Goal: Task Accomplishment & Management: Complete application form

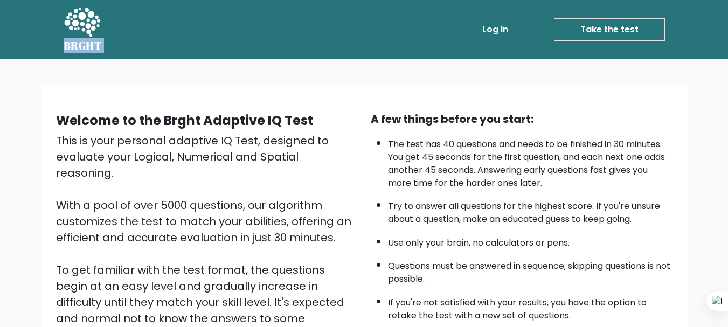
drag, startPoint x: 110, startPoint y: 47, endPoint x: 62, endPoint y: 47, distance: 47.9
click at [62, 47] on div "BRGHT BRGHT Log in Take the test Take the test" at bounding box center [364, 29] width 614 height 51
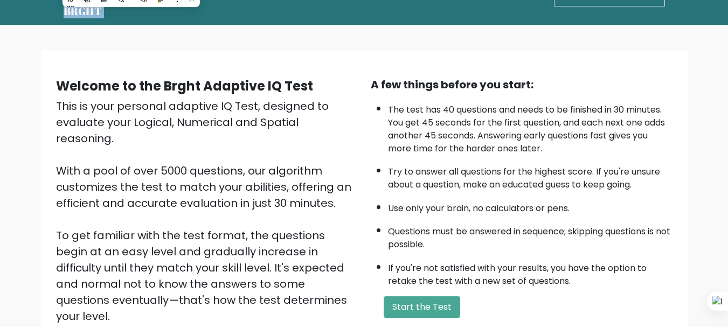
scroll to position [54, 0]
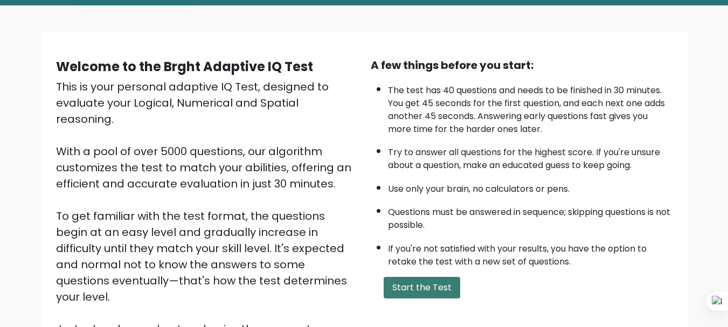
click at [442, 285] on button "Start the Test" at bounding box center [422, 288] width 76 height 22
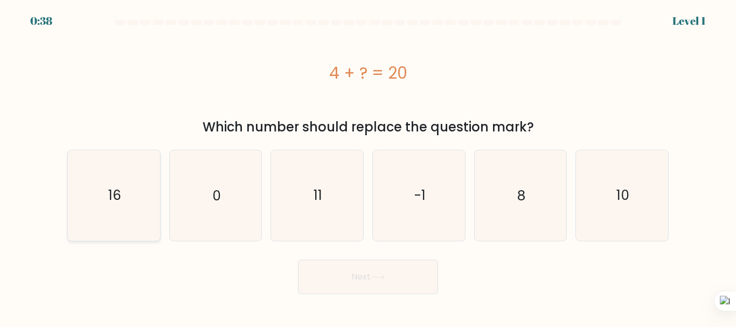
click at [101, 205] on icon "16" at bounding box center [114, 195] width 90 height 90
click at [368, 166] on input "a. 16" at bounding box center [368, 165] width 1 height 3
radio input "true"
click at [336, 271] on button "Next" at bounding box center [368, 277] width 140 height 34
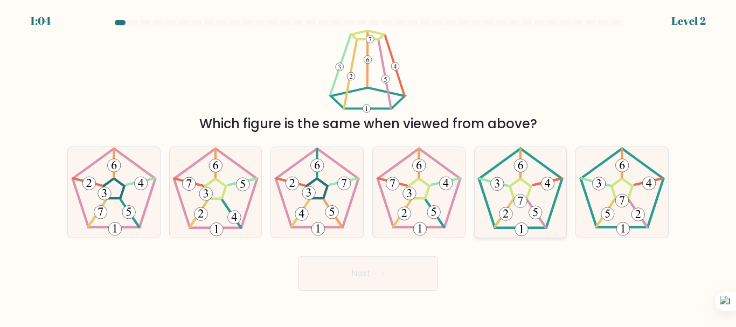
click at [520, 188] on icon at bounding box center [520, 192] width 90 height 90
click at [368, 166] on input "e." at bounding box center [368, 165] width 1 height 3
radio input "true"
click at [390, 274] on button "Next" at bounding box center [368, 273] width 140 height 34
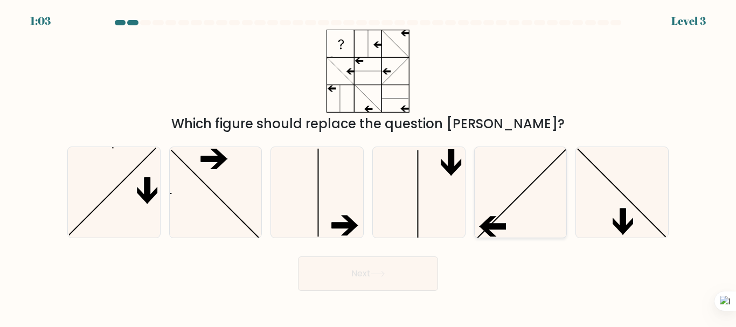
click at [547, 205] on icon at bounding box center [520, 192] width 90 height 90
click at [368, 166] on input "e." at bounding box center [368, 165] width 1 height 3
radio input "true"
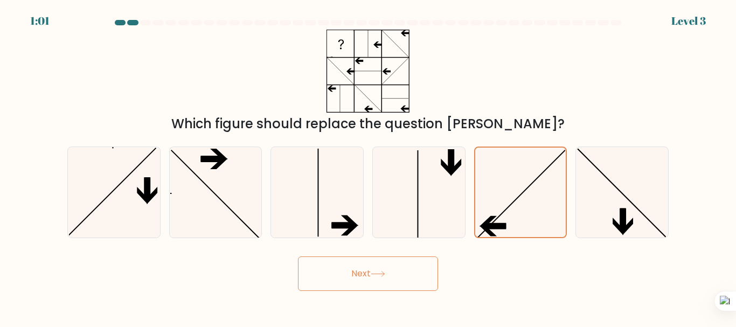
click at [374, 273] on icon at bounding box center [378, 274] width 15 height 6
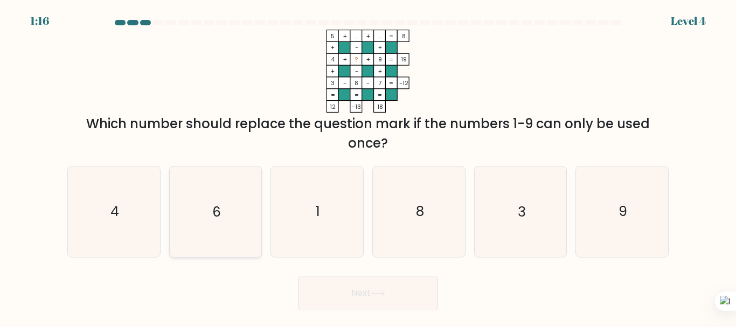
click at [225, 210] on icon "6" at bounding box center [215, 211] width 90 height 90
click at [368, 166] on input "b. 6" at bounding box center [368, 165] width 1 height 3
radio input "true"
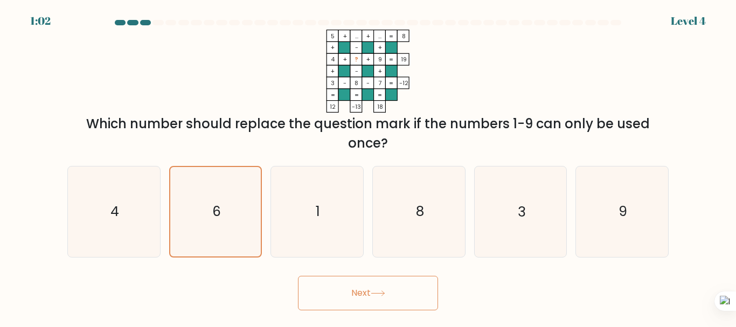
click at [384, 289] on button "Next" at bounding box center [368, 293] width 140 height 34
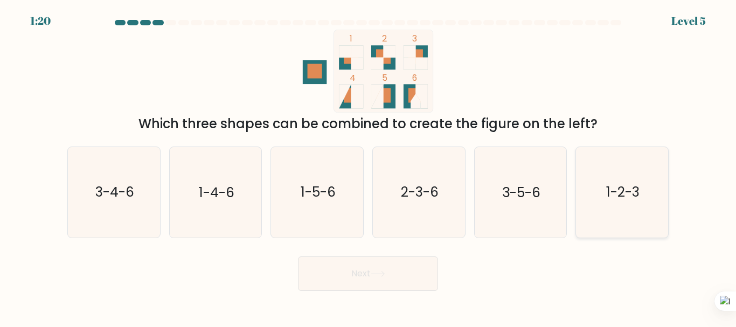
click at [614, 200] on text "1-2-3" at bounding box center [622, 192] width 33 height 19
click at [368, 166] on input "f. 1-2-3" at bounding box center [368, 165] width 1 height 3
radio input "true"
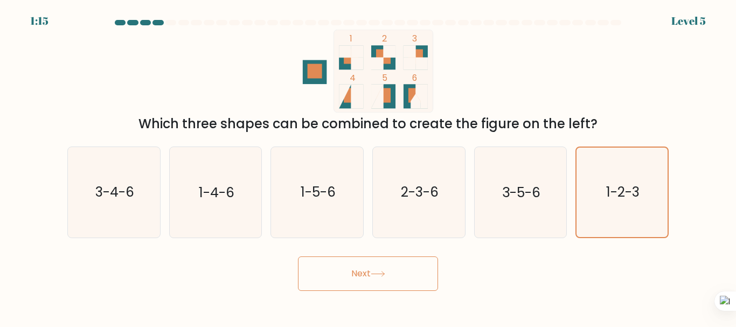
click at [375, 275] on icon at bounding box center [378, 274] width 15 height 6
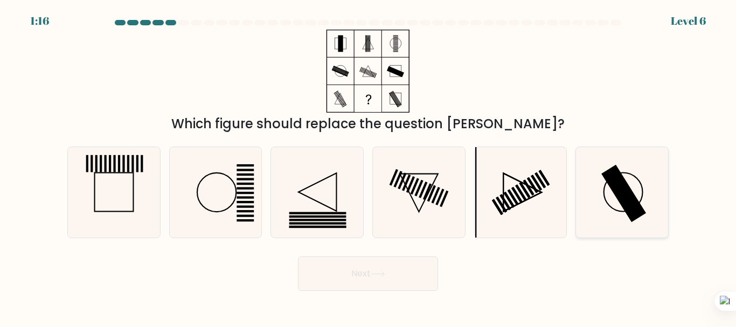
click at [643, 194] on icon at bounding box center [622, 192] width 90 height 90
click at [368, 166] on input "f." at bounding box center [368, 165] width 1 height 3
radio input "true"
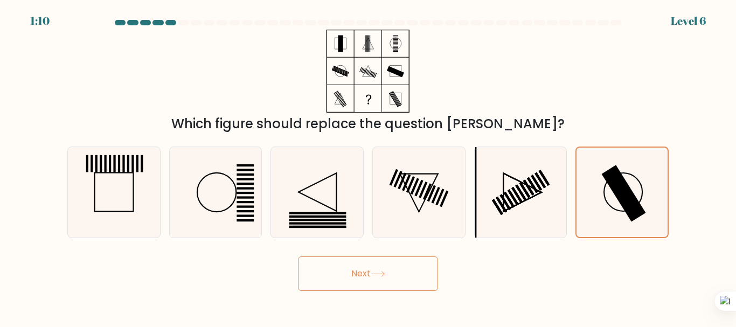
click at [367, 274] on button "Next" at bounding box center [368, 273] width 140 height 34
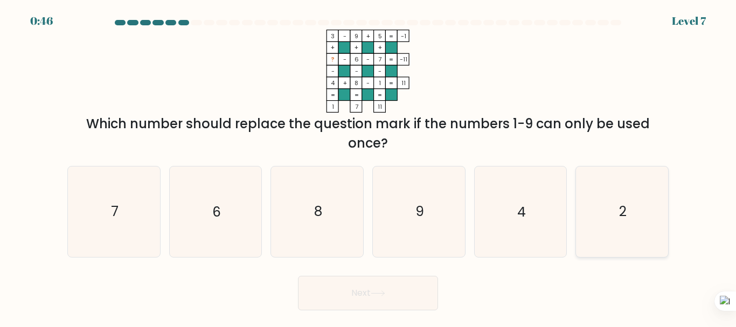
click at [636, 214] on icon "2" at bounding box center [622, 211] width 90 height 90
click at [368, 166] on input "f. 2" at bounding box center [368, 165] width 1 height 3
radio input "true"
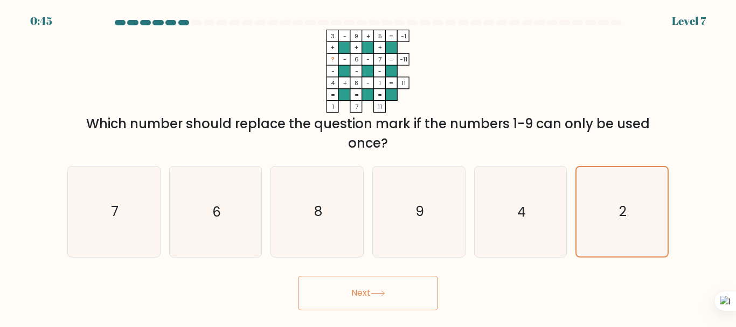
click at [368, 314] on body "0:45 Level 7" at bounding box center [368, 163] width 736 height 327
click at [370, 302] on button "Next" at bounding box center [368, 293] width 140 height 34
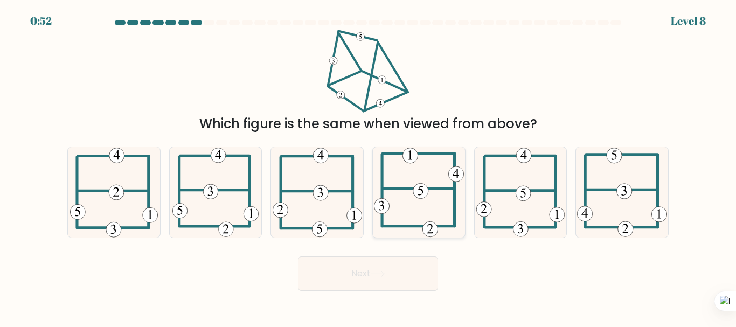
click at [425, 193] on 714 at bounding box center [420, 191] width 15 height 15
click at [368, 166] on input "d." at bounding box center [368, 165] width 1 height 3
radio input "true"
click at [400, 271] on button "Next" at bounding box center [368, 273] width 140 height 34
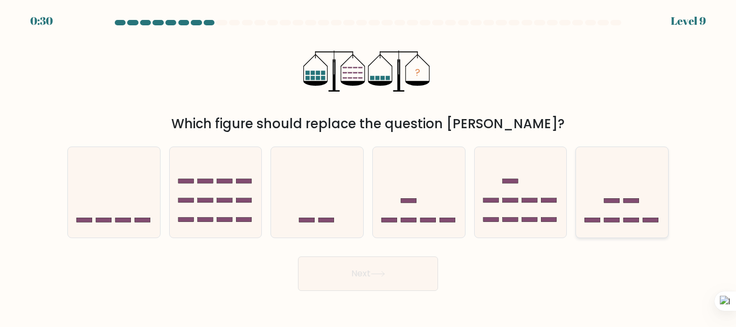
click at [626, 219] on rect at bounding box center [631, 220] width 16 height 4
click at [368, 166] on input "f." at bounding box center [368, 165] width 1 height 3
radio input "true"
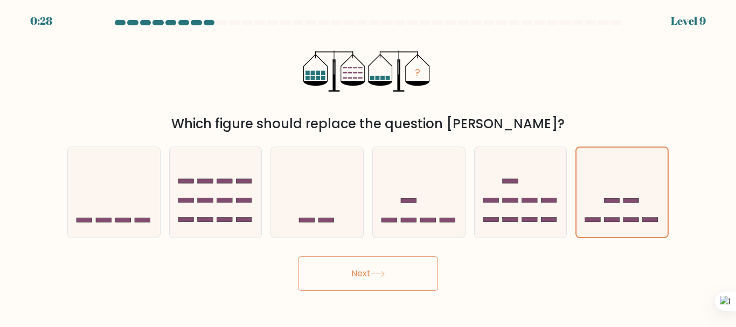
click at [393, 266] on button "Next" at bounding box center [368, 273] width 140 height 34
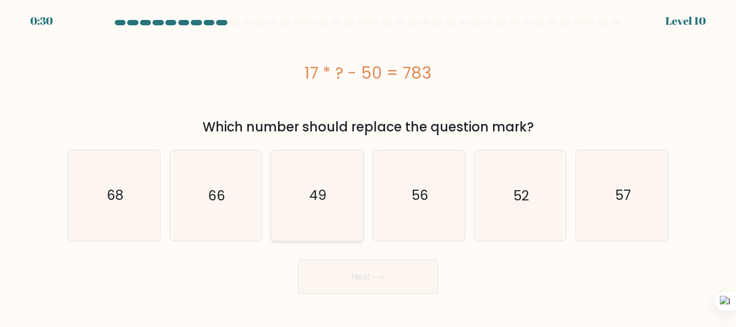
click at [291, 199] on icon "49" at bounding box center [317, 195] width 90 height 90
click at [368, 166] on input "c. 49" at bounding box center [368, 165] width 1 height 3
radio input "true"
click at [409, 286] on button "Next" at bounding box center [368, 277] width 140 height 34
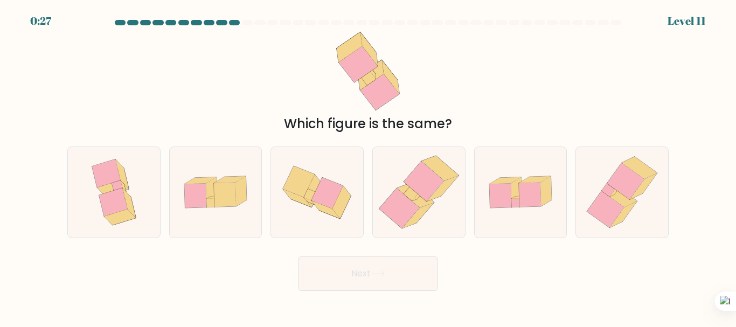
click at [396, 287] on button "Next" at bounding box center [368, 273] width 140 height 34
click at [252, 105] on div "Which figure is the same?" at bounding box center [368, 82] width 614 height 104
click at [421, 199] on icon at bounding box center [415, 195] width 37 height 25
click at [368, 166] on input "d." at bounding box center [368, 165] width 1 height 3
radio input "true"
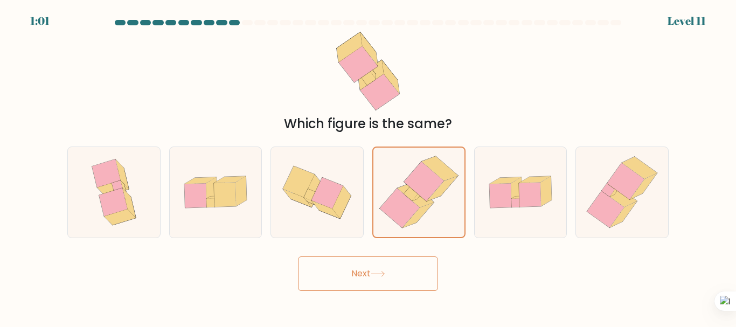
click at [398, 270] on button "Next" at bounding box center [368, 273] width 140 height 34
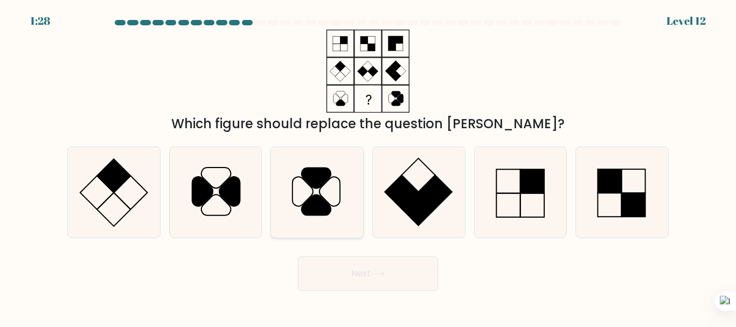
click at [331, 196] on icon at bounding box center [317, 192] width 90 height 90
click at [368, 166] on input "c." at bounding box center [368, 165] width 1 height 3
radio input "true"
click at [239, 213] on icon at bounding box center [215, 192] width 90 height 90
click at [368, 166] on input "b." at bounding box center [368, 165] width 1 height 3
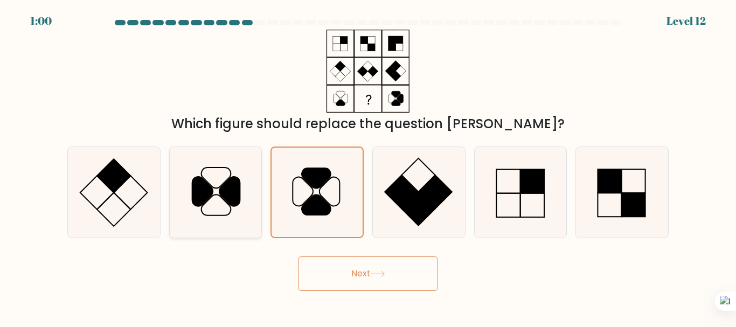
radio input "true"
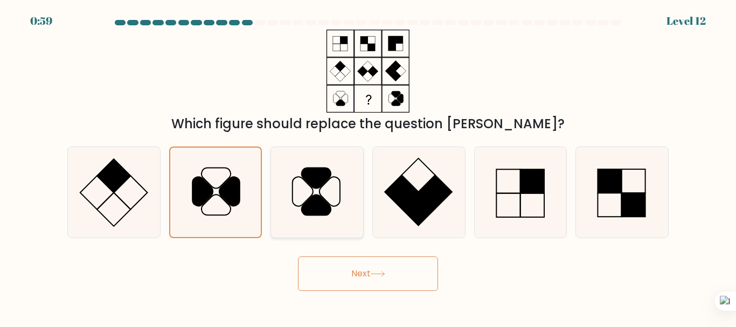
click at [301, 215] on icon at bounding box center [317, 192] width 90 height 90
click at [368, 166] on input "c." at bounding box center [368, 165] width 1 height 3
radio input "true"
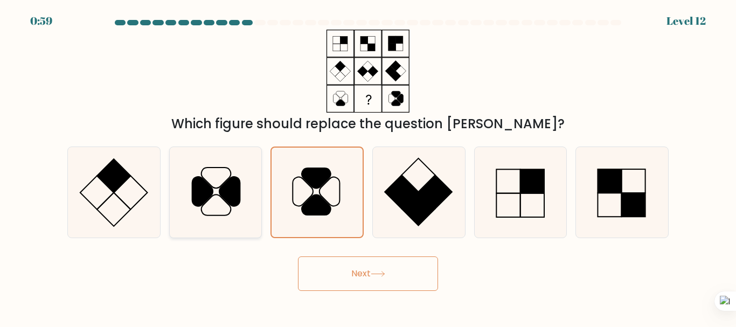
click at [251, 209] on icon at bounding box center [215, 192] width 90 height 90
click at [368, 166] on input "b." at bounding box center [368, 165] width 1 height 3
radio input "true"
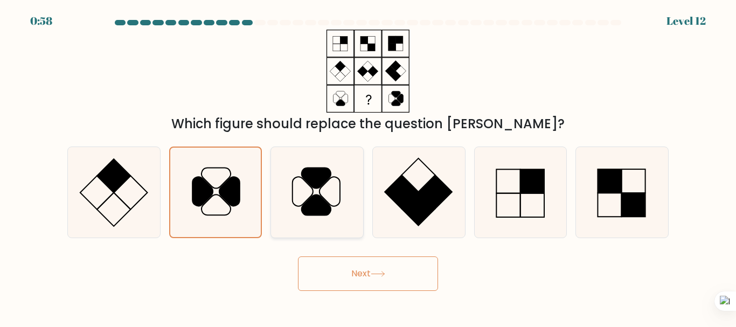
click at [355, 209] on icon at bounding box center [317, 192] width 90 height 90
click at [368, 166] on input "c." at bounding box center [368, 165] width 1 height 3
radio input "true"
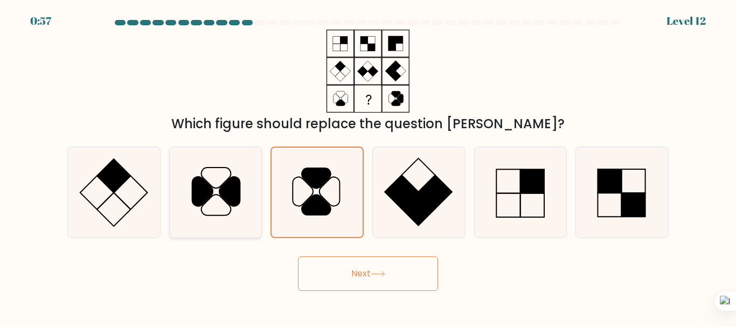
click at [231, 206] on icon at bounding box center [215, 192] width 90 height 90
click at [368, 166] on input "b." at bounding box center [368, 165] width 1 height 3
radio input "true"
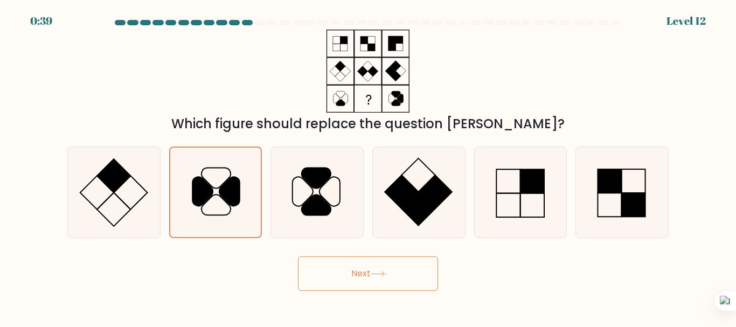
click at [341, 263] on button "Next" at bounding box center [368, 273] width 140 height 34
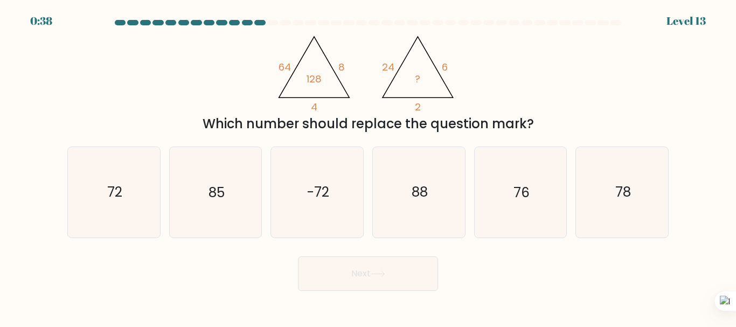
click at [356, 278] on button "Next" at bounding box center [368, 273] width 140 height 34
click at [228, 94] on div "@import url('https://fonts.googleapis.com/css?family=Abril+Fatface:400,100,100i…" at bounding box center [368, 82] width 614 height 104
click at [101, 201] on icon "72" at bounding box center [114, 192] width 90 height 90
click at [368, 166] on input "a. 72" at bounding box center [368, 165] width 1 height 3
radio input "true"
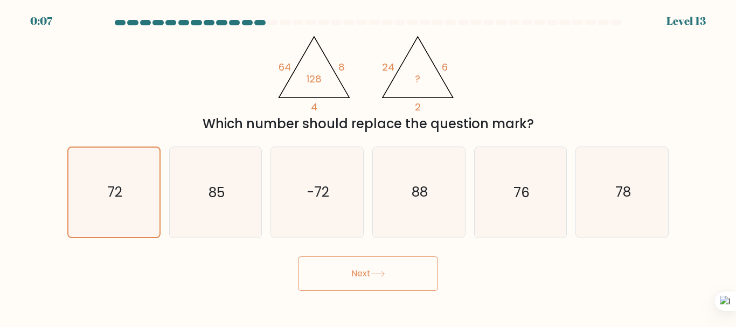
click at [347, 287] on button "Next" at bounding box center [368, 273] width 140 height 34
click at [350, 277] on button "Next" at bounding box center [368, 273] width 140 height 34
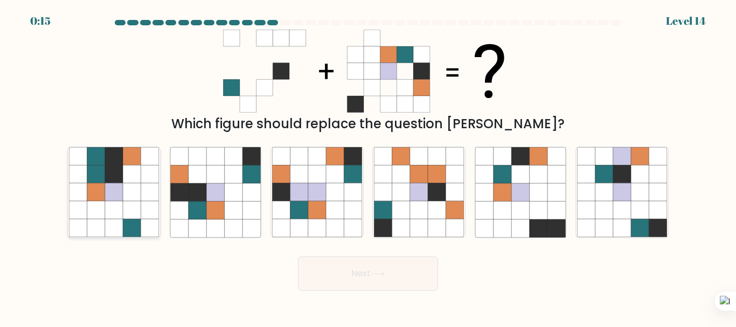
click at [120, 186] on icon at bounding box center [114, 192] width 18 height 18
click at [368, 166] on input "a." at bounding box center [368, 165] width 1 height 3
radio input "true"
click at [197, 198] on icon at bounding box center [198, 192] width 18 height 18
click at [368, 166] on input "b." at bounding box center [368, 165] width 1 height 3
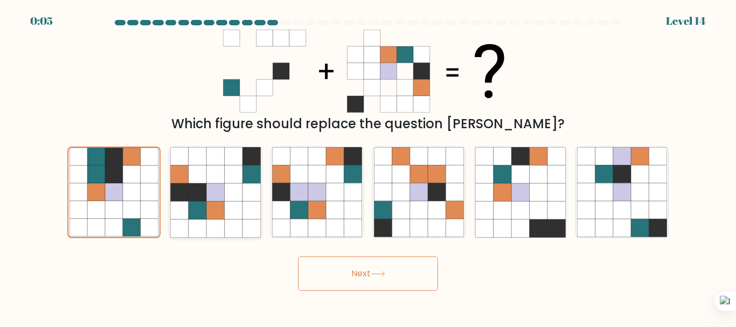
radio input "true"
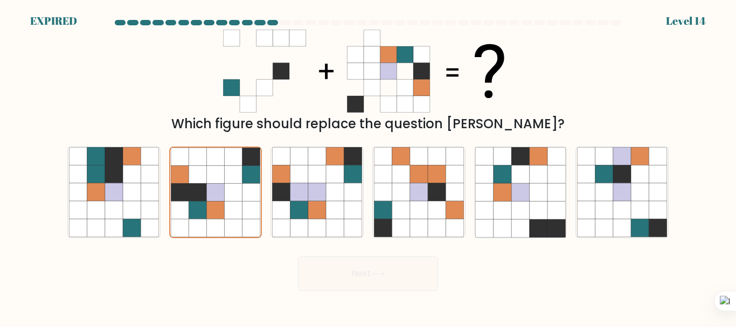
drag, startPoint x: 377, startPoint y: 274, endPoint x: 367, endPoint y: 276, distance: 10.1
click at [377, 274] on div "Next" at bounding box center [368, 271] width 614 height 40
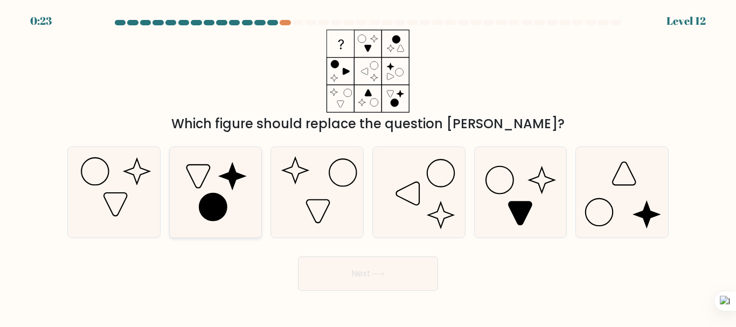
click at [228, 203] on icon at bounding box center [215, 192] width 90 height 90
click at [368, 166] on input "b." at bounding box center [368, 165] width 1 height 3
radio input "true"
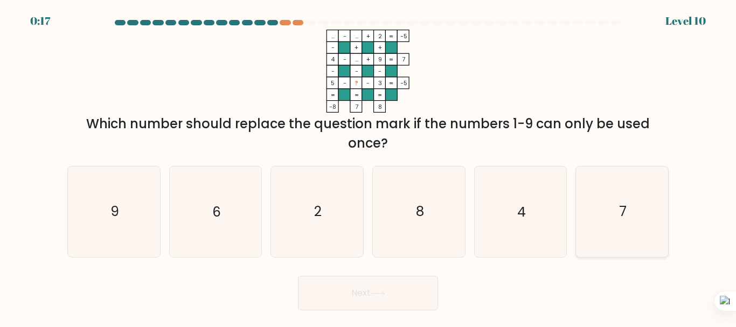
drag, startPoint x: 610, startPoint y: 217, endPoint x: 596, endPoint y: 215, distance: 13.5
click at [610, 217] on icon "7" at bounding box center [622, 211] width 90 height 90
click at [368, 166] on input "f. 7" at bounding box center [368, 165] width 1 height 3
radio input "true"
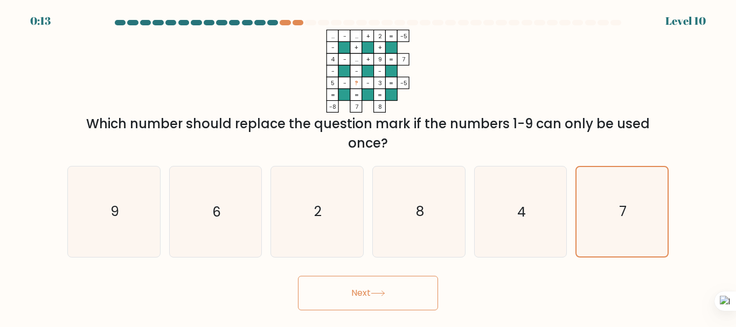
click at [394, 289] on button "Next" at bounding box center [368, 293] width 140 height 34
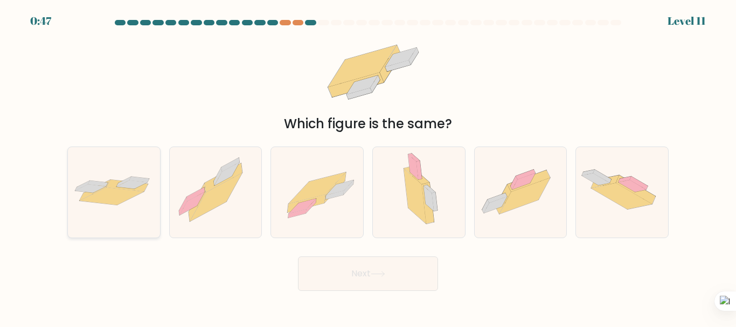
click at [112, 199] on icon at bounding box center [112, 196] width 64 height 18
click at [368, 166] on input "a." at bounding box center [368, 165] width 1 height 3
radio input "true"
click at [363, 267] on button "Next" at bounding box center [368, 273] width 140 height 34
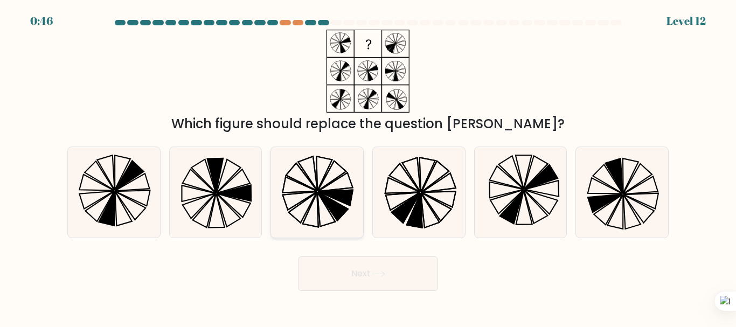
click at [354, 199] on icon at bounding box center [317, 192] width 90 height 90
click at [368, 166] on input "c." at bounding box center [368, 165] width 1 height 3
radio input "true"
click at [446, 198] on icon at bounding box center [419, 192] width 90 height 90
click at [368, 166] on input "d." at bounding box center [368, 165] width 1 height 3
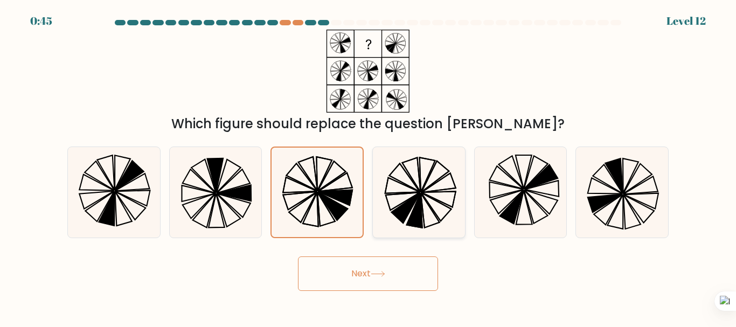
radio input "true"
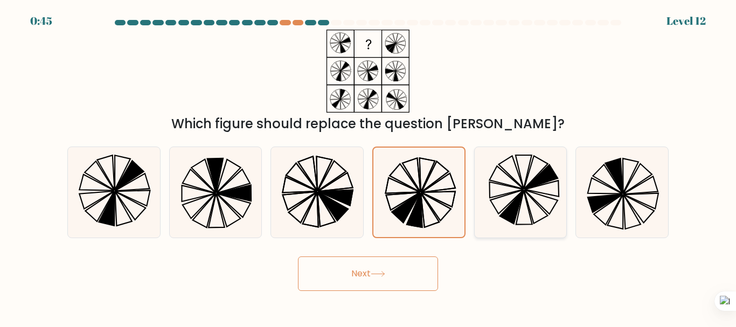
drag, startPoint x: 510, startPoint y: 193, endPoint x: 559, endPoint y: 179, distance: 50.5
click at [511, 193] on icon at bounding box center [520, 192] width 90 height 90
click at [368, 166] on input "e." at bounding box center [368, 165] width 1 height 3
radio input "true"
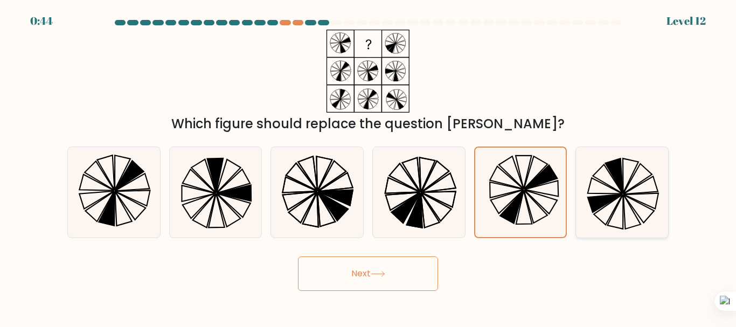
click at [580, 176] on icon at bounding box center [622, 192] width 90 height 90
click at [368, 166] on input "f." at bounding box center [368, 165] width 1 height 3
radio input "true"
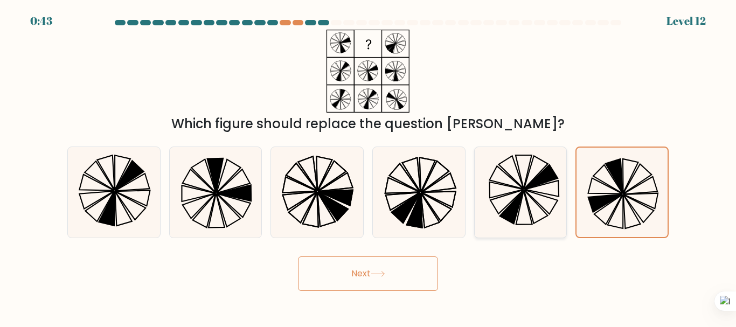
click at [507, 196] on icon at bounding box center [520, 192] width 90 height 90
click at [368, 166] on input "e." at bounding box center [368, 165] width 1 height 3
radio input "true"
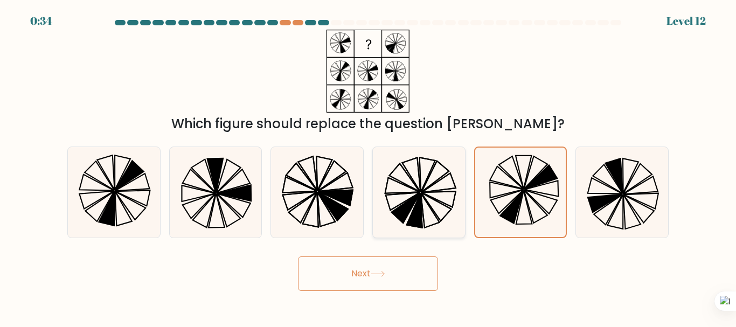
click at [451, 196] on icon at bounding box center [419, 192] width 90 height 90
click at [368, 166] on input "d." at bounding box center [368, 165] width 1 height 3
radio input "true"
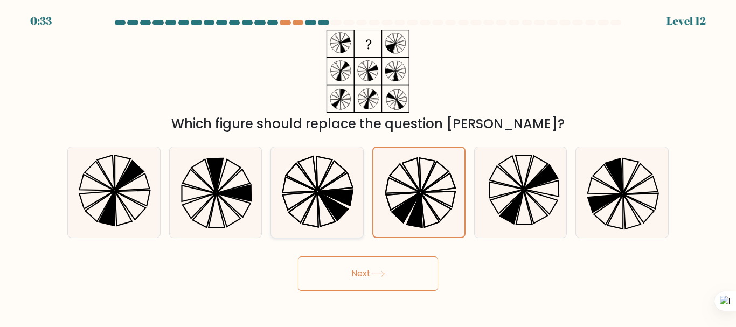
click at [350, 191] on icon at bounding box center [335, 198] width 34 height 16
click at [368, 166] on input "c." at bounding box center [368, 165] width 1 height 3
radio input "true"
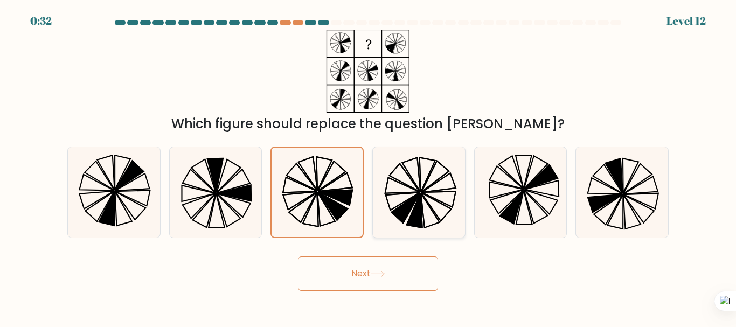
click at [433, 193] on icon at bounding box center [438, 200] width 34 height 16
click at [368, 166] on input "d." at bounding box center [368, 165] width 1 height 3
radio input "true"
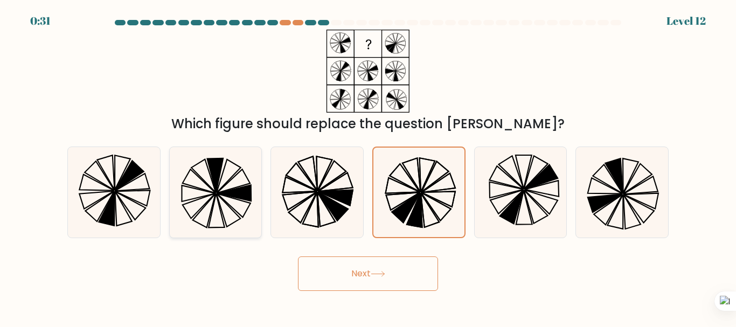
click at [236, 193] on icon at bounding box center [234, 193] width 34 height 16
click at [368, 166] on input "b." at bounding box center [368, 165] width 1 height 3
radio input "true"
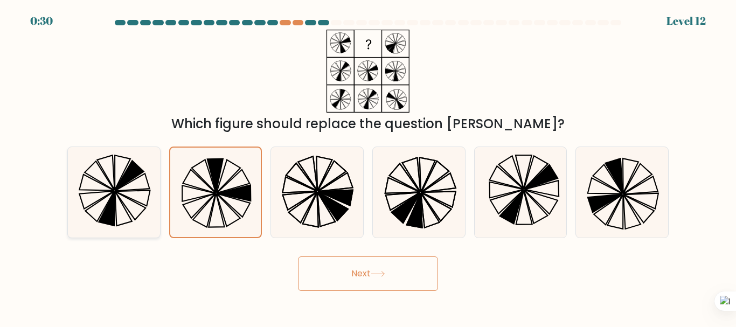
click at [116, 190] on icon at bounding box center [132, 182] width 34 height 17
click at [368, 166] on input "a." at bounding box center [368, 165] width 1 height 3
radio input "true"
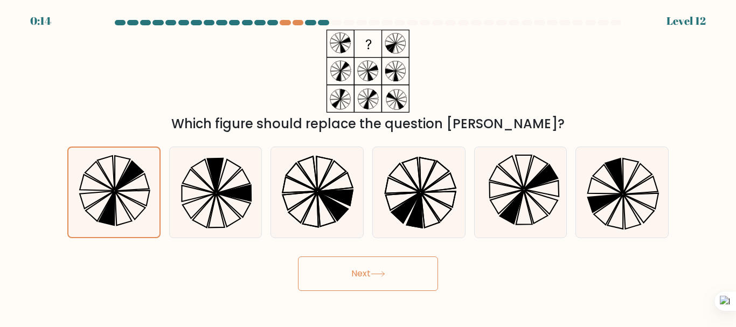
click at [360, 279] on button "Next" at bounding box center [368, 273] width 140 height 34
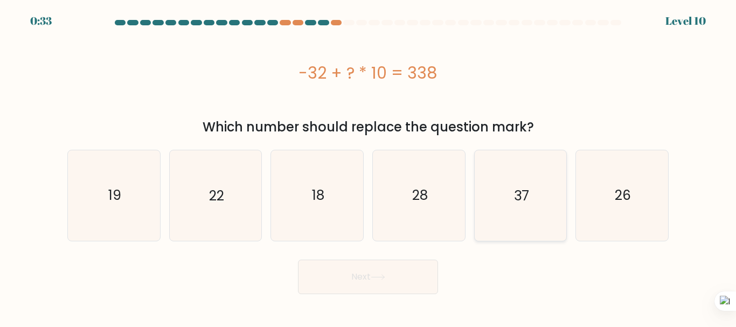
click at [524, 200] on text "37" at bounding box center [521, 195] width 15 height 19
click at [368, 166] on input "e. 37" at bounding box center [368, 165] width 1 height 3
radio input "true"
click at [416, 277] on button "Next" at bounding box center [368, 277] width 140 height 34
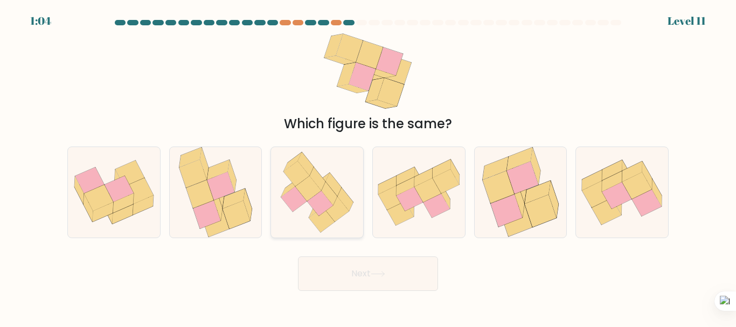
click at [304, 198] on icon at bounding box center [294, 199] width 26 height 25
click at [368, 166] on input "c." at bounding box center [368, 165] width 1 height 3
radio input "true"
click at [364, 262] on button "Next" at bounding box center [368, 273] width 140 height 34
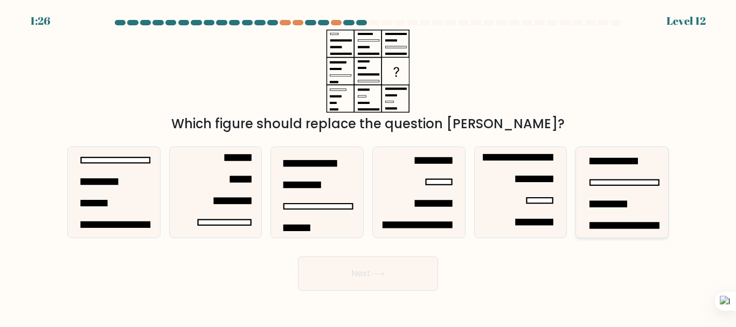
click at [617, 179] on icon at bounding box center [622, 192] width 90 height 90
click at [368, 166] on input "f." at bounding box center [368, 165] width 1 height 3
radio input "true"
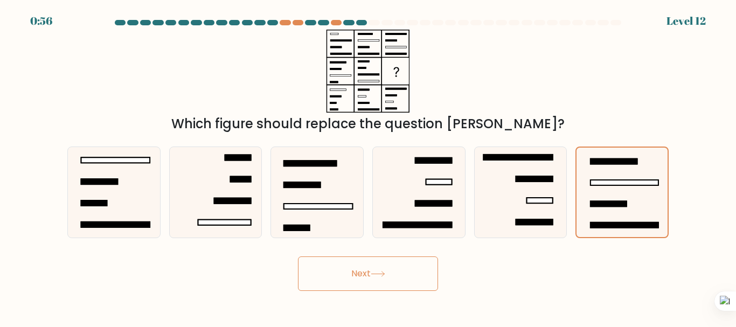
click at [388, 284] on button "Next" at bounding box center [368, 273] width 140 height 34
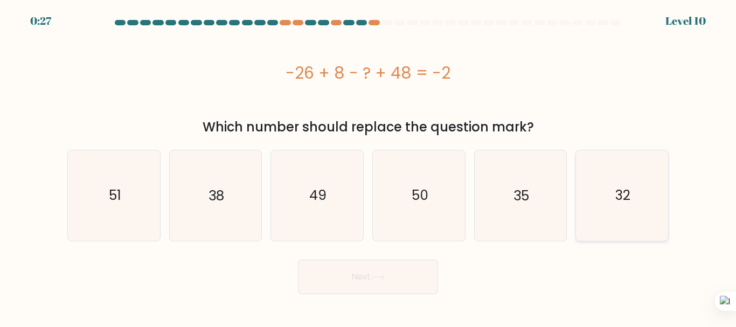
drag, startPoint x: 94, startPoint y: -65, endPoint x: 607, endPoint y: 208, distance: 580.8
click at [607, 208] on icon "32" at bounding box center [622, 195] width 90 height 90
click at [368, 166] on input "f. 32" at bounding box center [368, 165] width 1 height 3
radio input "true"
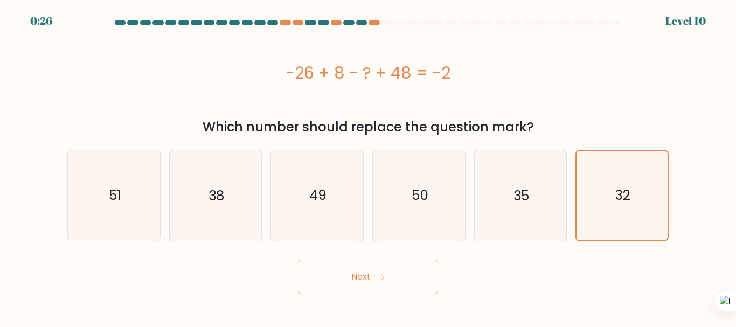
click at [385, 279] on icon at bounding box center [378, 277] width 15 height 6
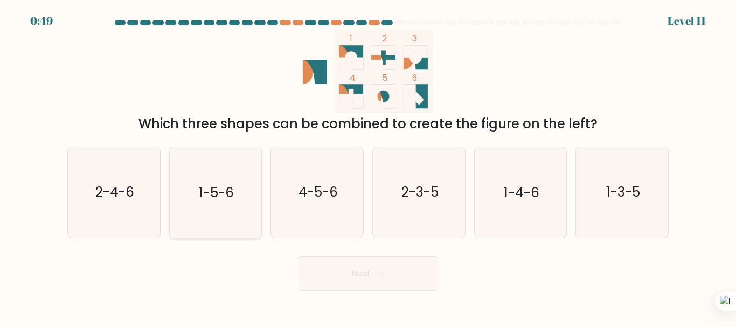
click at [222, 190] on text "1-5-6" at bounding box center [216, 192] width 35 height 19
click at [368, 166] on input "b. 1-5-6" at bounding box center [368, 165] width 1 height 3
radio input "true"
click at [514, 194] on text "1-4-6" at bounding box center [522, 192] width 36 height 19
click at [368, 166] on input "e. 1-4-6" at bounding box center [368, 165] width 1 height 3
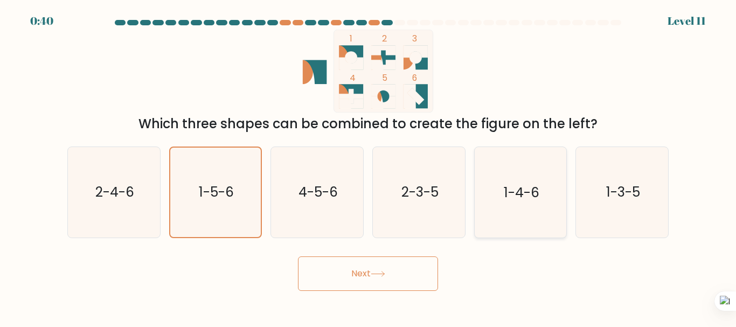
radio input "true"
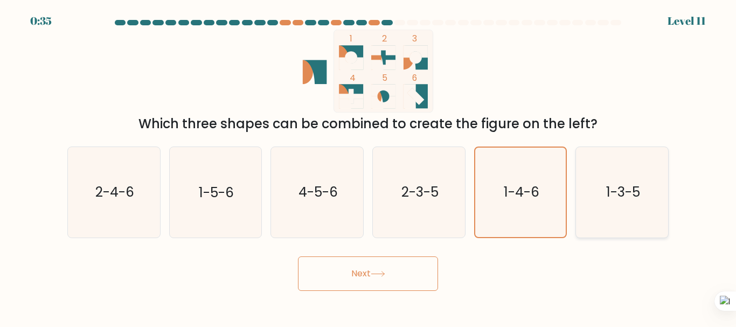
click at [600, 210] on icon "1-3-5" at bounding box center [622, 192] width 90 height 90
click at [368, 166] on input "f. 1-3-5" at bounding box center [368, 165] width 1 height 3
radio input "true"
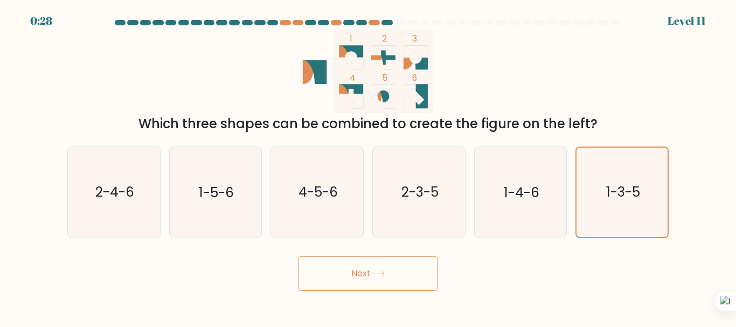
click at [384, 272] on icon at bounding box center [377, 274] width 13 height 5
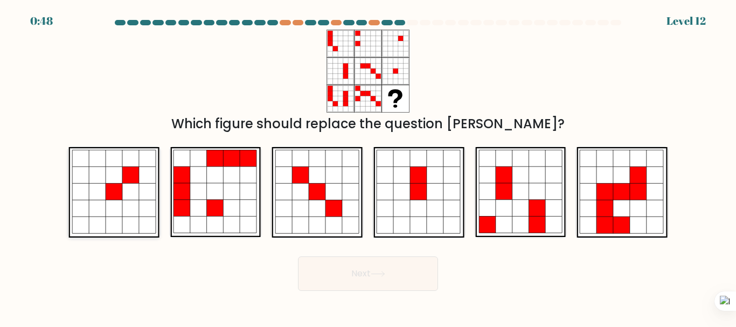
click at [143, 198] on icon at bounding box center [147, 192] width 17 height 17
click at [368, 166] on input "a." at bounding box center [368, 165] width 1 height 3
radio input "true"
click at [114, 197] on icon at bounding box center [114, 192] width 16 height 16
click at [368, 166] on input "a." at bounding box center [368, 165] width 1 height 3
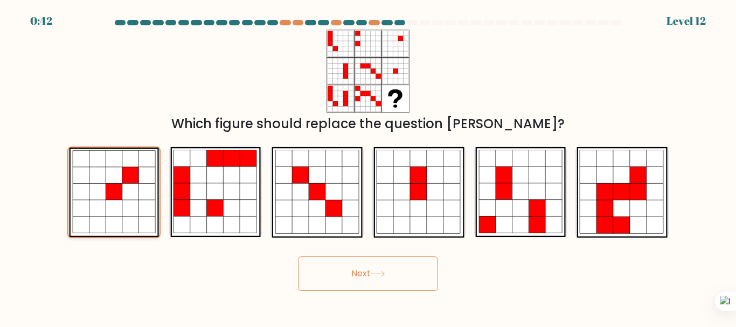
click at [114, 197] on icon at bounding box center [114, 192] width 16 height 16
click at [368, 166] on input "a." at bounding box center [368, 165] width 1 height 3
click at [331, 272] on button "Next" at bounding box center [368, 273] width 140 height 34
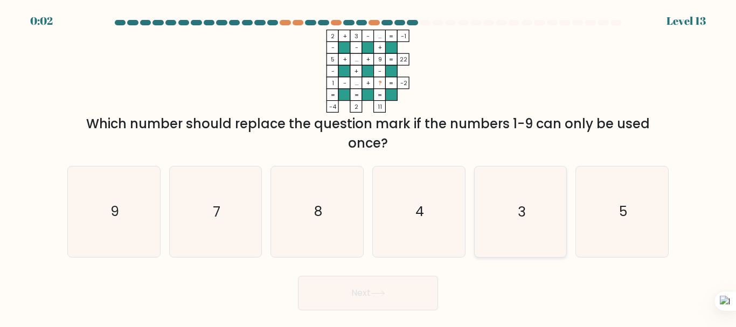
click at [530, 214] on icon "3" at bounding box center [520, 211] width 90 height 90
click at [368, 166] on input "e. 3" at bounding box center [368, 165] width 1 height 3
radio input "true"
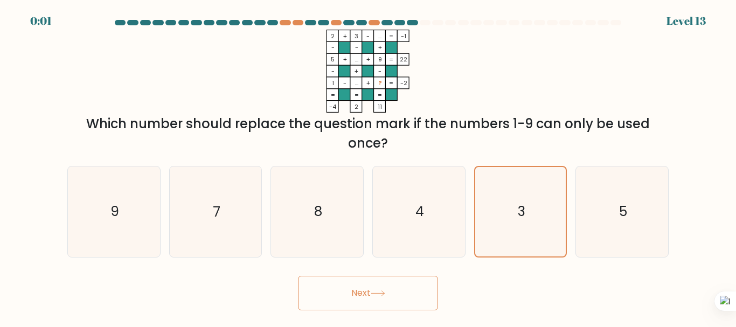
click at [391, 285] on button "Next" at bounding box center [368, 293] width 140 height 34
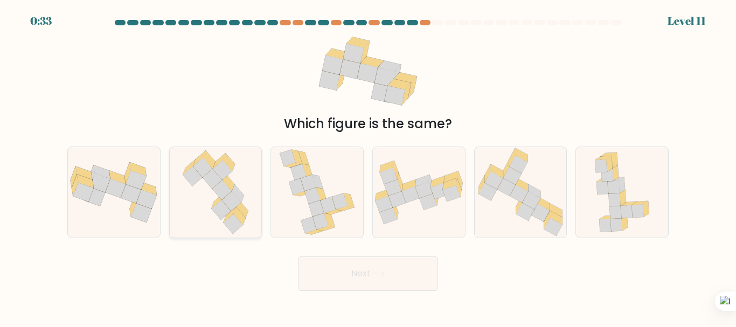
click at [223, 198] on icon at bounding box center [221, 189] width 19 height 19
click at [368, 166] on input "b." at bounding box center [368, 165] width 1 height 3
radio input "true"
click at [105, 204] on icon at bounding box center [114, 192] width 92 height 61
click at [368, 166] on input "a." at bounding box center [368, 165] width 1 height 3
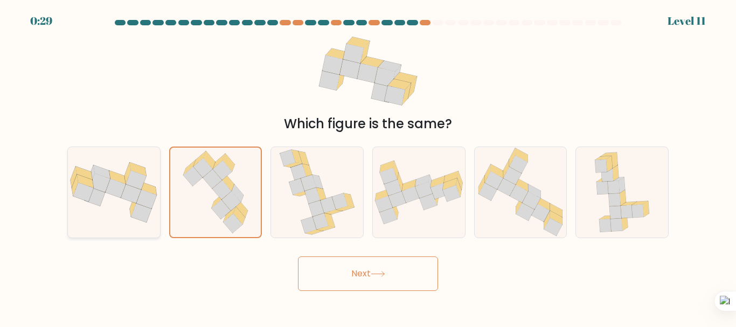
radio input "true"
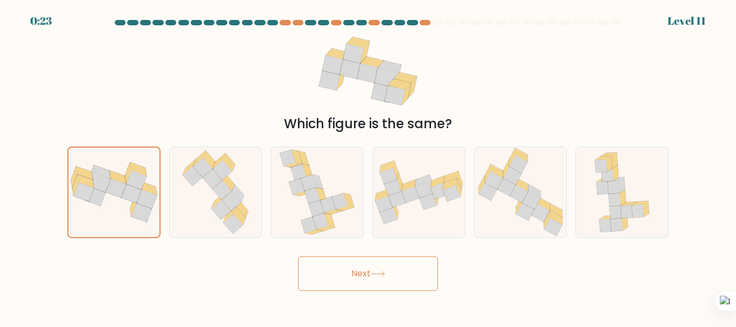
click at [332, 274] on button "Next" at bounding box center [368, 273] width 140 height 34
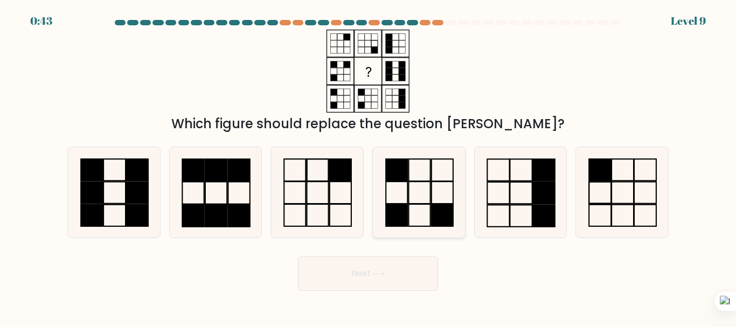
click at [423, 209] on icon at bounding box center [419, 192] width 90 height 90
click at [368, 166] on input "d." at bounding box center [368, 165] width 1 height 3
radio input "true"
click at [337, 272] on button "Next" at bounding box center [368, 273] width 140 height 34
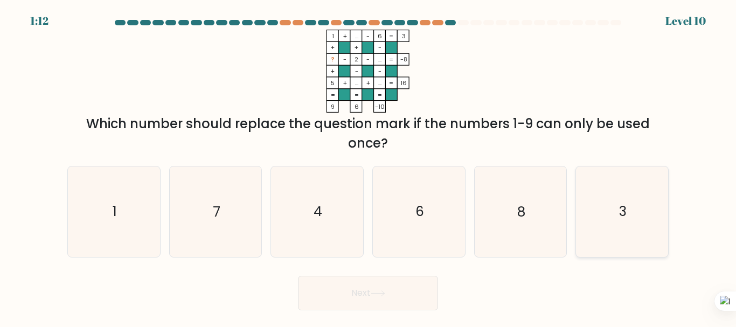
click at [619, 210] on text "3" at bounding box center [623, 212] width 8 height 19
click at [368, 166] on input "f. 3" at bounding box center [368, 165] width 1 height 3
radio input "true"
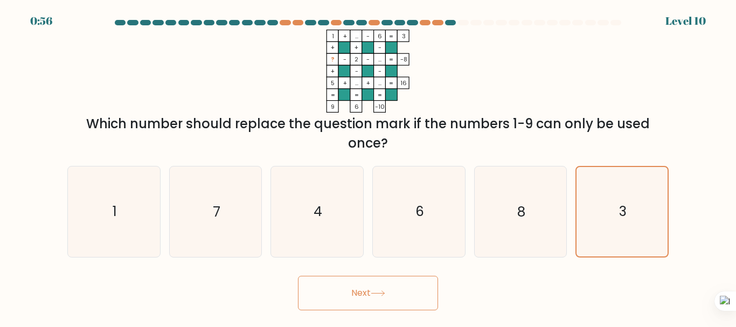
click at [351, 288] on button "Next" at bounding box center [368, 293] width 140 height 34
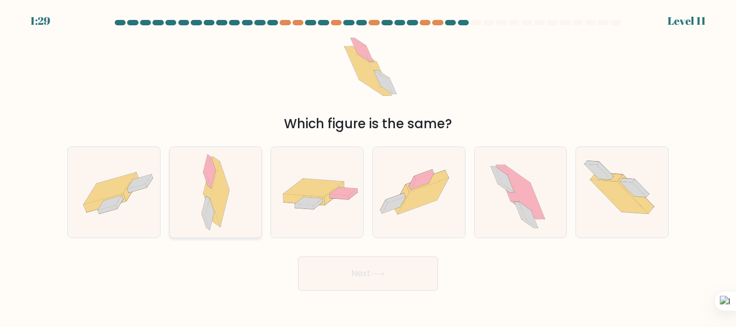
click at [194, 185] on div at bounding box center [215, 192] width 93 height 91
click at [368, 166] on input "b." at bounding box center [368, 165] width 1 height 3
radio input "true"
click at [415, 199] on icon at bounding box center [423, 196] width 51 height 36
click at [368, 166] on input "d." at bounding box center [368, 165] width 1 height 3
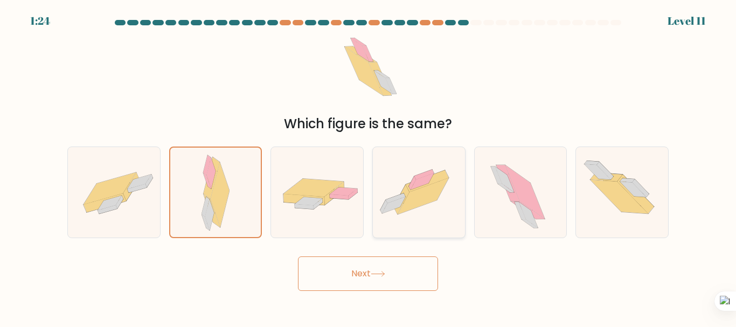
radio input "true"
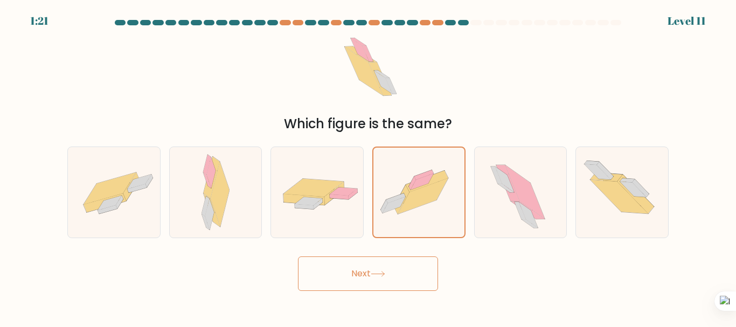
click at [417, 270] on button "Next" at bounding box center [368, 273] width 140 height 34
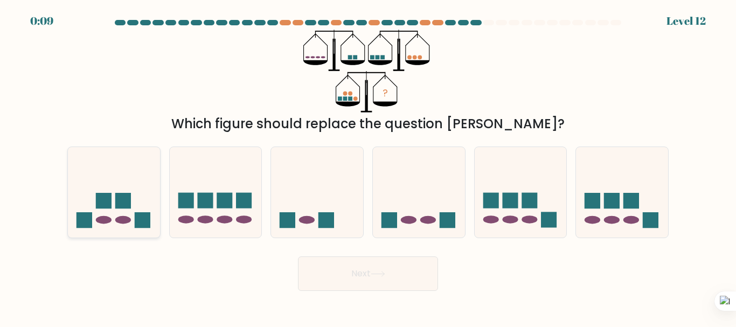
click at [98, 211] on icon at bounding box center [114, 192] width 92 height 76
click at [368, 166] on input "a." at bounding box center [368, 165] width 1 height 3
radio input "true"
click at [344, 273] on button "Next" at bounding box center [368, 273] width 140 height 34
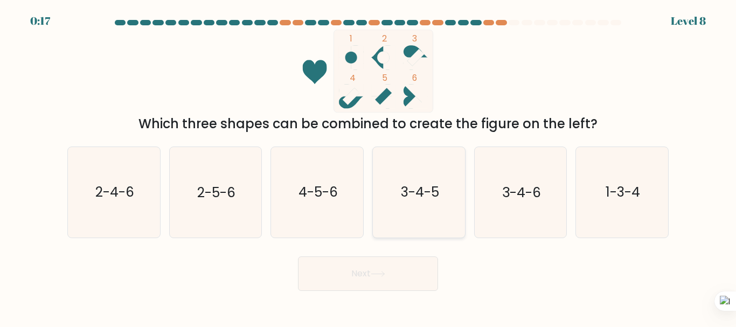
click at [408, 187] on text "3-4-5" at bounding box center [419, 192] width 38 height 19
click at [368, 166] on input "d. 3-4-5" at bounding box center [368, 165] width 1 height 3
radio input "true"
click at [399, 267] on button "Next" at bounding box center [368, 273] width 140 height 34
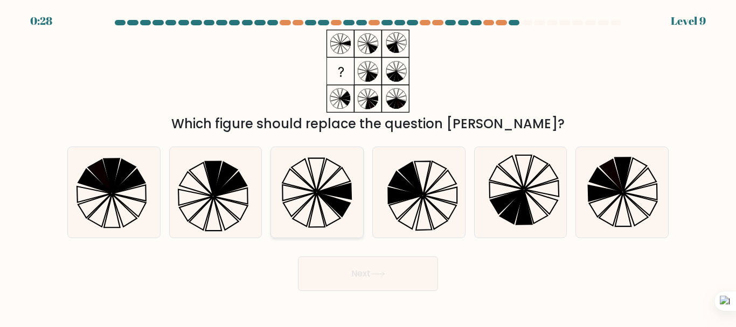
click at [334, 203] on icon at bounding box center [333, 205] width 33 height 24
click at [368, 166] on input "c." at bounding box center [368, 165] width 1 height 3
radio input "true"
click at [374, 276] on icon at bounding box center [378, 274] width 15 height 6
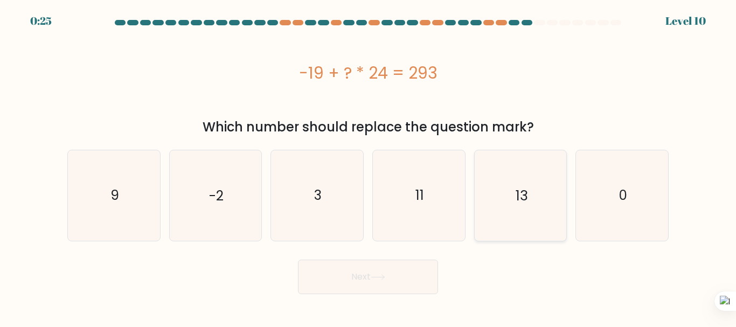
click at [518, 187] on text "13" at bounding box center [522, 195] width 12 height 19
click at [368, 166] on input "e. 13" at bounding box center [368, 165] width 1 height 3
radio input "true"
click at [408, 267] on button "Next" at bounding box center [368, 277] width 140 height 34
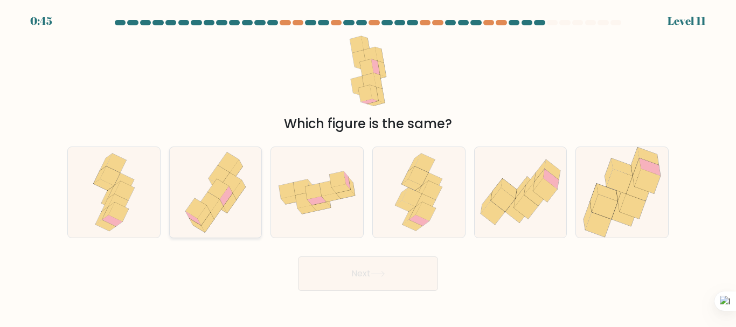
click at [230, 204] on icon at bounding box center [230, 203] width 13 height 20
click at [368, 166] on input "b." at bounding box center [368, 165] width 1 height 3
radio input "true"
click at [359, 273] on button "Next" at bounding box center [368, 273] width 140 height 34
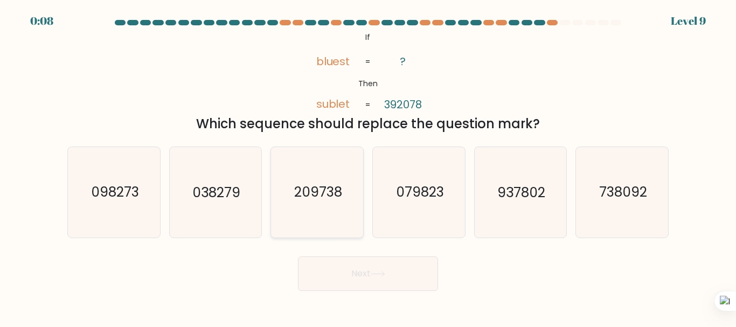
click at [307, 200] on text "209738" at bounding box center [318, 192] width 48 height 19
click at [368, 166] on input "c. 209738" at bounding box center [368, 165] width 1 height 3
radio input "true"
click at [346, 267] on button "Next" at bounding box center [368, 273] width 140 height 34
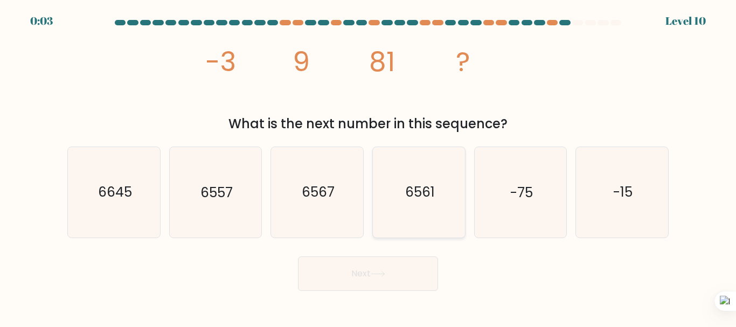
click at [428, 188] on text "6561" at bounding box center [420, 192] width 30 height 19
click at [368, 166] on input "d. 6561" at bounding box center [368, 165] width 1 height 3
radio input "true"
click at [411, 276] on button "Next" at bounding box center [368, 273] width 140 height 34
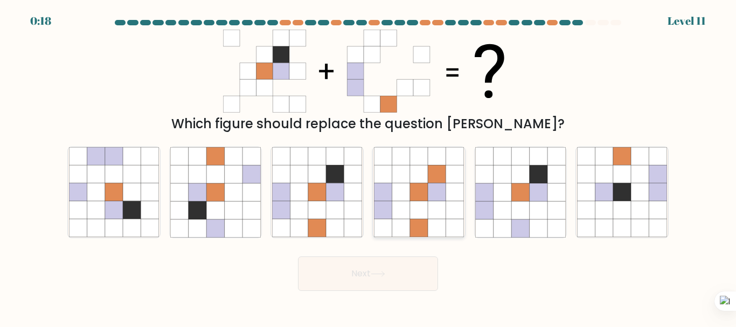
click at [442, 200] on icon at bounding box center [437, 192] width 18 height 18
click at [368, 166] on input "d." at bounding box center [368, 165] width 1 height 3
radio input "true"
click at [123, 214] on icon at bounding box center [132, 210] width 18 height 18
click at [368, 166] on input "a." at bounding box center [368, 165] width 1 height 3
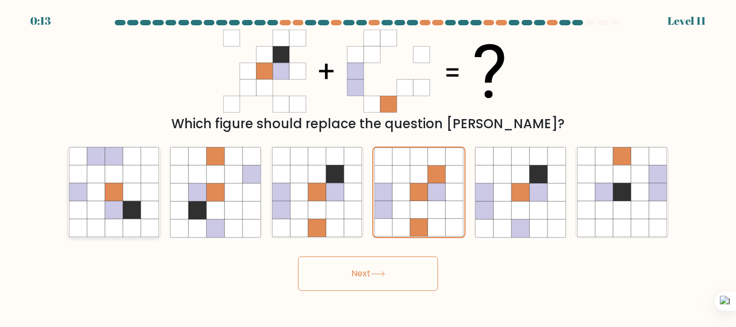
radio input "true"
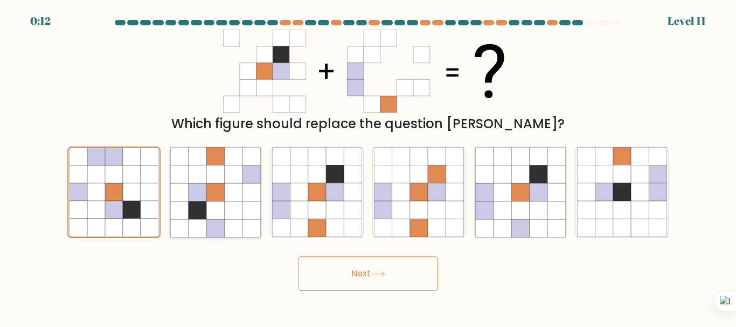
click at [199, 215] on icon at bounding box center [198, 210] width 18 height 18
click at [368, 166] on input "b." at bounding box center [368, 165] width 1 height 3
radio input "true"
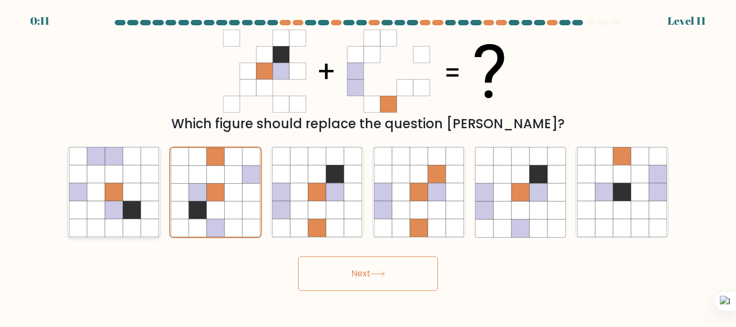
click at [148, 212] on icon at bounding box center [150, 210] width 18 height 18
click at [368, 166] on input "a." at bounding box center [368, 165] width 1 height 3
radio input "true"
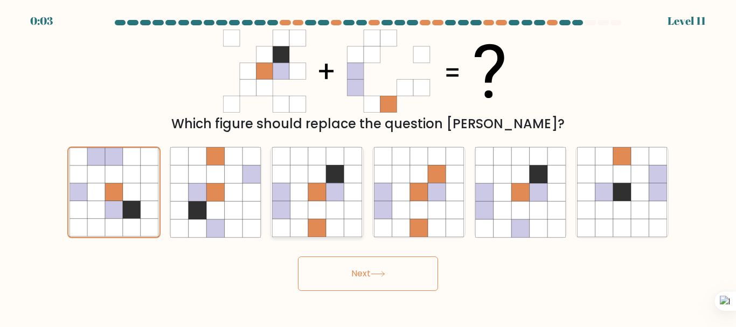
click at [350, 217] on icon at bounding box center [353, 210] width 18 height 18
click at [368, 166] on input "c." at bounding box center [368, 165] width 1 height 3
radio input "true"
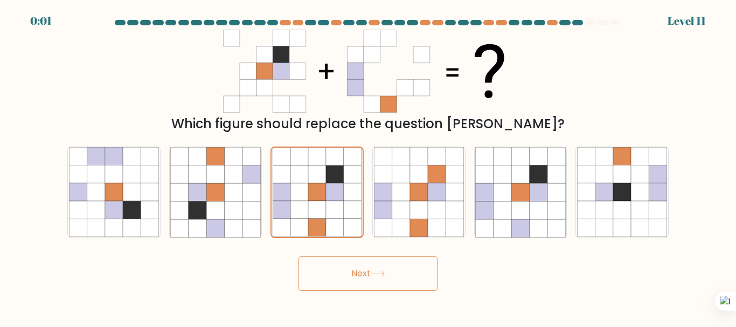
click at [364, 275] on button "Next" at bounding box center [368, 273] width 140 height 34
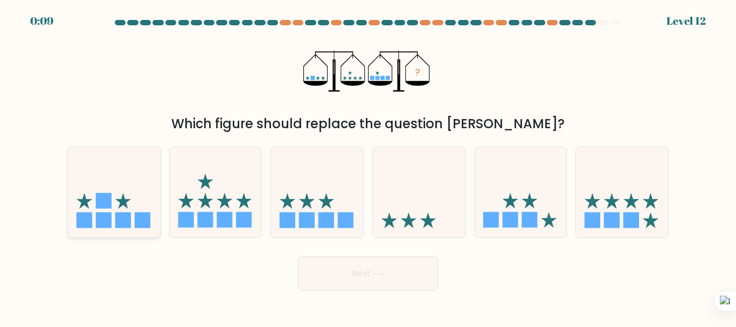
click at [156, 215] on icon at bounding box center [114, 192] width 92 height 76
click at [368, 166] on input "a." at bounding box center [368, 165] width 1 height 3
radio input "true"
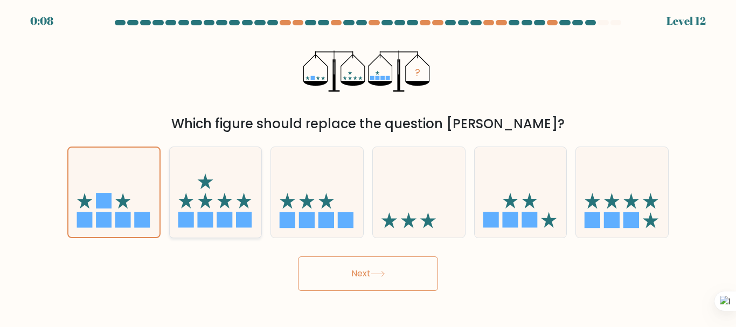
click at [247, 212] on icon at bounding box center [216, 192] width 92 height 76
click at [368, 166] on input "b." at bounding box center [368, 165] width 1 height 3
radio input "true"
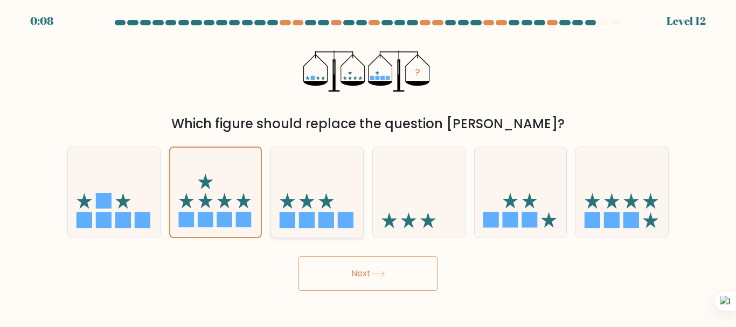
click at [297, 212] on icon at bounding box center [317, 192] width 92 height 76
click at [368, 166] on input "c." at bounding box center [368, 165] width 1 height 3
radio input "true"
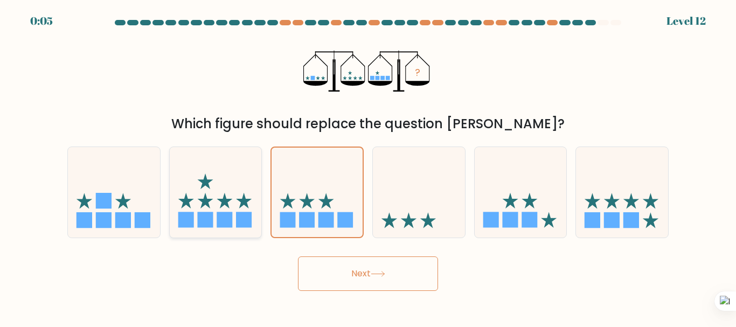
click at [257, 211] on icon at bounding box center [216, 192] width 92 height 76
click at [368, 166] on input "b." at bounding box center [368, 165] width 1 height 3
radio input "true"
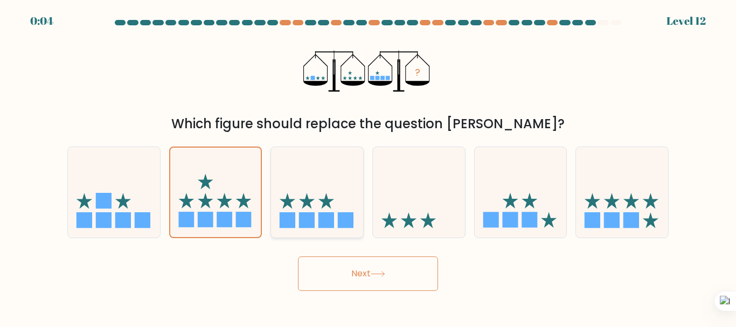
click at [330, 212] on icon at bounding box center [317, 192] width 92 height 76
click at [368, 166] on input "c." at bounding box center [368, 165] width 1 height 3
radio input "true"
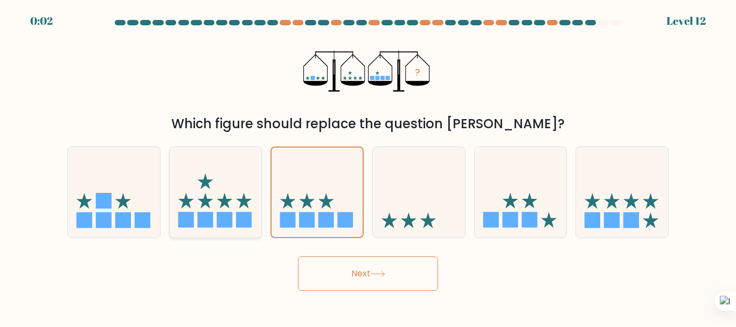
click at [200, 216] on rect at bounding box center [205, 220] width 16 height 16
click at [368, 166] on input "b." at bounding box center [368, 165] width 1 height 3
radio input "true"
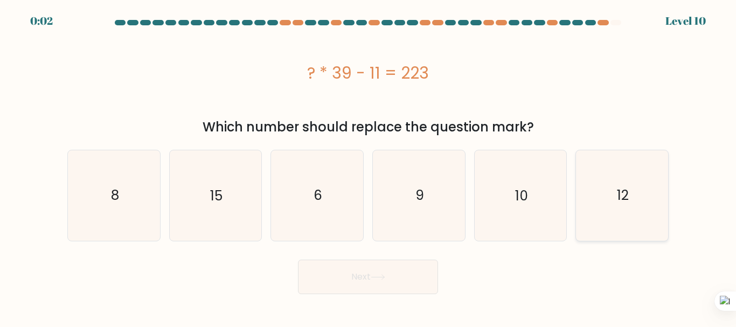
click at [611, 194] on icon "12" at bounding box center [622, 195] width 90 height 90
click at [368, 166] on input "f. 12" at bounding box center [368, 165] width 1 height 3
radio input "true"
click at [391, 278] on button "Next" at bounding box center [368, 277] width 140 height 34
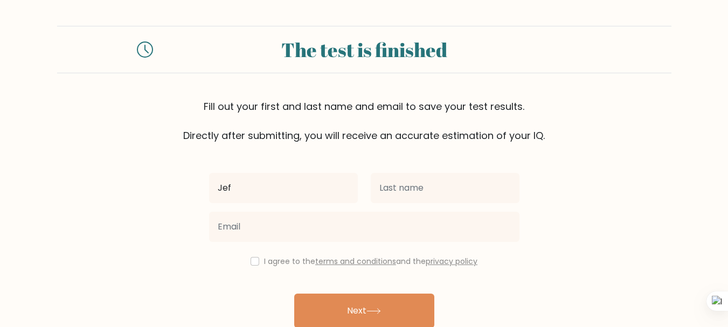
type input "Jeffry"
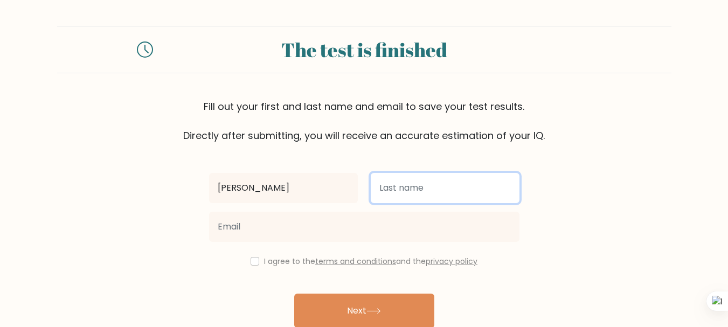
click at [416, 184] on input "text" at bounding box center [445, 188] width 149 height 30
type input "Susilo"
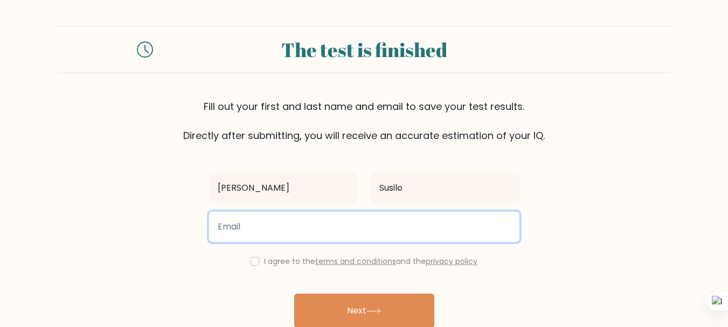
click at [311, 220] on input "email" at bounding box center [364, 227] width 310 height 30
type input "jeffry.susilo123@gmail.com"
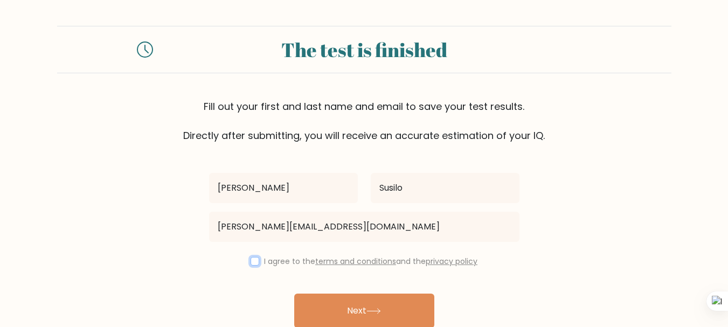
click at [251, 260] on input "checkbox" at bounding box center [254, 261] width 9 height 9
checkbox input "true"
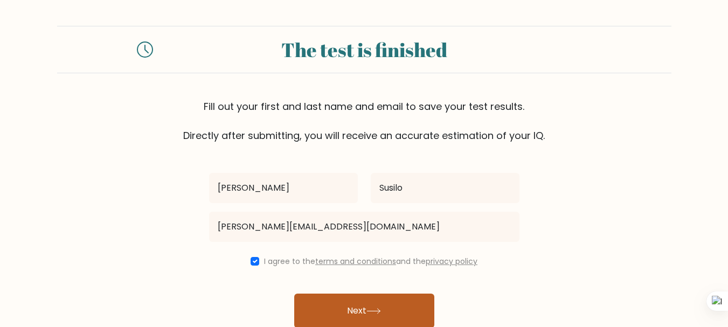
click at [322, 308] on button "Next" at bounding box center [364, 311] width 140 height 34
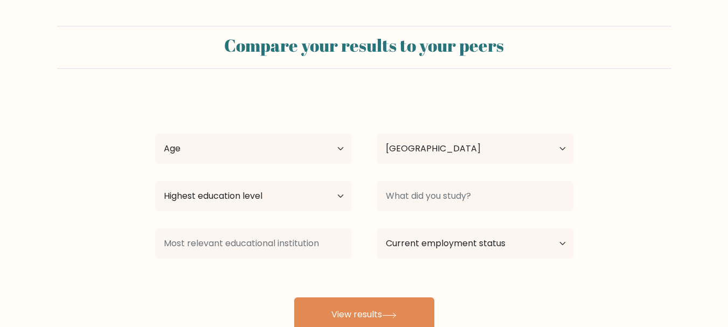
select select "ID"
click at [275, 165] on div "Age Under [DEMOGRAPHIC_DATA] [DEMOGRAPHIC_DATA] [DEMOGRAPHIC_DATA] [DEMOGRAPHIC…" at bounding box center [253, 148] width 222 height 39
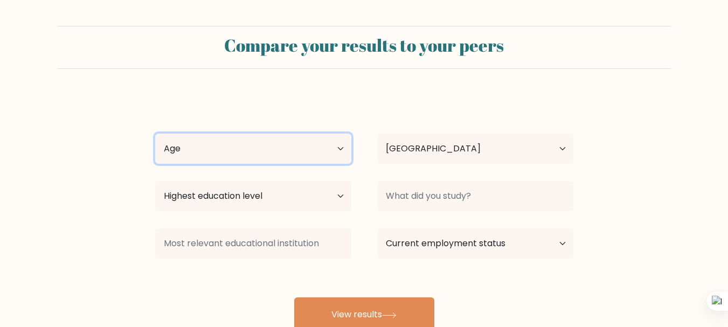
click at [328, 154] on select "Age Under [DEMOGRAPHIC_DATA] [DEMOGRAPHIC_DATA] [DEMOGRAPHIC_DATA] [DEMOGRAPHIC…" at bounding box center [253, 149] width 196 height 30
select select "18_24"
click at [155, 134] on select "Age Under [DEMOGRAPHIC_DATA] [DEMOGRAPHIC_DATA] [DEMOGRAPHIC_DATA] [DEMOGRAPHIC…" at bounding box center [253, 149] width 196 height 30
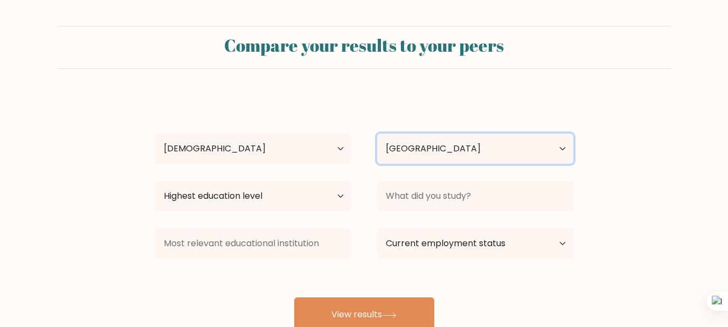
click at [424, 151] on select "Country [GEOGRAPHIC_DATA] [GEOGRAPHIC_DATA] [GEOGRAPHIC_DATA] [US_STATE] [GEOGR…" at bounding box center [475, 149] width 196 height 30
click at [377, 134] on select "Country [GEOGRAPHIC_DATA] [GEOGRAPHIC_DATA] [GEOGRAPHIC_DATA] [US_STATE] [GEOGR…" at bounding box center [475, 149] width 196 height 30
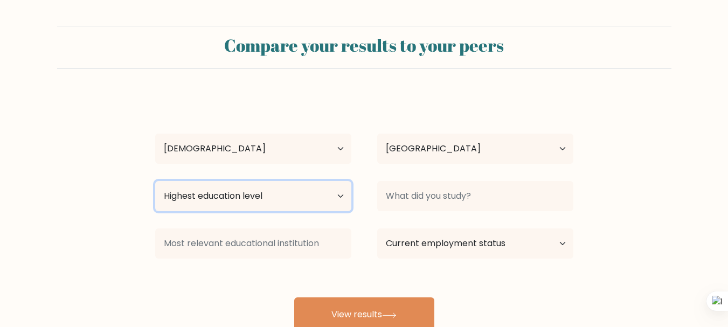
click at [280, 197] on select "Highest education level No schooling Primary Lower Secondary Upper Secondary Oc…" at bounding box center [253, 196] width 196 height 30
select select "bachelors_degree"
click at [155, 181] on select "Highest education level No schooling Primary Lower Secondary Upper Secondary Oc…" at bounding box center [253, 196] width 196 height 30
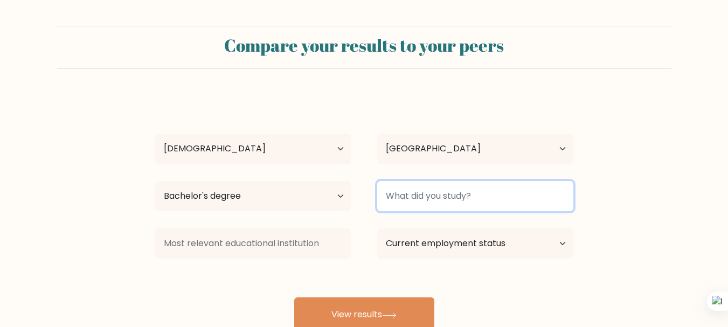
click at [439, 191] on input at bounding box center [475, 196] width 196 height 30
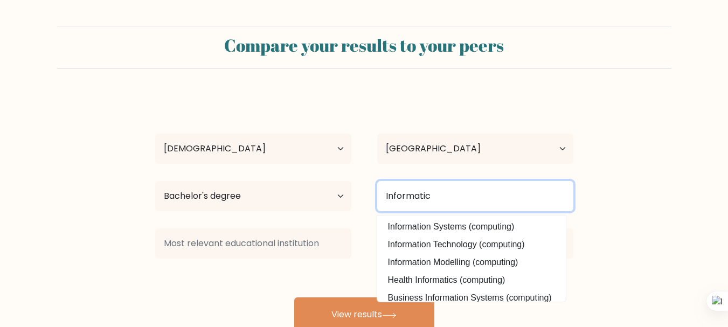
type input "Informatics"
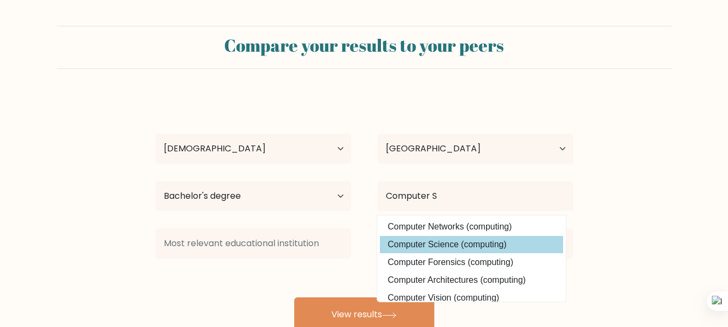
click at [440, 240] on option "Computer Science (computing)" at bounding box center [471, 244] width 183 height 17
type input "Computer Science"
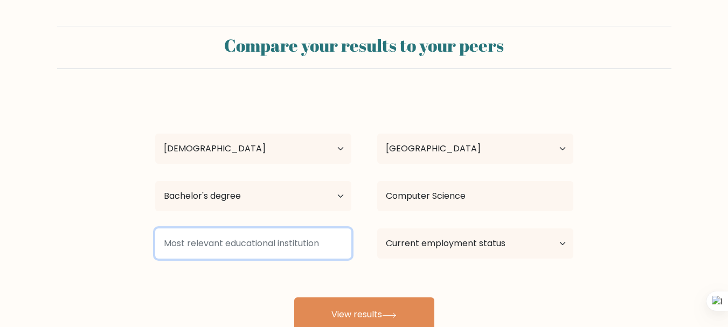
click at [229, 245] on input at bounding box center [253, 243] width 196 height 30
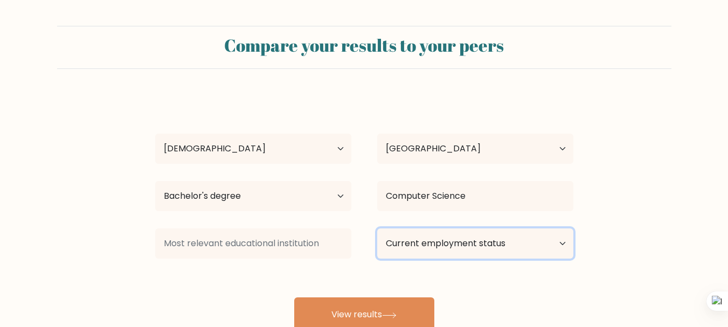
click at [440, 245] on select "Current employment status Employed Student Retired Other / prefer not to answer" at bounding box center [475, 243] width 196 height 30
select select "employed"
click at [377, 228] on select "Current employment status Employed Student Retired Other / prefer not to answer" at bounding box center [475, 243] width 196 height 30
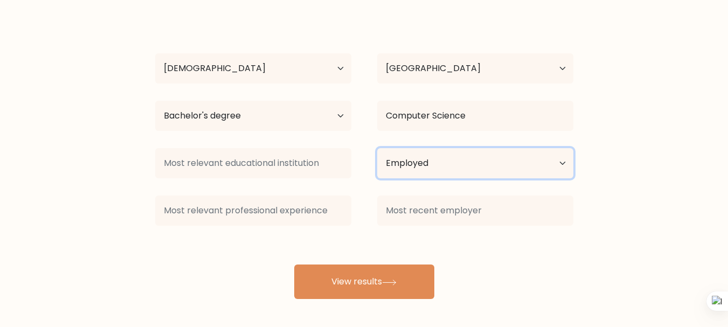
scroll to position [81, 0]
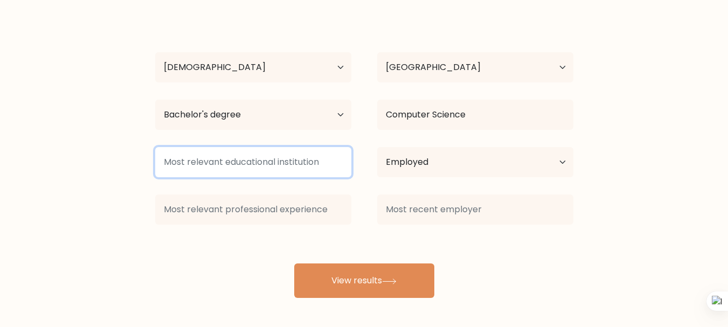
click at [325, 162] on input at bounding box center [253, 162] width 196 height 30
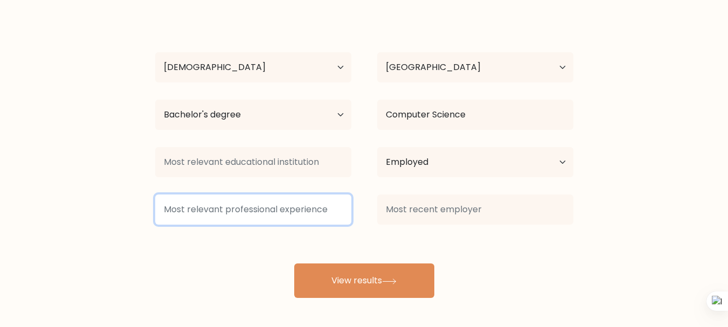
click at [329, 206] on input at bounding box center [253, 209] width 196 height 30
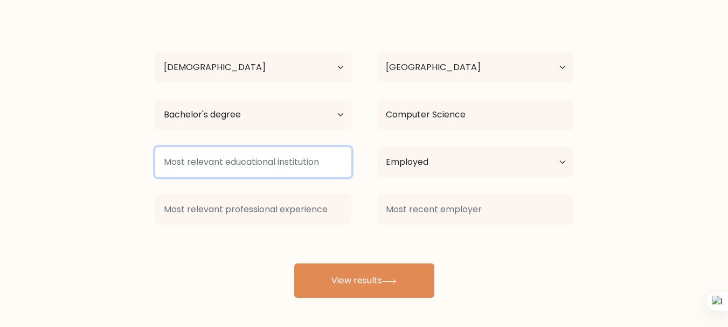
click at [311, 169] on input at bounding box center [253, 162] width 196 height 30
type input "S"
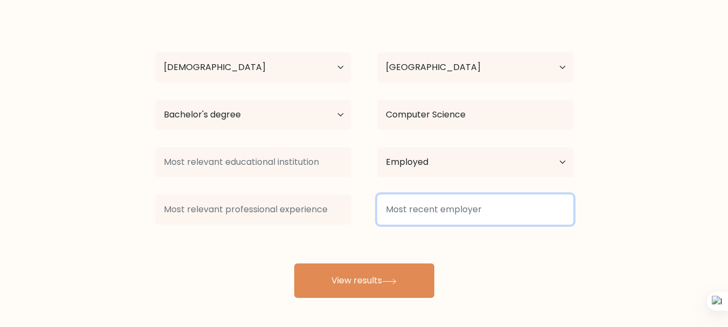
click at [384, 210] on input at bounding box center [475, 209] width 196 height 30
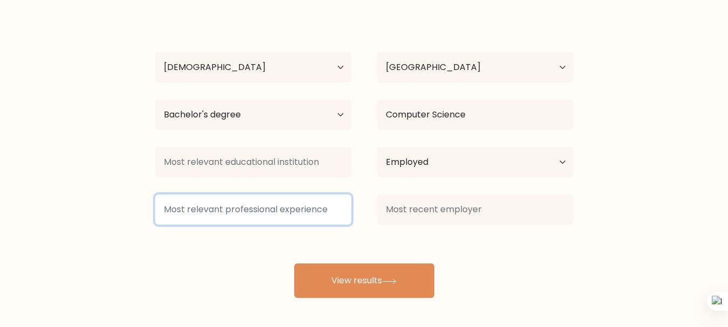
click at [344, 205] on input at bounding box center [253, 209] width 196 height 30
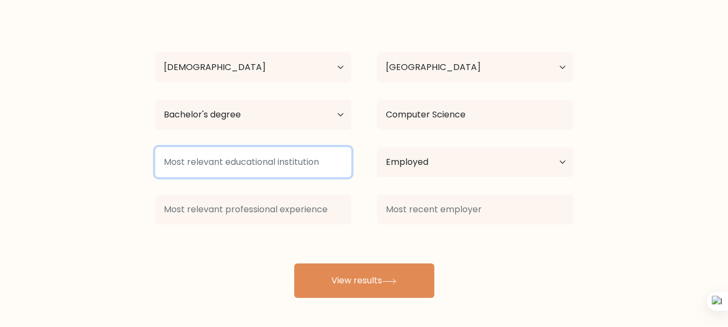
click at [333, 169] on input at bounding box center [253, 162] width 196 height 30
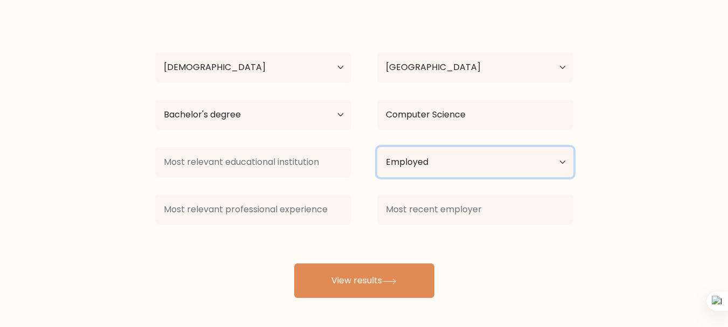
click at [399, 166] on select "Current employment status Employed Student Retired Other / prefer not to answer" at bounding box center [475, 162] width 196 height 30
select select "other"
click at [377, 147] on select "Current employment status Employed Student Retired Other / prefer not to answer" at bounding box center [475, 162] width 196 height 30
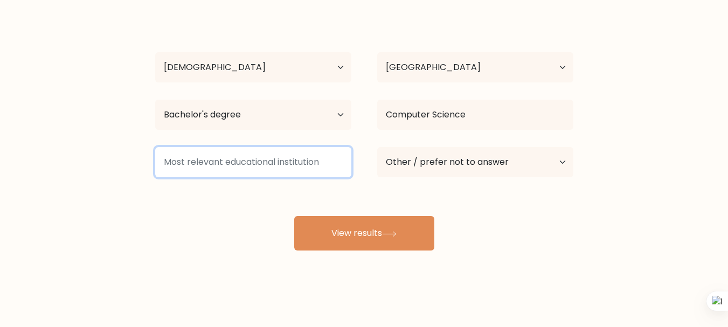
click at [347, 163] on input at bounding box center [253, 162] width 196 height 30
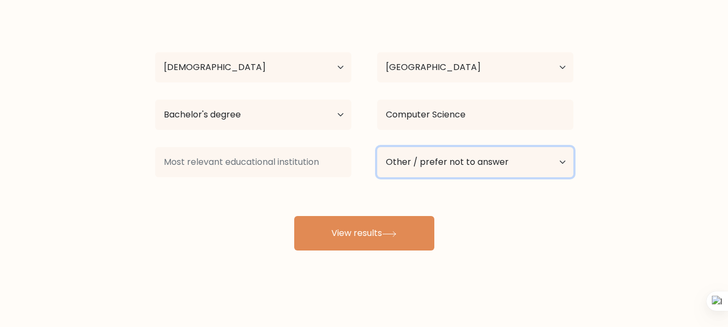
click at [440, 171] on select "Current employment status Employed Student Retired Other / prefer not to answer" at bounding box center [475, 162] width 196 height 30
click at [377, 147] on select "Current employment status Employed Student Retired Other / prefer not to answer" at bounding box center [475, 162] width 196 height 30
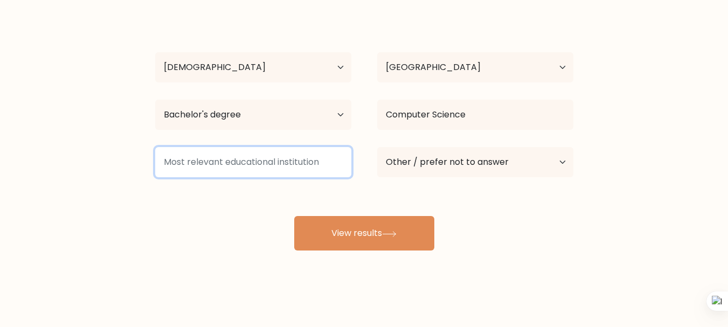
click at [302, 162] on input at bounding box center [253, 162] width 196 height 30
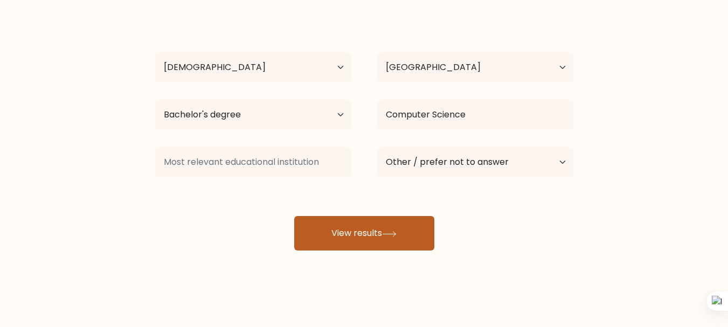
click at [339, 226] on button "View results" at bounding box center [364, 233] width 140 height 34
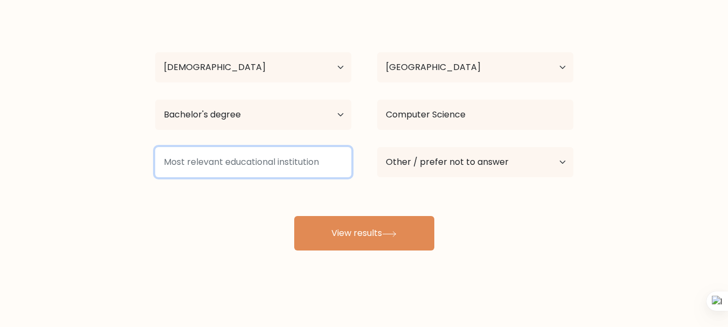
click at [294, 165] on input at bounding box center [253, 162] width 196 height 30
type input "S"
type input "C"
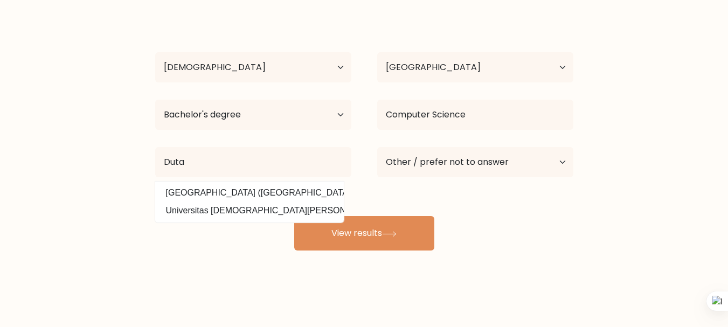
click at [277, 207] on option "Universitas Kristen Duta Wacana (Indonesia)" at bounding box center [249, 210] width 183 height 17
type input "Universitas Kristen Duta Wacana"
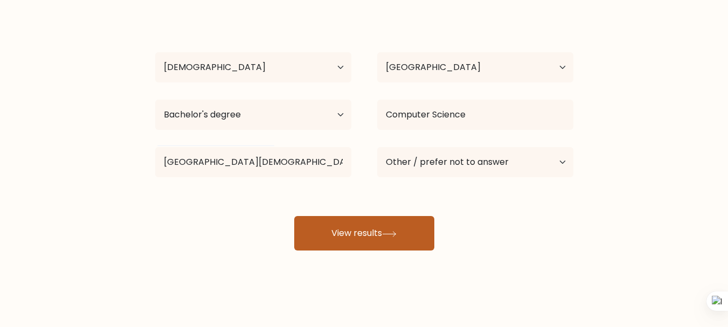
click at [315, 225] on button "View results" at bounding box center [364, 233] width 140 height 34
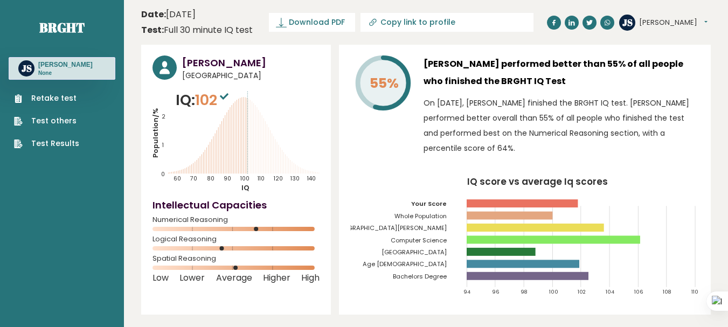
click at [52, 92] on div "Retake test Test others Test Results" at bounding box center [62, 114] width 107 height 69
click at [59, 95] on link "Retake test" at bounding box center [46, 98] width 65 height 11
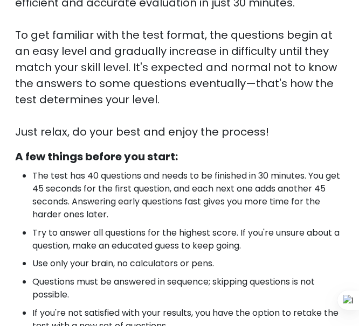
scroll to position [274, 0]
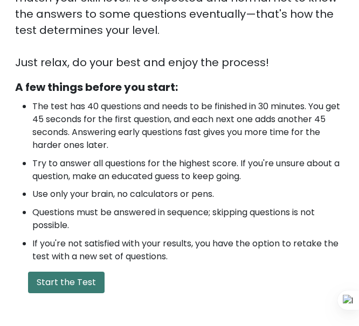
click at [81, 275] on button "Start the Test" at bounding box center [66, 283] width 76 height 22
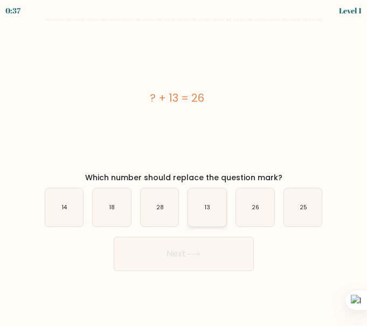
click at [208, 213] on icon "13" at bounding box center [207, 208] width 38 height 38
click at [184, 166] on input "d. 13" at bounding box center [184, 164] width 1 height 3
radio input "true"
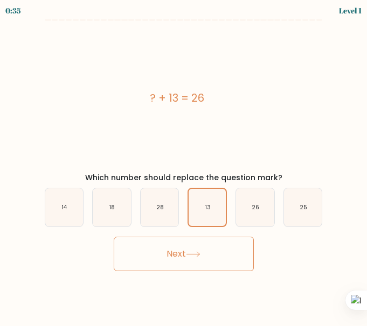
click at [212, 253] on button "Next" at bounding box center [184, 254] width 140 height 34
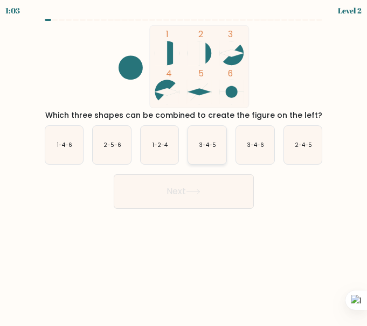
click at [219, 148] on icon "3-4-5" at bounding box center [207, 145] width 38 height 38
click at [184, 163] on input "d. 3-4-5" at bounding box center [184, 164] width 1 height 3
radio input "true"
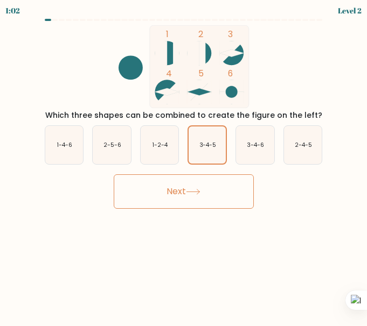
click at [199, 191] on icon at bounding box center [192, 192] width 13 height 5
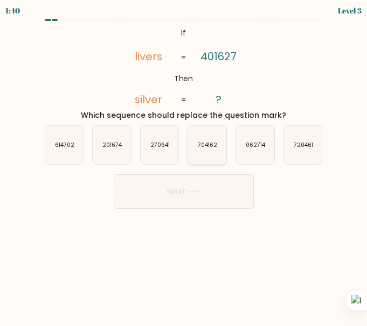
click at [217, 148] on text "704162" at bounding box center [207, 145] width 19 height 8
click at [184, 163] on input "d. 704162" at bounding box center [184, 164] width 1 height 3
radio input "true"
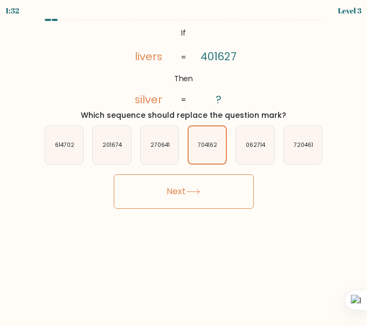
click at [210, 188] on button "Next" at bounding box center [184, 192] width 140 height 34
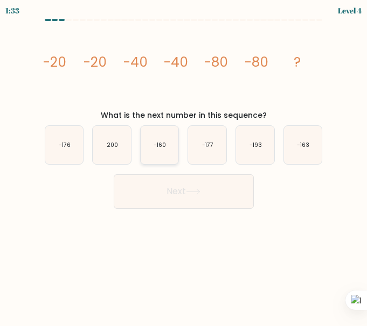
click at [158, 149] on text "-160" at bounding box center [160, 145] width 12 height 8
click at [184, 163] on input "c. -160" at bounding box center [184, 164] width 1 height 3
radio input "true"
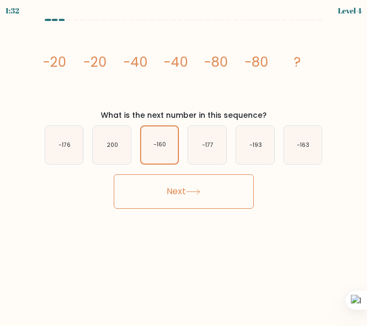
click at [196, 184] on button "Next" at bounding box center [184, 192] width 140 height 34
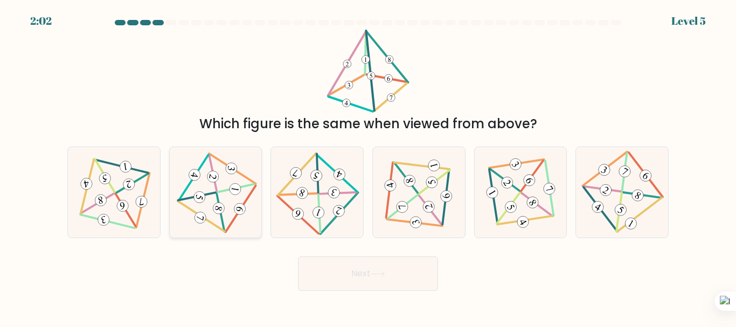
click at [234, 194] on 711 at bounding box center [234, 189] width 13 height 13
click at [366, 166] on input "b." at bounding box center [368, 165] width 1 height 3
radio input "true"
click at [321, 201] on icon at bounding box center [317, 192] width 72 height 72
click at [366, 166] on input "c." at bounding box center [368, 165] width 1 height 3
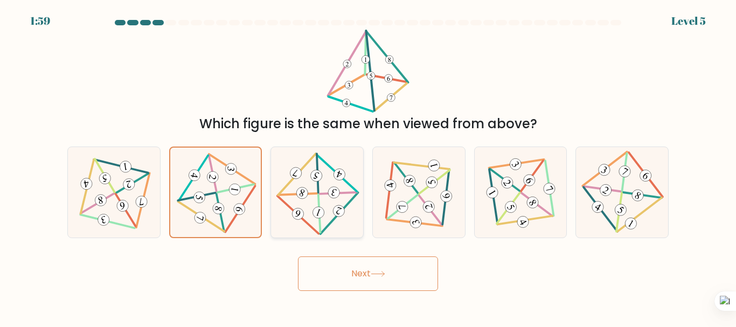
radio input "true"
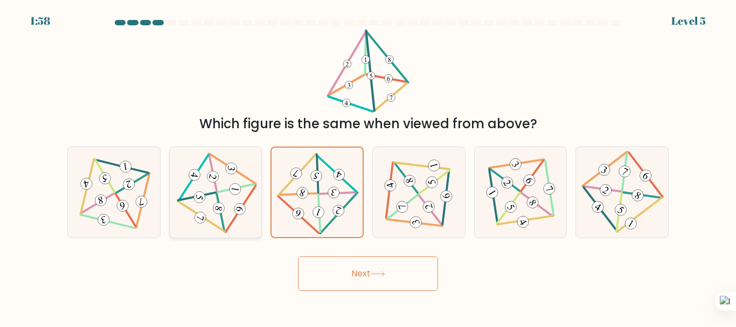
click at [246, 192] on icon at bounding box center [216, 192] width 74 height 72
click at [366, 166] on input "b." at bounding box center [368, 165] width 1 height 3
radio input "true"
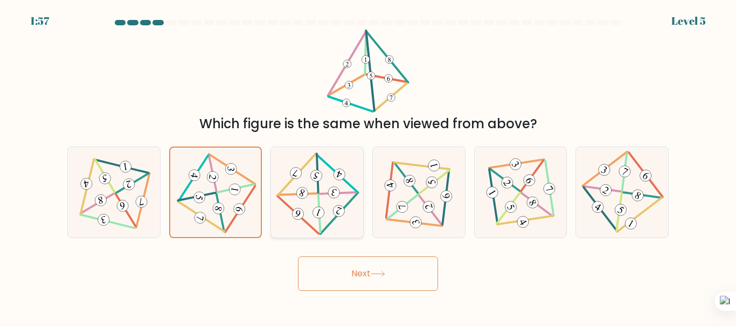
click at [309, 199] on icon at bounding box center [317, 192] width 72 height 72
click at [366, 166] on input "c." at bounding box center [368, 165] width 1 height 3
radio input "true"
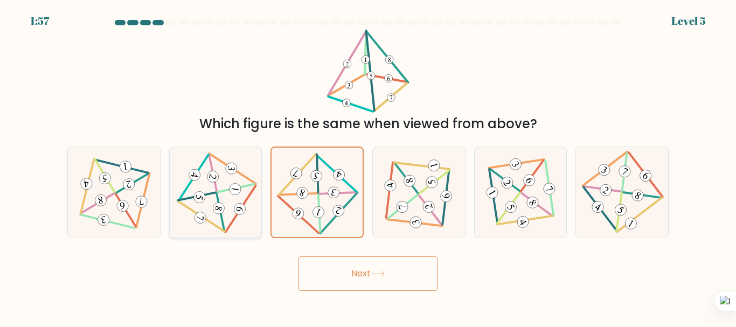
click at [229, 197] on icon at bounding box center [216, 192] width 74 height 72
click at [366, 166] on input "b." at bounding box center [368, 165] width 1 height 3
radio input "true"
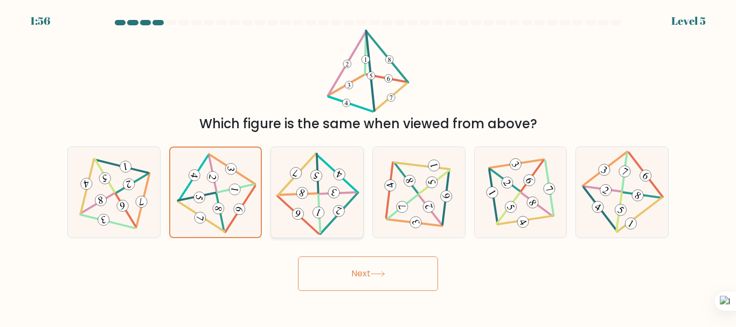
click at [289, 198] on icon at bounding box center [317, 192] width 72 height 72
click at [366, 166] on input "c." at bounding box center [368, 165] width 1 height 3
radio input "true"
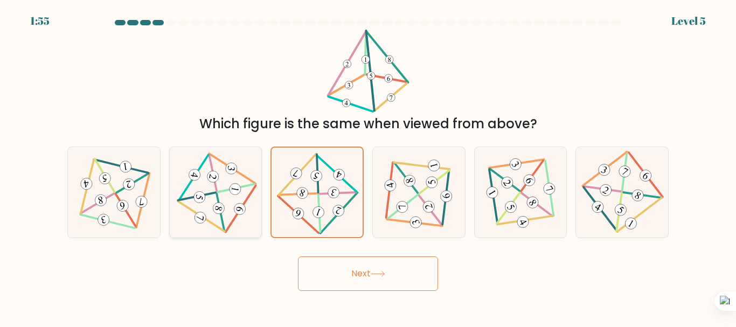
click at [245, 197] on icon at bounding box center [216, 192] width 74 height 72
click at [366, 166] on input "b." at bounding box center [368, 165] width 1 height 3
radio input "true"
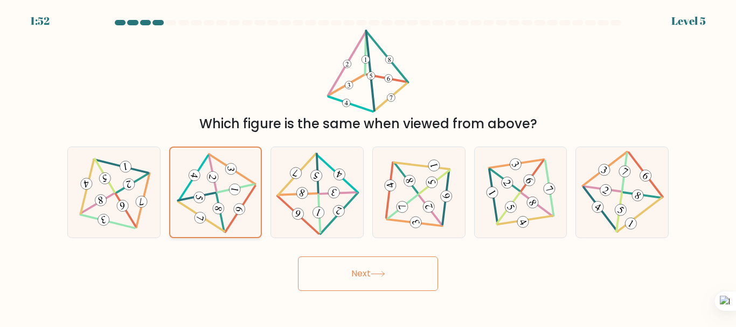
click at [245, 198] on icon at bounding box center [215, 192] width 73 height 71
click at [366, 166] on input "b." at bounding box center [368, 165] width 1 height 3
click at [327, 268] on button "Next" at bounding box center [368, 273] width 140 height 34
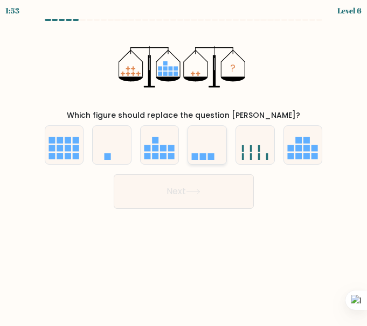
click at [190, 151] on icon at bounding box center [207, 145] width 38 height 32
click at [184, 163] on input "d." at bounding box center [184, 164] width 1 height 3
radio input "true"
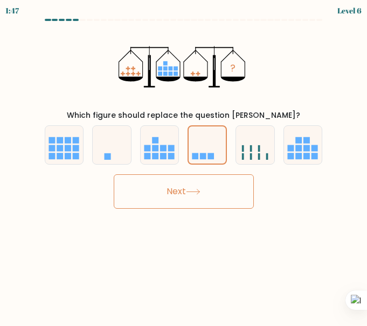
click at [210, 198] on button "Next" at bounding box center [184, 192] width 140 height 34
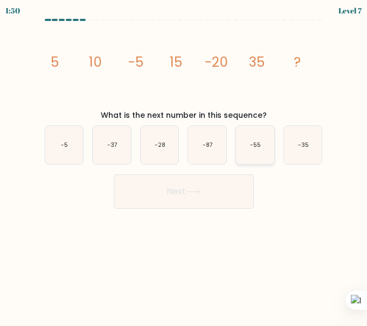
drag, startPoint x: 255, startPoint y: 146, endPoint x: 272, endPoint y: 163, distance: 23.6
click at [255, 146] on text "-55" at bounding box center [255, 145] width 11 height 8
click at [184, 163] on input "e. -55" at bounding box center [184, 164] width 1 height 3
radio input "true"
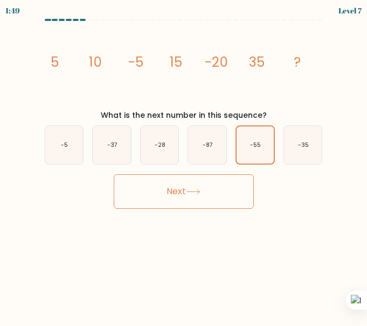
click at [244, 188] on button "Next" at bounding box center [184, 192] width 140 height 34
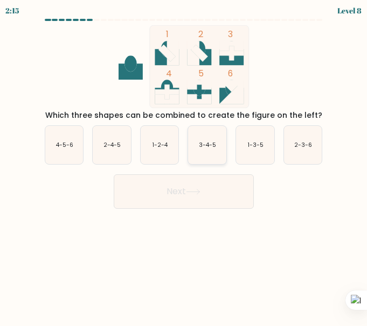
click at [210, 149] on text "3-4-5" at bounding box center [207, 145] width 17 height 8
click at [184, 163] on input "d. 3-4-5" at bounding box center [184, 164] width 1 height 3
radio input "true"
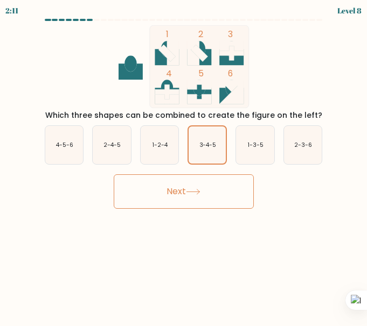
click at [237, 194] on button "Next" at bounding box center [184, 192] width 140 height 34
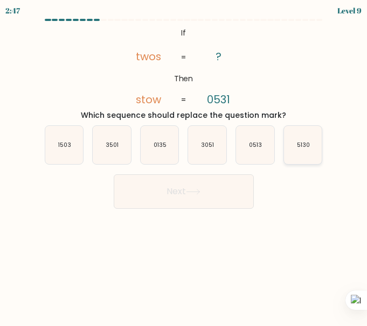
click at [293, 146] on icon "5130" at bounding box center [303, 145] width 38 height 38
click at [184, 163] on input "f. 5130" at bounding box center [184, 164] width 1 height 3
radio input "true"
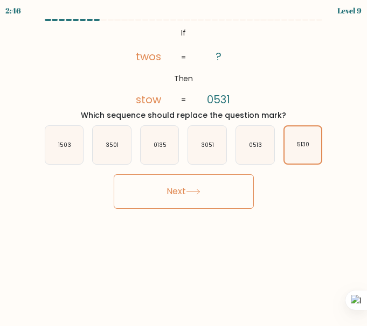
click at [213, 183] on button "Next" at bounding box center [184, 192] width 140 height 34
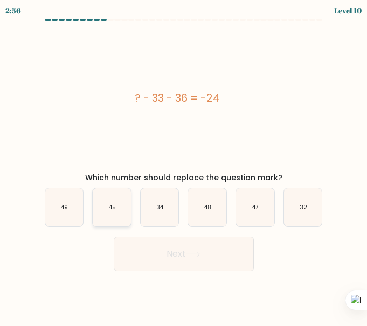
click at [126, 206] on icon "45" at bounding box center [112, 208] width 38 height 38
click at [184, 166] on input "b. 45" at bounding box center [184, 164] width 1 height 3
radio input "true"
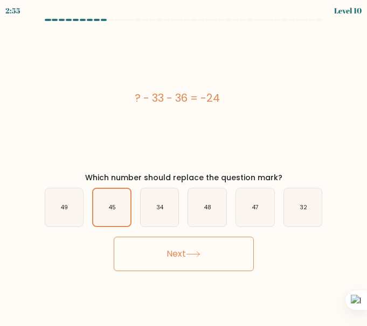
click at [187, 258] on button "Next" at bounding box center [184, 254] width 140 height 34
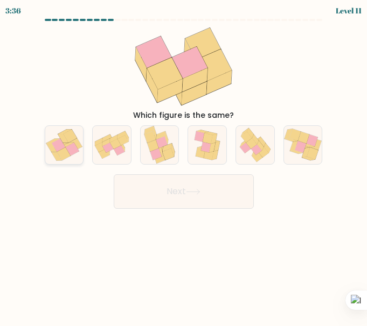
click at [76, 150] on icon at bounding box center [71, 149] width 13 height 13
click at [184, 163] on input "a." at bounding box center [184, 164] width 1 height 3
radio input "true"
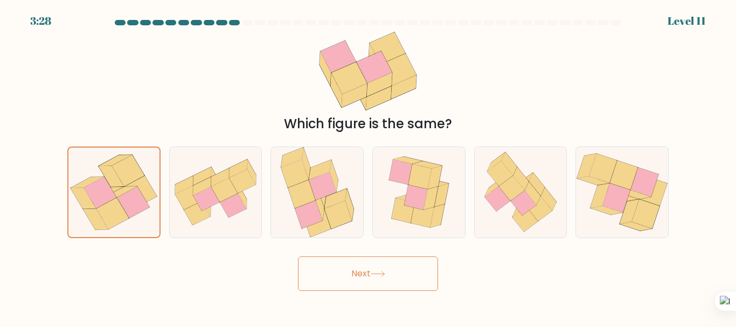
click at [349, 294] on body "3:28 Level 11" at bounding box center [368, 163] width 736 height 327
click at [351, 280] on button "Next" at bounding box center [368, 273] width 140 height 34
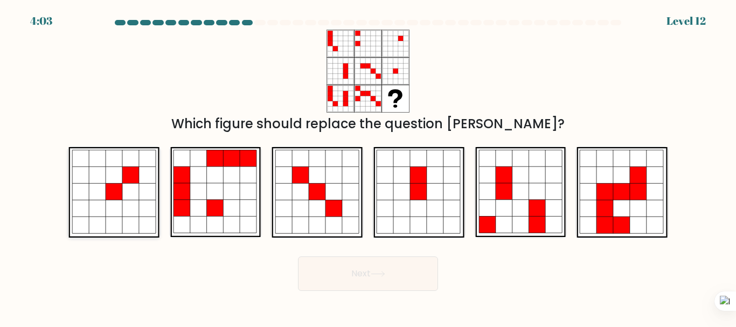
click at [106, 190] on icon at bounding box center [114, 192] width 17 height 17
click at [366, 166] on input "a." at bounding box center [368, 165] width 1 height 3
radio input "true"
click at [366, 274] on icon at bounding box center [377, 274] width 13 height 5
click at [358, 275] on button "Next" at bounding box center [368, 273] width 140 height 34
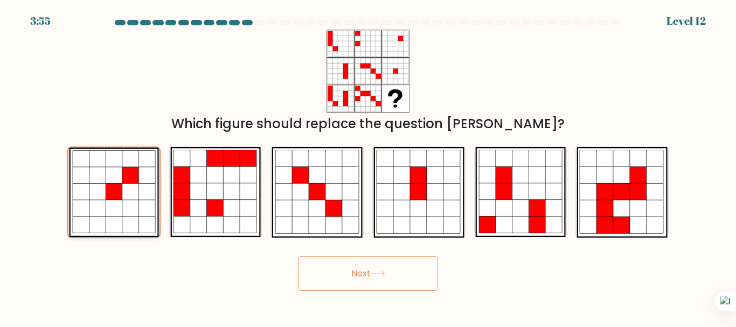
click at [150, 210] on icon at bounding box center [146, 208] width 16 height 16
click at [366, 166] on input "a." at bounding box center [368, 165] width 1 height 3
click at [335, 268] on button "Next" at bounding box center [368, 273] width 140 height 34
click at [337, 269] on button "Next" at bounding box center [368, 273] width 140 height 34
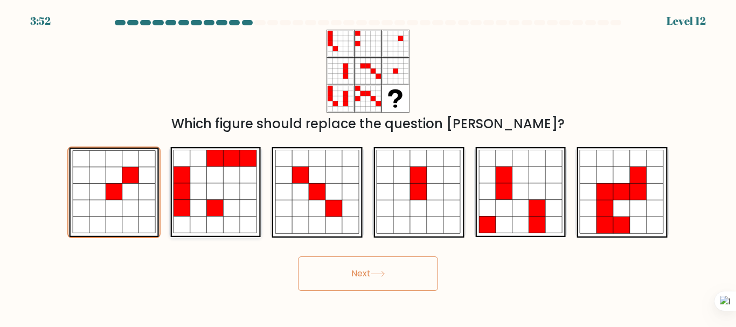
click at [235, 205] on icon at bounding box center [231, 208] width 17 height 17
click at [366, 166] on input "b." at bounding box center [368, 165] width 1 height 3
radio input "true"
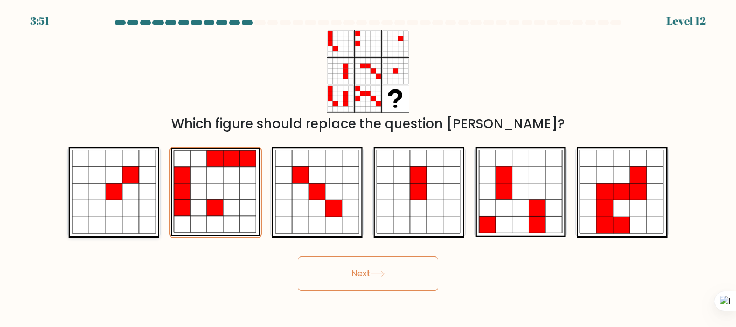
click at [151, 196] on icon at bounding box center [147, 192] width 17 height 17
click at [366, 166] on input "a." at bounding box center [368, 165] width 1 height 3
radio input "true"
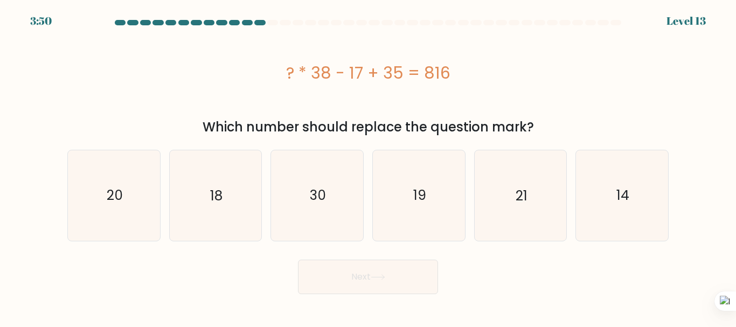
click at [363, 283] on button "Next" at bounding box center [368, 277] width 140 height 34
click at [254, 98] on div "? * 38 - 17 + 35 = 816" at bounding box center [367, 73] width 601 height 86
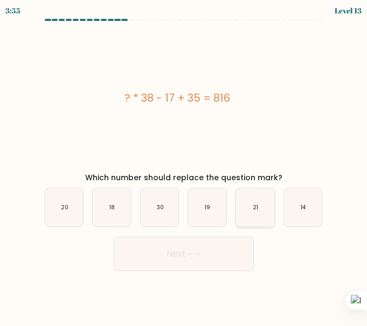
drag, startPoint x: 268, startPoint y: 211, endPoint x: 264, endPoint y: 218, distance: 7.5
click at [268, 211] on icon "21" at bounding box center [255, 208] width 38 height 38
click at [184, 166] on input "e. 21" at bounding box center [184, 164] width 1 height 3
radio input "true"
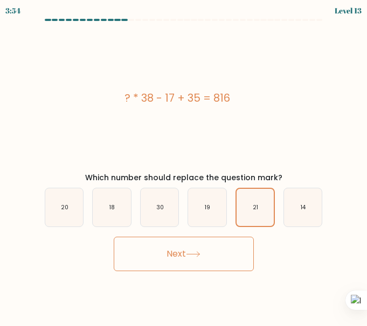
click at [222, 249] on button "Next" at bounding box center [184, 254] width 140 height 34
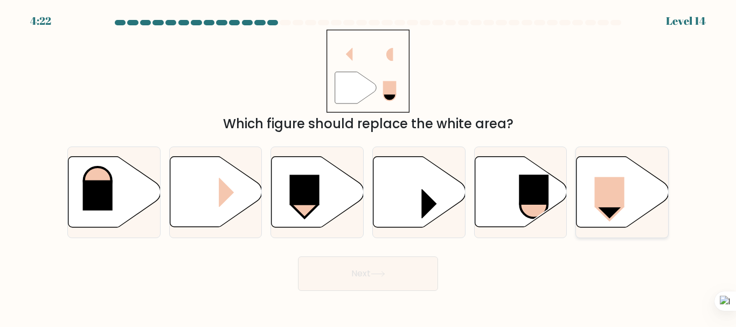
click at [366, 206] on rect at bounding box center [610, 192] width 30 height 30
click at [366, 166] on input "f." at bounding box center [368, 165] width 1 height 3
radio input "true"
click at [366, 266] on button "Next" at bounding box center [368, 273] width 140 height 34
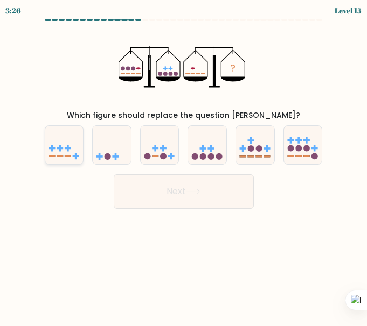
click at [71, 156] on rect at bounding box center [68, 157] width 6 height 2
click at [184, 163] on input "a." at bounding box center [184, 164] width 1 height 3
radio input "true"
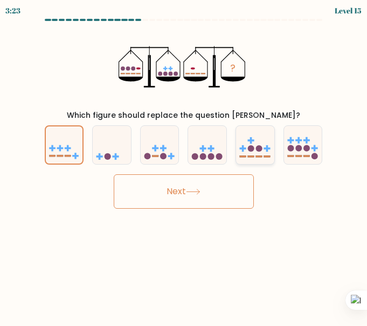
click at [264, 155] on icon at bounding box center [255, 145] width 38 height 32
click at [184, 163] on input "e." at bounding box center [184, 164] width 1 height 3
radio input "true"
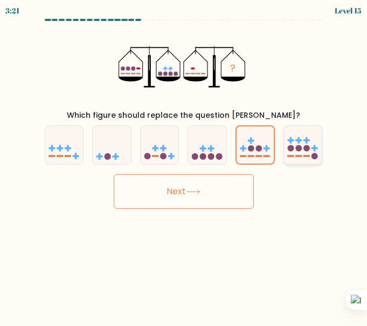
click at [295, 153] on icon at bounding box center [303, 145] width 38 height 32
click at [184, 163] on input "f." at bounding box center [184, 164] width 1 height 3
radio input "true"
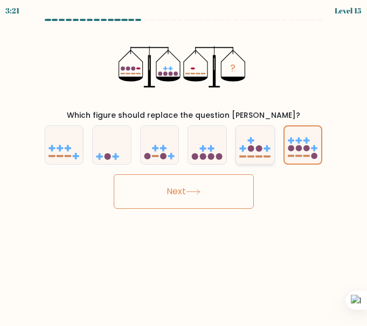
click at [248, 156] on rect at bounding box center [251, 157] width 6 height 2
click at [184, 163] on input "e." at bounding box center [184, 164] width 1 height 3
radio input "true"
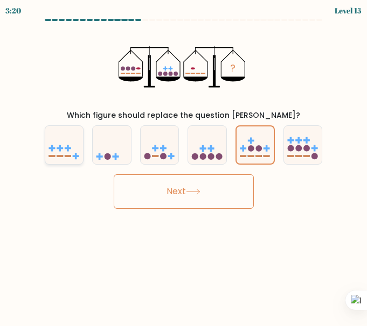
click at [72, 148] on icon at bounding box center [64, 145] width 38 height 32
click at [184, 163] on input "a." at bounding box center [184, 164] width 1 height 3
radio input "true"
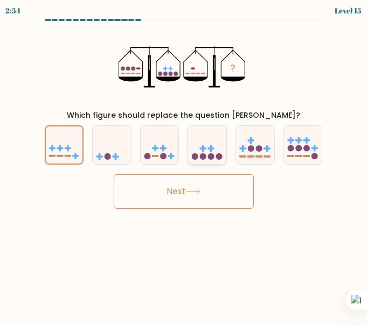
click at [221, 148] on icon at bounding box center [207, 145] width 38 height 32
click at [184, 163] on input "d." at bounding box center [184, 164] width 1 height 3
radio input "true"
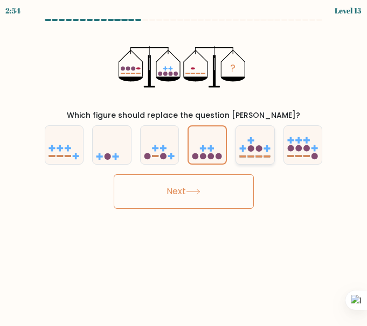
click at [254, 147] on icon at bounding box center [255, 145] width 38 height 32
click at [184, 163] on input "e." at bounding box center [184, 164] width 1 height 3
radio input "true"
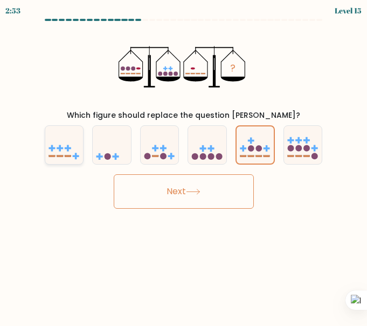
click at [71, 153] on icon at bounding box center [64, 145] width 38 height 32
click at [184, 163] on input "a." at bounding box center [184, 164] width 1 height 3
radio input "true"
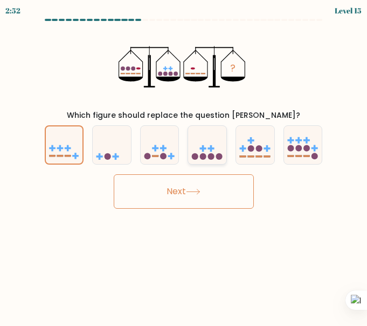
click at [199, 155] on icon at bounding box center [207, 145] width 38 height 32
click at [184, 163] on input "d." at bounding box center [184, 164] width 1 height 3
radio input "true"
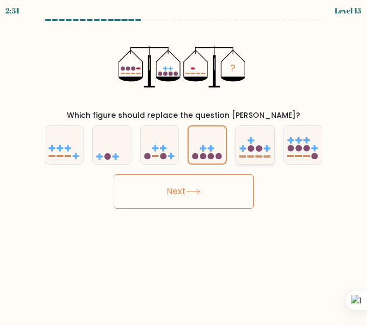
click at [245, 147] on icon at bounding box center [255, 145] width 38 height 32
click at [184, 163] on input "e." at bounding box center [184, 164] width 1 height 3
radio input "true"
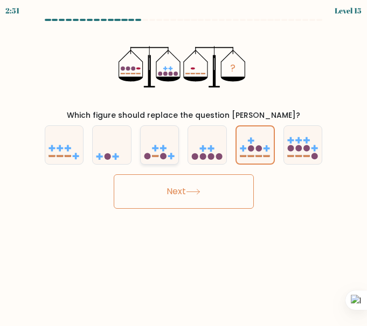
click at [171, 149] on icon at bounding box center [160, 145] width 38 height 32
click at [184, 163] on input "c." at bounding box center [184, 164] width 1 height 3
radio input "true"
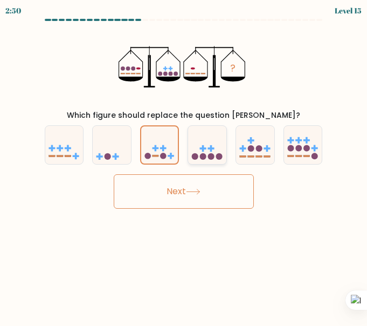
click at [201, 149] on rect at bounding box center [203, 149] width 6 height 2
click at [184, 163] on input "d." at bounding box center [184, 164] width 1 height 3
radio input "true"
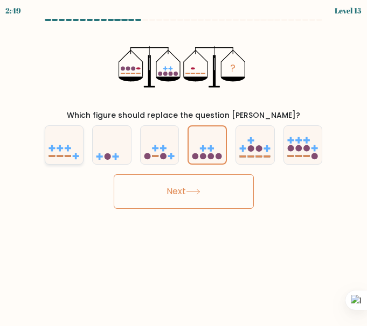
click at [57, 156] on rect at bounding box center [60, 157] width 6 height 2
click at [184, 163] on input "a." at bounding box center [184, 164] width 1 height 3
radio input "true"
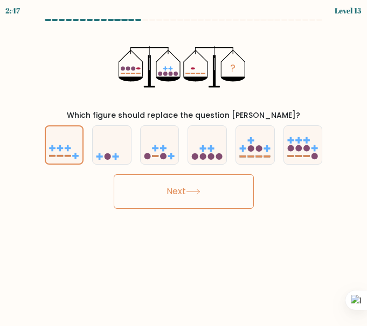
click at [161, 187] on button "Next" at bounding box center [184, 192] width 140 height 34
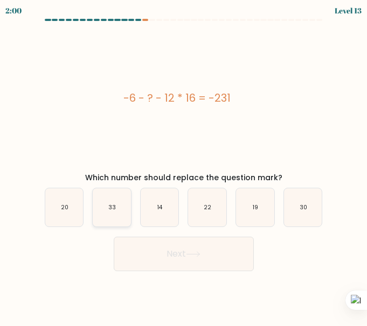
click at [102, 208] on icon "33" at bounding box center [112, 208] width 38 height 38
click at [184, 166] on input "b. 33" at bounding box center [184, 164] width 1 height 3
radio input "true"
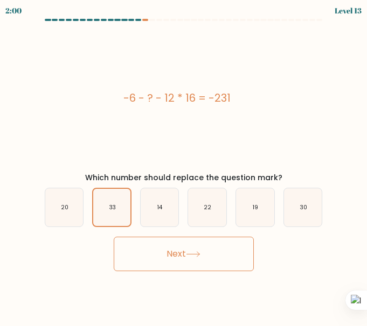
click at [192, 253] on icon at bounding box center [193, 255] width 15 height 6
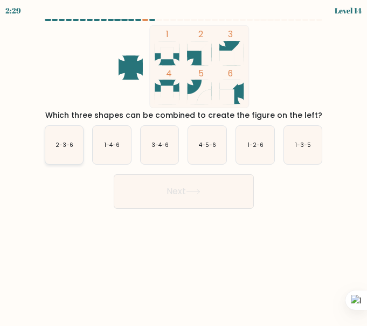
click at [66, 146] on text "2-3-6" at bounding box center [64, 145] width 18 height 8
click at [184, 163] on input "a. 2-3-6" at bounding box center [184, 164] width 1 height 3
radio input "true"
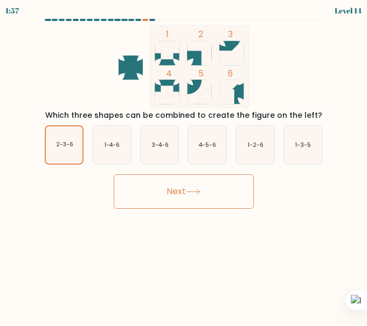
click at [189, 182] on button "Next" at bounding box center [184, 192] width 140 height 34
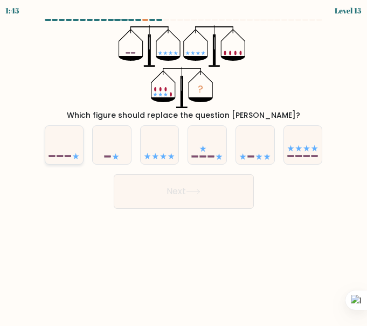
click at [72, 158] on icon at bounding box center [64, 145] width 38 height 32
click at [184, 163] on input "a." at bounding box center [184, 164] width 1 height 3
radio input "true"
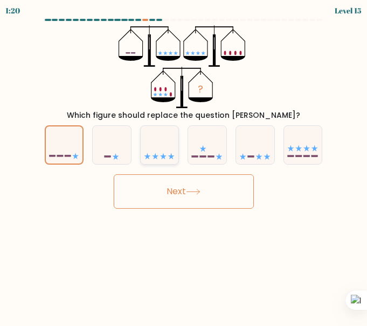
drag, startPoint x: 154, startPoint y: 155, endPoint x: 163, endPoint y: 156, distance: 9.8
click at [154, 155] on icon at bounding box center [160, 145] width 38 height 32
click at [184, 163] on input "c." at bounding box center [184, 164] width 1 height 3
radio input "true"
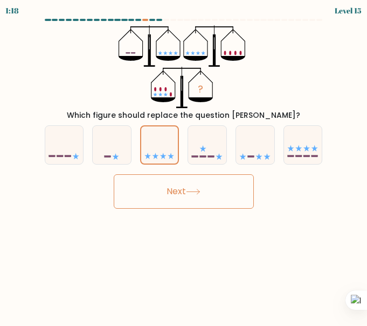
click at [203, 198] on button "Next" at bounding box center [184, 192] width 140 height 34
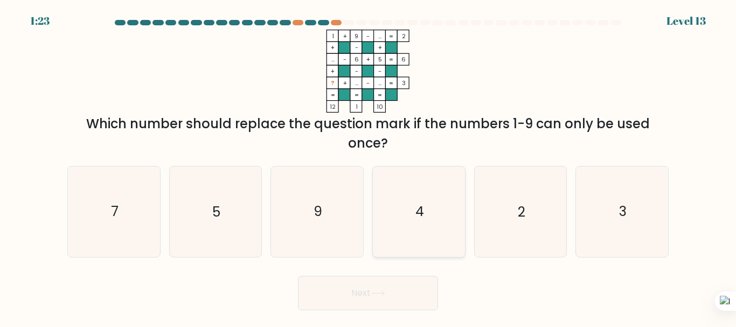
drag, startPoint x: 448, startPoint y: 225, endPoint x: 447, endPoint y: 237, distance: 11.9
click at [366, 226] on icon "4" at bounding box center [419, 211] width 90 height 90
click at [366, 166] on input "d. 4" at bounding box center [368, 165] width 1 height 3
radio input "true"
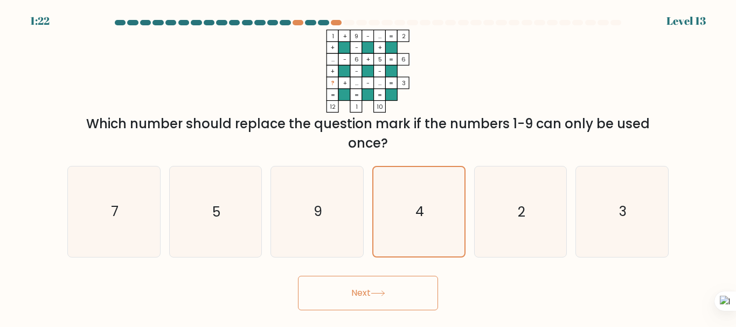
click at [366, 282] on button "Next" at bounding box center [368, 293] width 140 height 34
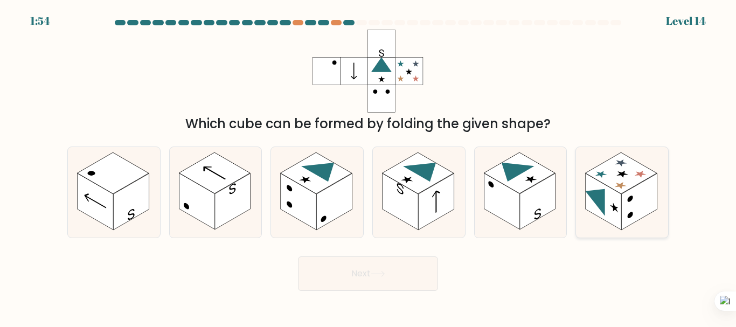
click at [366, 207] on rect at bounding box center [604, 201] width 36 height 57
click at [366, 166] on input "f." at bounding box center [368, 165] width 1 height 3
radio input "true"
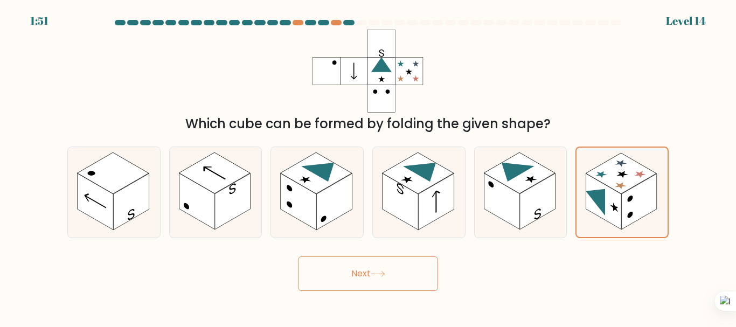
click at [366, 259] on button "Next" at bounding box center [368, 273] width 140 height 34
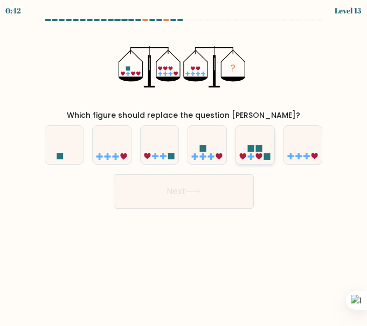
click at [249, 162] on div at bounding box center [254, 145] width 39 height 39
click at [184, 163] on input "e." at bounding box center [184, 164] width 1 height 3
radio input "true"
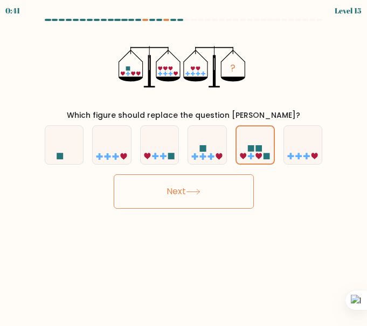
click at [239, 189] on button "Next" at bounding box center [184, 192] width 140 height 34
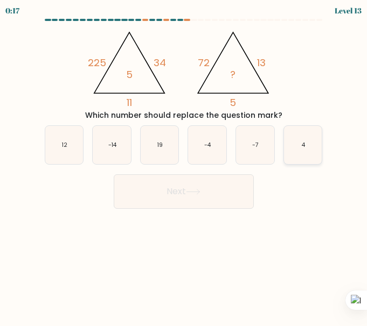
click at [311, 144] on icon "4" at bounding box center [303, 145] width 38 height 38
click at [184, 163] on input "f. 4" at bounding box center [184, 164] width 1 height 3
radio input "true"
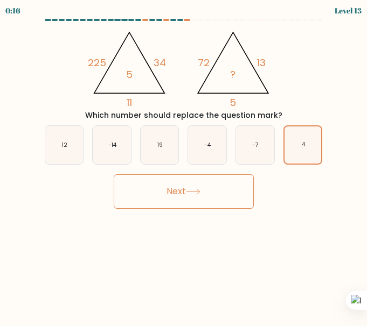
click at [227, 185] on button "Next" at bounding box center [184, 192] width 140 height 34
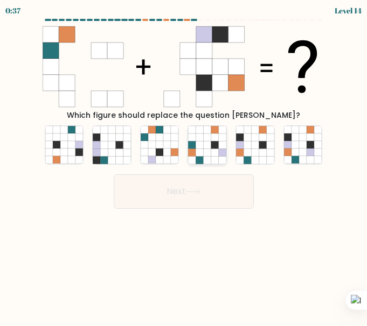
click at [215, 156] on icon at bounding box center [207, 145] width 38 height 38
click at [184, 163] on input "d." at bounding box center [184, 164] width 1 height 3
radio input "true"
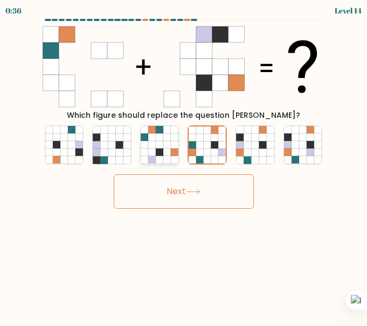
click at [167, 156] on icon at bounding box center [167, 153] width 8 height 8
click at [184, 163] on input "c." at bounding box center [184, 164] width 1 height 3
radio input "true"
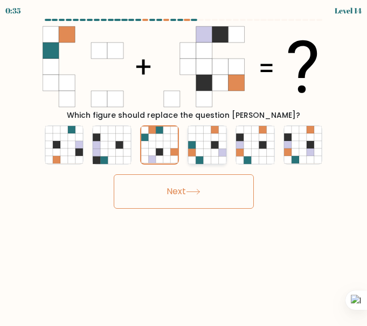
click at [201, 158] on icon at bounding box center [200, 161] width 8 height 8
click at [184, 163] on input "d." at bounding box center [184, 164] width 1 height 3
radio input "true"
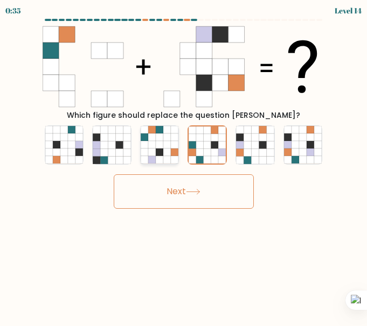
click at [151, 158] on icon at bounding box center [152, 161] width 8 height 8
click at [184, 163] on input "c." at bounding box center [184, 164] width 1 height 3
radio input "true"
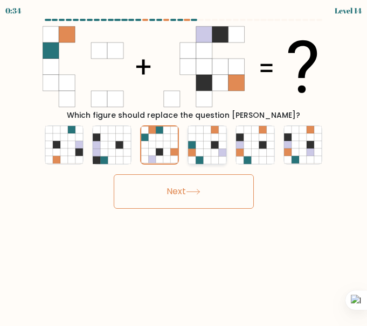
click at [196, 155] on icon at bounding box center [193, 153] width 8 height 8
click at [184, 163] on input "d." at bounding box center [184, 164] width 1 height 3
radio input "true"
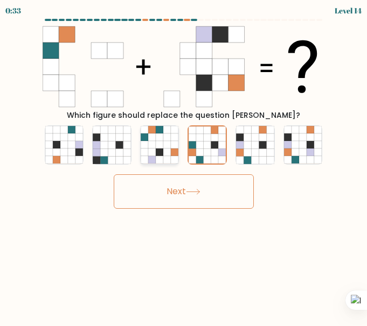
click at [167, 156] on icon at bounding box center [167, 153] width 8 height 8
click at [184, 163] on input "c." at bounding box center [184, 164] width 1 height 3
radio input "true"
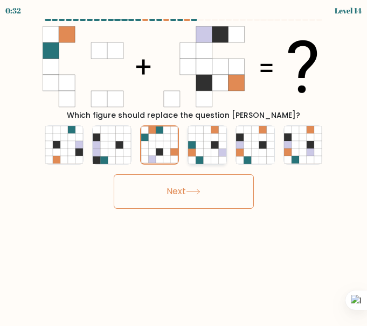
click at [211, 156] on icon at bounding box center [208, 153] width 8 height 8
click at [184, 163] on input "d." at bounding box center [184, 164] width 1 height 3
radio input "true"
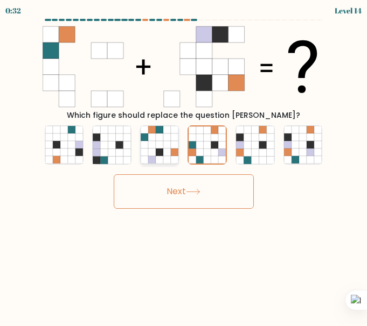
click at [173, 156] on icon at bounding box center [175, 153] width 8 height 8
click at [184, 163] on input "c." at bounding box center [184, 164] width 1 height 3
radio input "true"
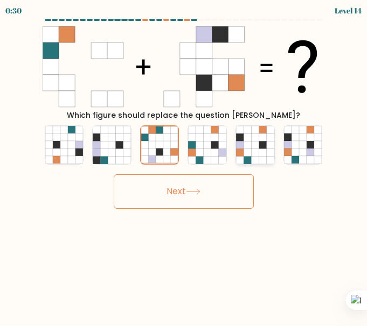
click at [255, 154] on icon at bounding box center [255, 153] width 8 height 8
click at [184, 163] on input "e." at bounding box center [184, 164] width 1 height 3
radio input "true"
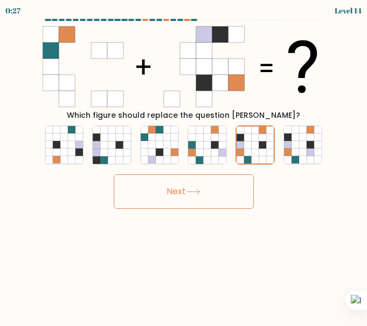
click at [227, 187] on button "Next" at bounding box center [184, 192] width 140 height 34
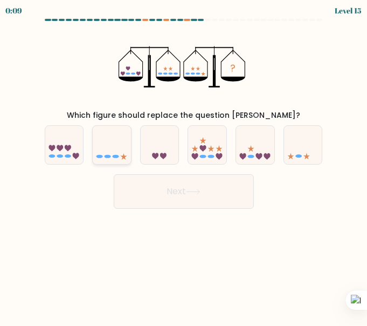
click at [126, 159] on icon at bounding box center [112, 145] width 38 height 32
click at [184, 163] on input "b." at bounding box center [184, 164] width 1 height 3
radio input "true"
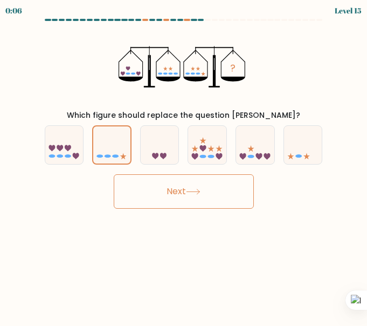
click at [213, 184] on button "Next" at bounding box center [184, 192] width 140 height 34
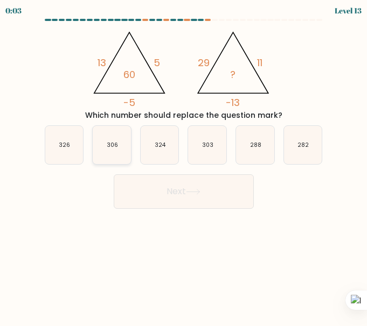
click at [117, 145] on text "306" at bounding box center [112, 145] width 11 height 8
click at [184, 163] on input "b. 306" at bounding box center [184, 164] width 1 height 3
radio input "true"
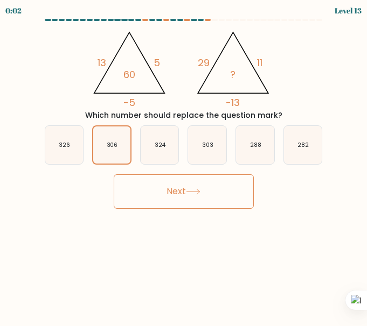
click at [166, 193] on button "Next" at bounding box center [184, 192] width 140 height 34
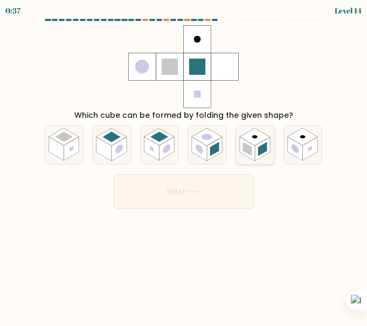
click at [257, 149] on rect at bounding box center [262, 149] width 15 height 24
click at [184, 163] on input "e." at bounding box center [184, 164] width 1 height 3
radio input "true"
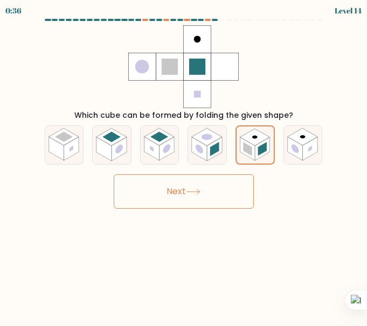
click at [204, 186] on button "Next" at bounding box center [184, 192] width 140 height 34
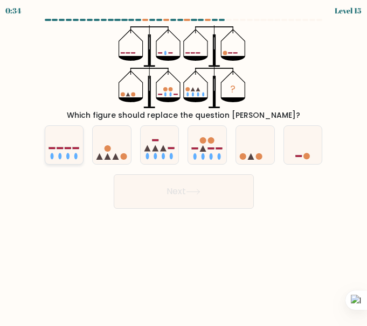
click at [64, 150] on icon at bounding box center [64, 145] width 38 height 32
click at [184, 163] on input "a." at bounding box center [184, 164] width 1 height 3
radio input "true"
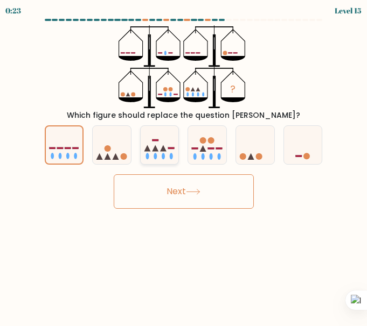
click at [169, 150] on icon at bounding box center [160, 145] width 38 height 32
click at [184, 163] on input "c." at bounding box center [184, 164] width 1 height 3
radio input "true"
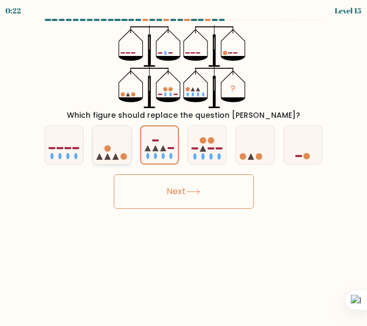
click at [101, 154] on icon at bounding box center [112, 145] width 38 height 32
click at [184, 163] on input "b." at bounding box center [184, 164] width 1 height 3
radio input "true"
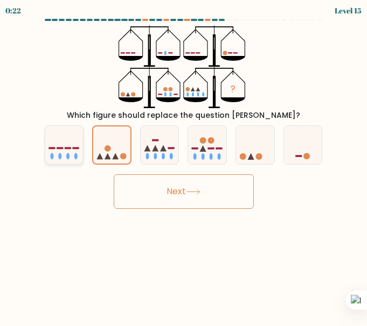
click at [68, 147] on icon at bounding box center [64, 145] width 38 height 32
click at [184, 163] on input "a." at bounding box center [184, 164] width 1 height 3
radio input "true"
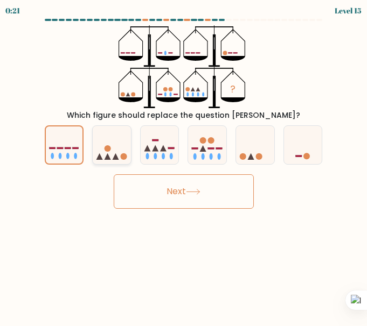
click at [114, 144] on icon at bounding box center [112, 145] width 38 height 32
click at [184, 163] on input "b." at bounding box center [184, 164] width 1 height 3
radio input "true"
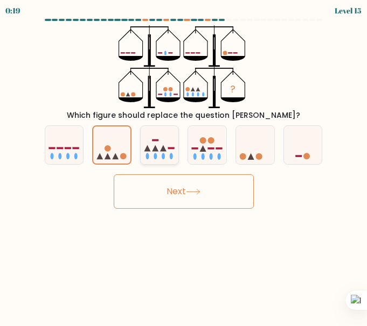
click at [172, 147] on icon at bounding box center [160, 145] width 38 height 32
click at [184, 163] on input "c." at bounding box center [184, 164] width 1 height 3
radio input "true"
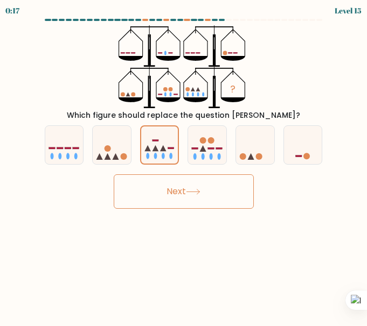
click at [182, 191] on button "Next" at bounding box center [184, 192] width 140 height 34
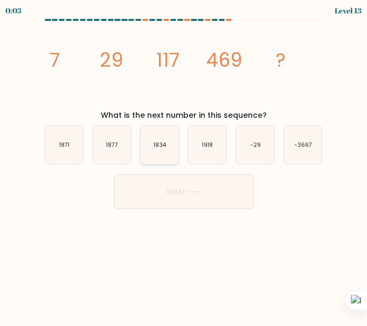
click at [168, 145] on icon "1834" at bounding box center [160, 145] width 38 height 38
click at [184, 163] on input "c. 1834" at bounding box center [184, 164] width 1 height 3
radio input "true"
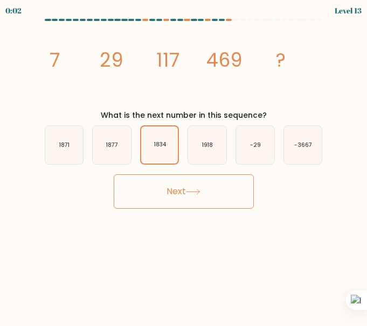
click at [184, 193] on button "Next" at bounding box center [184, 192] width 140 height 34
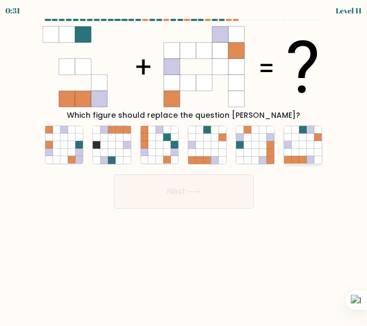
click at [307, 157] on icon at bounding box center [311, 161] width 8 height 8
click at [184, 163] on input "f." at bounding box center [184, 164] width 1 height 3
radio input "true"
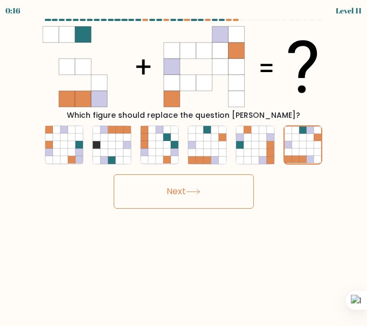
click at [225, 192] on button "Next" at bounding box center [184, 192] width 140 height 34
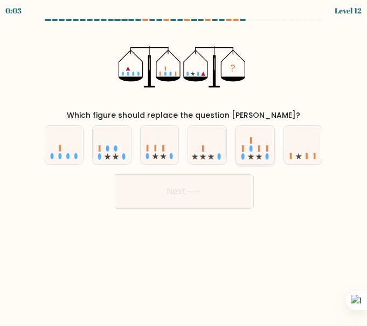
click at [253, 154] on icon at bounding box center [255, 145] width 38 height 32
click at [184, 163] on input "e." at bounding box center [184, 164] width 1 height 3
radio input "true"
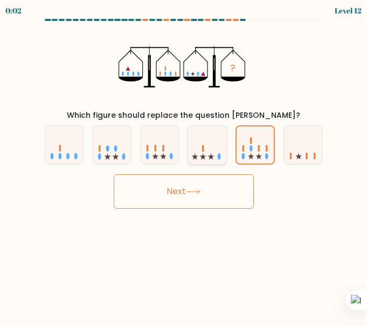
click at [220, 151] on icon at bounding box center [207, 145] width 38 height 32
click at [184, 163] on input "d." at bounding box center [184, 164] width 1 height 3
radio input "true"
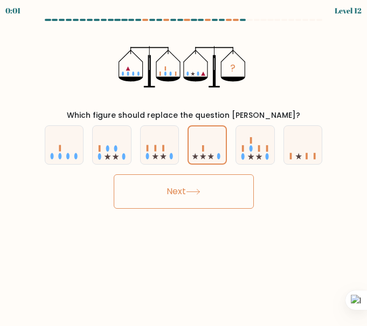
click at [205, 182] on button "Next" at bounding box center [184, 192] width 140 height 34
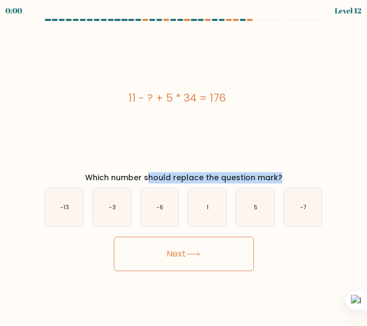
click at [205, 182] on div "Which number should replace the question mark?" at bounding box center [184, 177] width 282 height 11
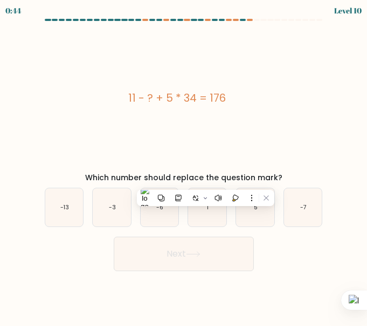
click at [233, 152] on div "11 - ? + 5 * 34 = 176" at bounding box center [177, 97] width 282 height 145
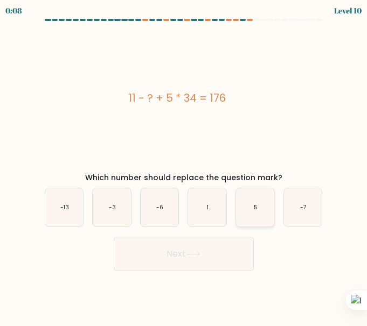
click at [261, 220] on icon "5" at bounding box center [255, 208] width 38 height 38
click at [184, 166] on input "e. 5" at bounding box center [184, 164] width 1 height 3
radio input "true"
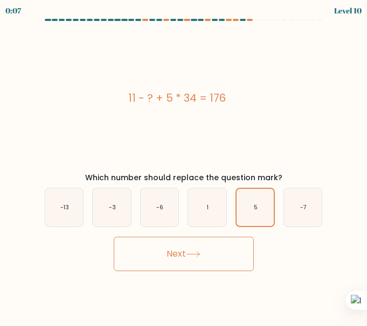
click at [234, 254] on button "Next" at bounding box center [184, 254] width 140 height 34
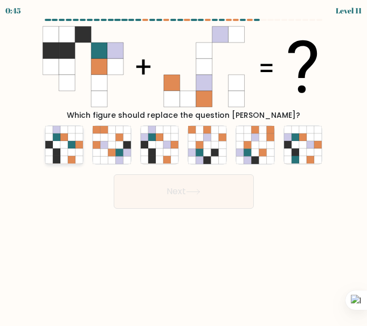
click at [72, 158] on icon at bounding box center [72, 161] width 8 height 8
click at [184, 163] on input "a." at bounding box center [184, 164] width 1 height 3
radio input "true"
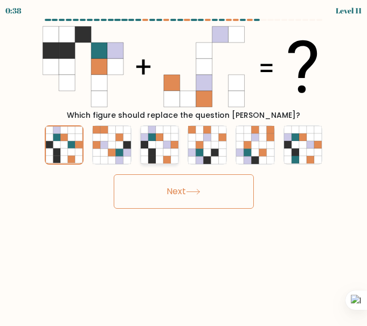
click at [162, 156] on icon at bounding box center [160, 153] width 8 height 8
click at [184, 163] on input "c." at bounding box center [184, 164] width 1 height 3
radio input "true"
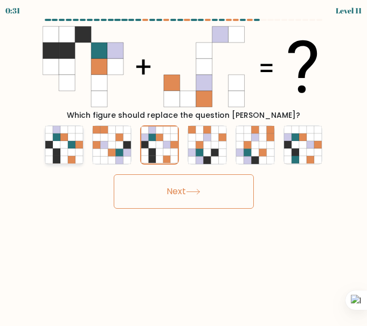
click at [78, 157] on icon at bounding box center [79, 161] width 8 height 8
click at [184, 163] on input "a." at bounding box center [184, 164] width 1 height 3
radio input "true"
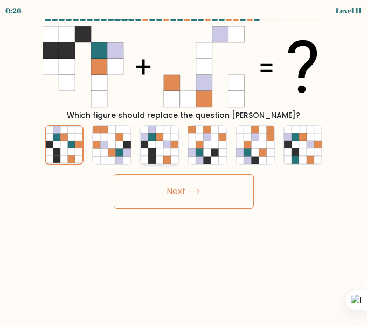
click at [166, 155] on icon at bounding box center [167, 153] width 8 height 8
click at [184, 163] on input "c." at bounding box center [184, 164] width 1 height 3
radio input "true"
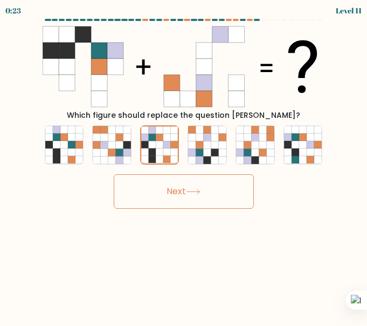
click at [179, 196] on button "Next" at bounding box center [184, 192] width 140 height 34
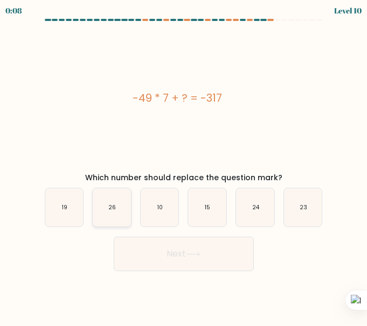
click at [116, 209] on icon "26" at bounding box center [112, 208] width 38 height 38
click at [184, 166] on input "b. 26" at bounding box center [184, 164] width 1 height 3
radio input "true"
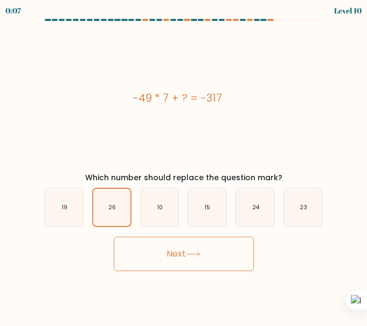
click at [193, 242] on button "Next" at bounding box center [184, 254] width 140 height 34
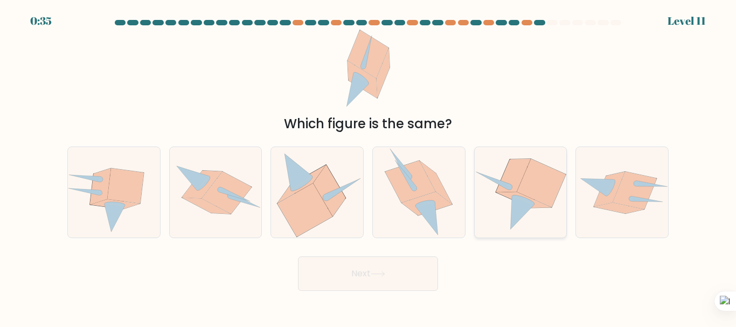
click at [366, 197] on icon at bounding box center [541, 183] width 49 height 48
click at [366, 166] on input "e." at bounding box center [368, 165] width 1 height 3
radio input "true"
click at [366, 275] on button "Next" at bounding box center [368, 273] width 140 height 34
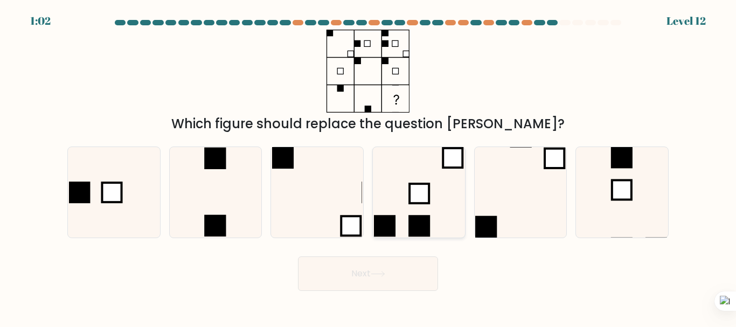
click at [366, 200] on rect at bounding box center [418, 193] width 19 height 19
click at [366, 166] on input "d." at bounding box center [368, 165] width 1 height 3
radio input "true"
click at [336, 201] on icon at bounding box center [317, 192] width 90 height 90
click at [366, 166] on input "c." at bounding box center [368, 165] width 1 height 3
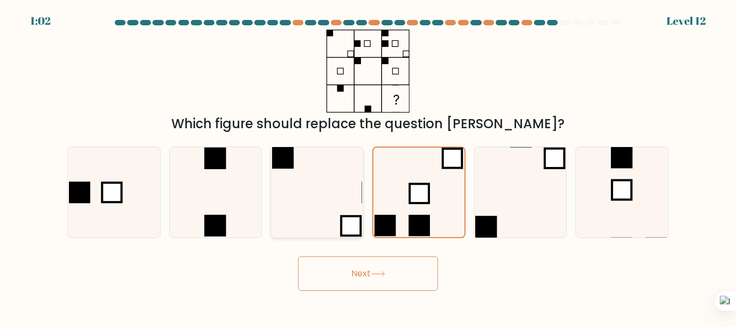
radio input "true"
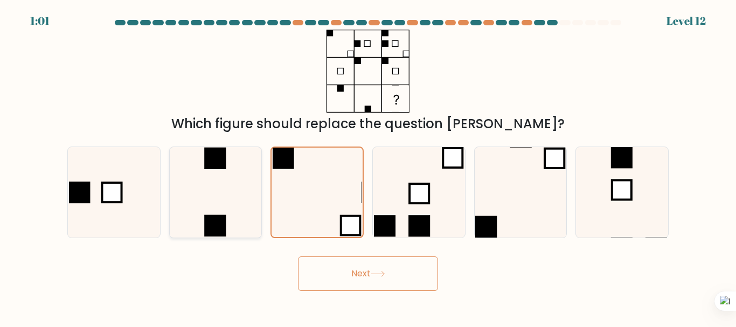
click at [239, 200] on icon at bounding box center [215, 192] width 90 height 90
click at [366, 166] on input "b." at bounding box center [368, 165] width 1 height 3
radio input "true"
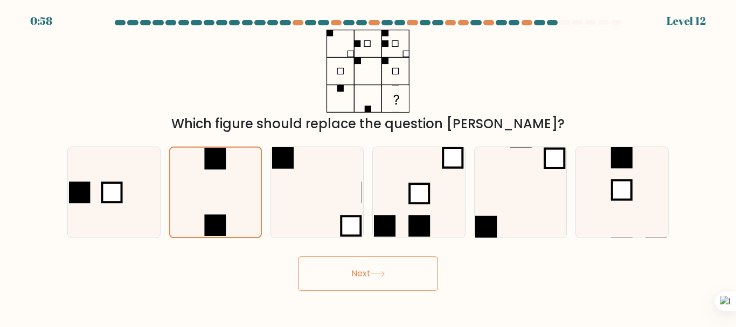
click at [366, 285] on button "Next" at bounding box center [368, 273] width 140 height 34
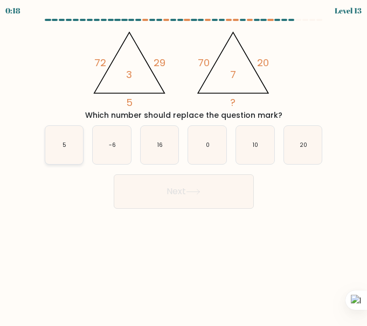
click at [69, 141] on icon "5" at bounding box center [64, 145] width 38 height 38
click at [184, 163] on input "a. 5" at bounding box center [184, 164] width 1 height 3
radio input "true"
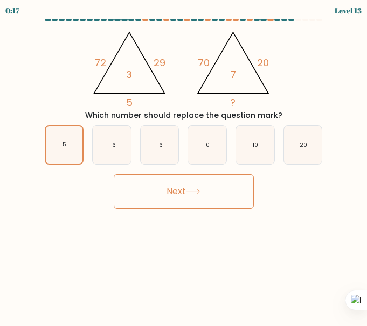
click at [165, 194] on button "Next" at bounding box center [184, 192] width 140 height 34
click at [165, 196] on button "Next" at bounding box center [184, 192] width 140 height 34
click at [162, 199] on button "Next" at bounding box center [184, 192] width 140 height 34
click at [162, 198] on button "Next" at bounding box center [184, 192] width 140 height 34
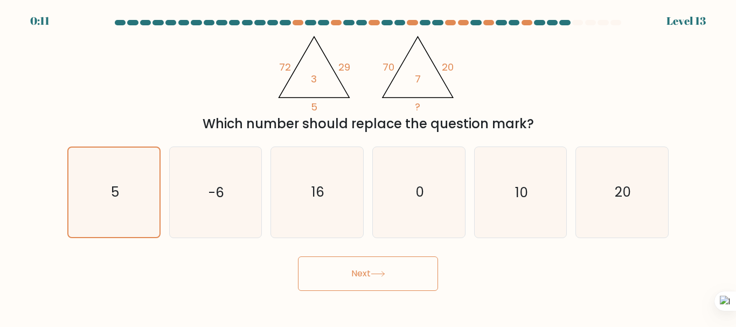
click at [333, 265] on button "Next" at bounding box center [368, 273] width 140 height 34
click at [328, 247] on form at bounding box center [368, 155] width 736 height 271
click at [126, 171] on icon "5" at bounding box center [113, 192] width 89 height 89
click at [366, 166] on input "a. 5" at bounding box center [368, 165] width 1 height 3
drag, startPoint x: 126, startPoint y: 171, endPoint x: 185, endPoint y: 223, distance: 78.6
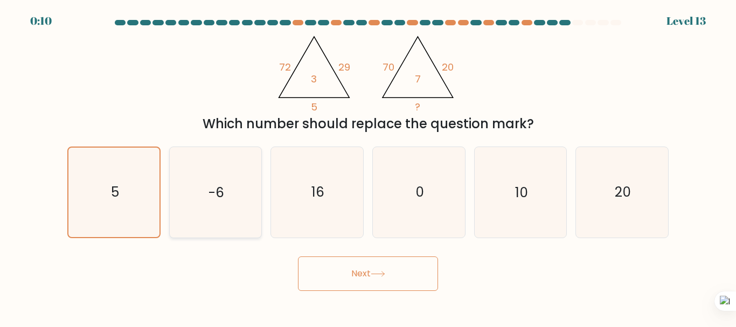
click at [127, 171] on icon "5" at bounding box center [113, 192] width 89 height 89
click at [366, 166] on input "a. 5" at bounding box center [368, 165] width 1 height 3
click at [310, 276] on button "Next" at bounding box center [368, 273] width 140 height 34
click at [310, 274] on button "Next" at bounding box center [368, 273] width 140 height 34
click at [191, 203] on icon "-6" at bounding box center [215, 192] width 90 height 90
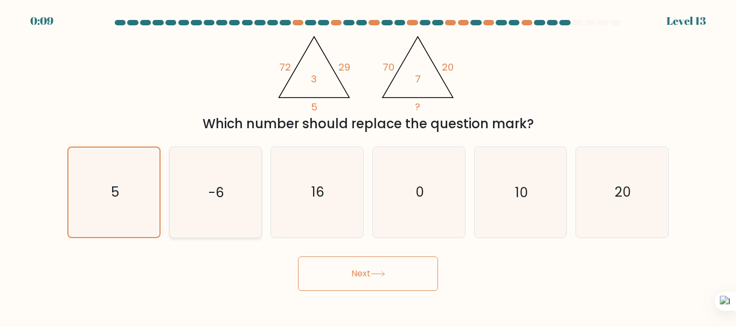
click at [366, 166] on input "b. -6" at bounding box center [368, 165] width 1 height 3
radio input "true"
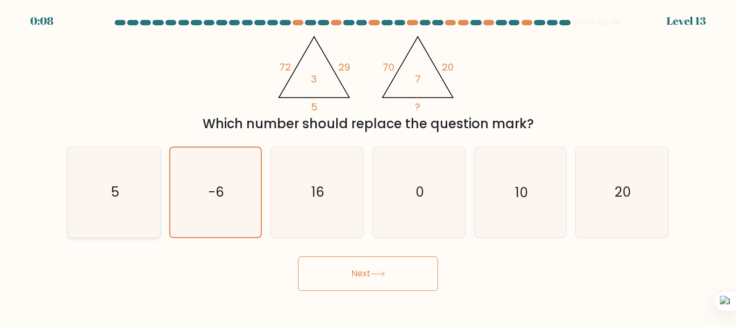
click at [145, 194] on icon "5" at bounding box center [114, 192] width 90 height 90
click at [366, 166] on input "a. 5" at bounding box center [368, 165] width 1 height 3
radio input "true"
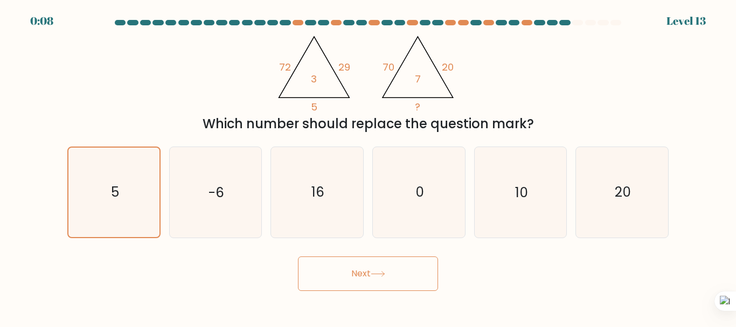
drag, startPoint x: 294, startPoint y: 254, endPoint x: 310, endPoint y: 262, distance: 18.3
click at [294, 255] on div "Next" at bounding box center [368, 271] width 614 height 40
click at [318, 272] on button "Next" at bounding box center [368, 273] width 140 height 34
click at [323, 273] on button "Next" at bounding box center [368, 273] width 140 height 34
click at [331, 276] on button "Next" at bounding box center [368, 273] width 140 height 34
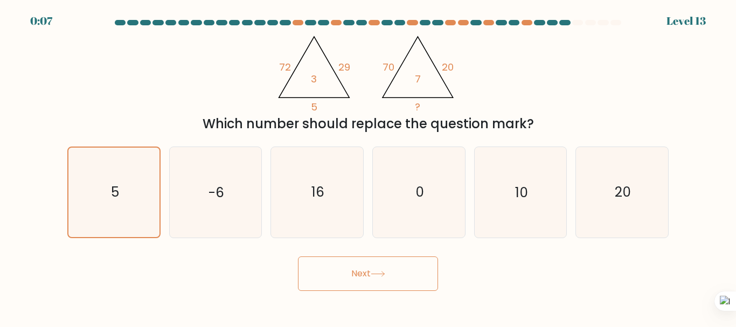
click at [336, 277] on button "Next" at bounding box center [368, 273] width 140 height 34
click at [339, 277] on button "Next" at bounding box center [368, 273] width 140 height 34
click at [298, 256] on button "Next" at bounding box center [368, 273] width 140 height 34
click at [343, 276] on button "Next" at bounding box center [368, 273] width 140 height 34
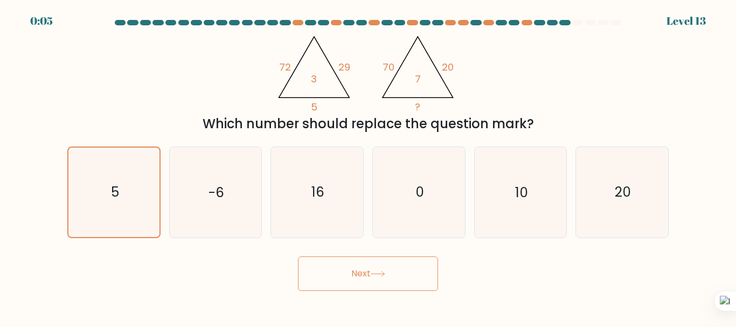
drag, startPoint x: 343, startPoint y: 276, endPoint x: 325, endPoint y: 287, distance: 21.0
click at [331, 291] on body "0:05 Level 13" at bounding box center [368, 163] width 736 height 327
click at [326, 287] on body "0:05 Level 13" at bounding box center [368, 163] width 736 height 327
click at [360, 279] on button "Next" at bounding box center [368, 273] width 140 height 34
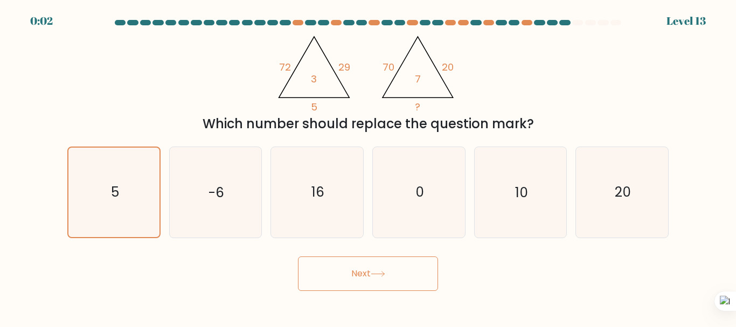
click at [360, 279] on button "Next" at bounding box center [368, 273] width 140 height 34
click at [362, 279] on button "Next" at bounding box center [368, 273] width 140 height 34
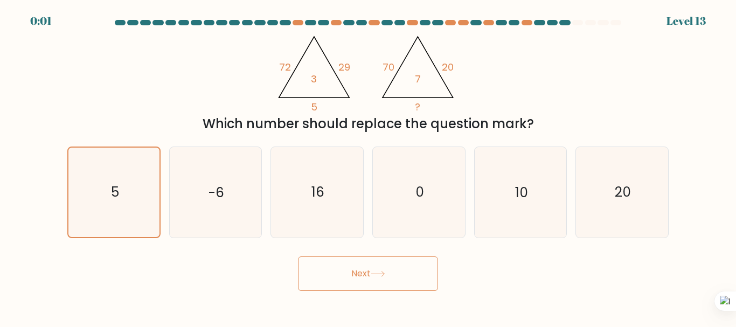
click at [362, 279] on button "Next" at bounding box center [368, 273] width 140 height 34
click at [362, 277] on button "Next" at bounding box center [368, 273] width 140 height 34
click at [362, 275] on button "Next" at bounding box center [368, 273] width 140 height 34
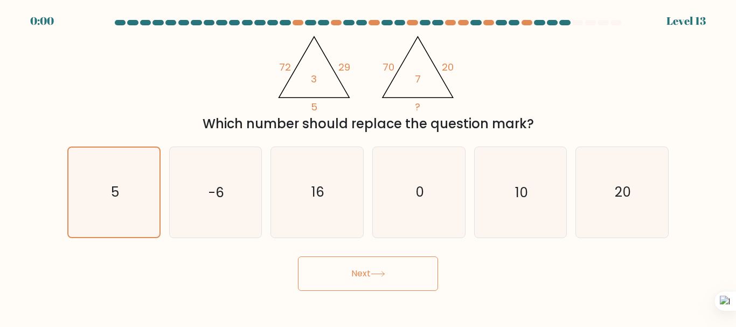
click at [362, 275] on button "Next" at bounding box center [368, 273] width 140 height 34
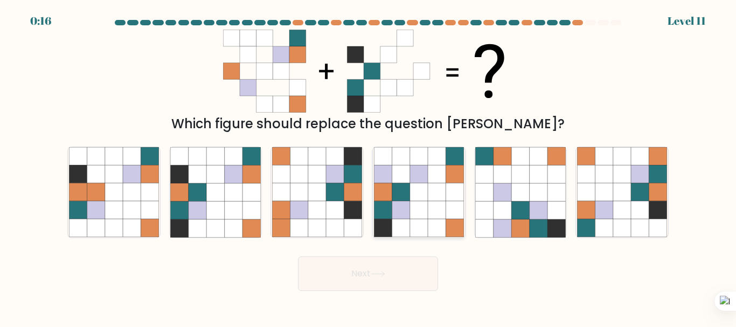
click at [401, 201] on icon at bounding box center [401, 210] width 18 height 18
click at [368, 166] on input "d." at bounding box center [368, 165] width 1 height 3
radio input "true"
click at [404, 274] on button "Next" at bounding box center [368, 273] width 140 height 34
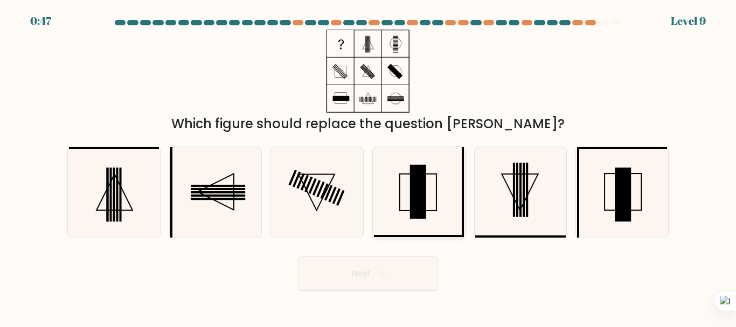
click at [441, 199] on icon at bounding box center [419, 192] width 90 height 90
click at [368, 166] on input "d." at bounding box center [368, 165] width 1 height 3
radio input "true"
click at [614, 206] on icon at bounding box center [622, 192] width 90 height 90
click at [368, 166] on input "f." at bounding box center [368, 165] width 1 height 3
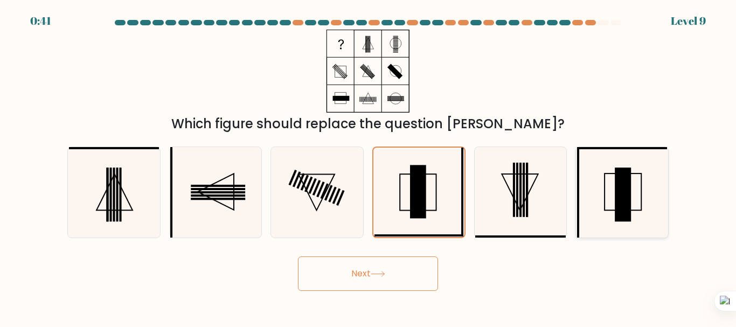
radio input "true"
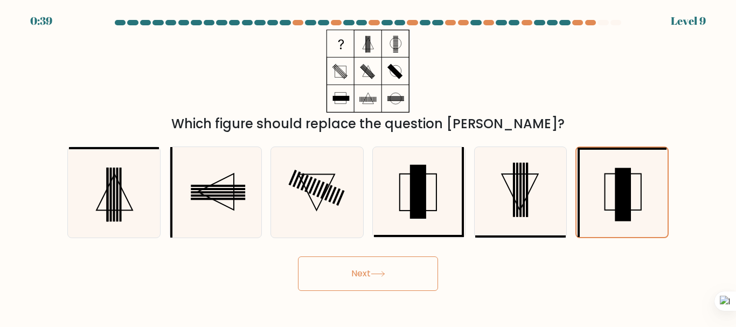
click at [409, 275] on button "Next" at bounding box center [368, 273] width 140 height 34
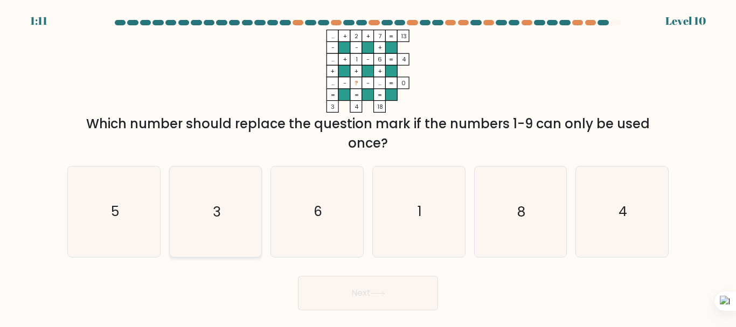
drag, startPoint x: 200, startPoint y: 213, endPoint x: 259, endPoint y: 224, distance: 59.2
click at [201, 213] on icon "3" at bounding box center [215, 211] width 90 height 90
click at [368, 166] on input "b. 3" at bounding box center [368, 165] width 1 height 3
radio input "true"
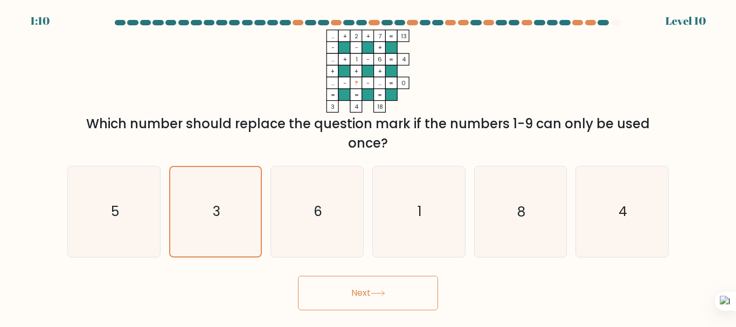
click at [373, 293] on button "Next" at bounding box center [368, 293] width 140 height 34
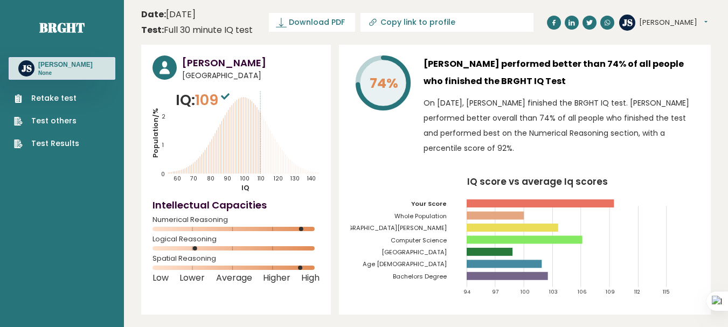
click at [558, 207] on rect at bounding box center [540, 203] width 147 height 8
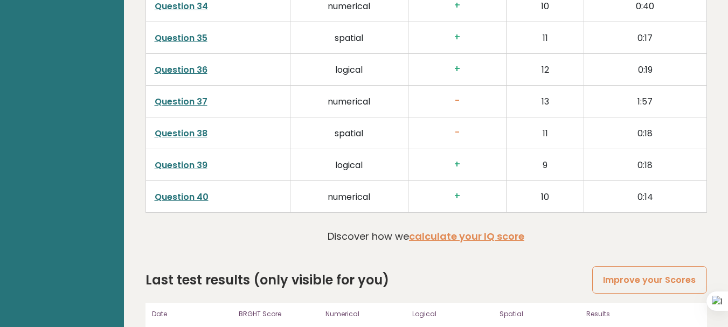
scroll to position [2894, 0]
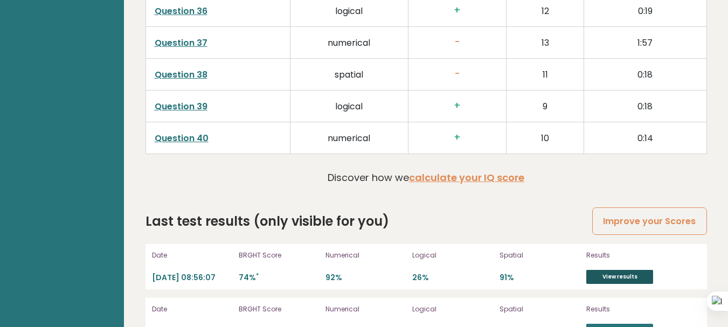
click at [601, 270] on link "View results" at bounding box center [619, 277] width 67 height 14
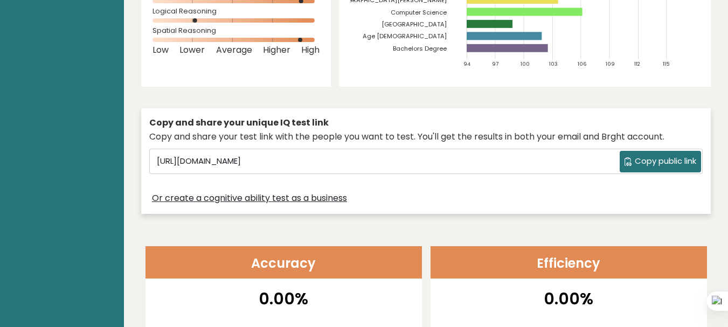
scroll to position [147, 0]
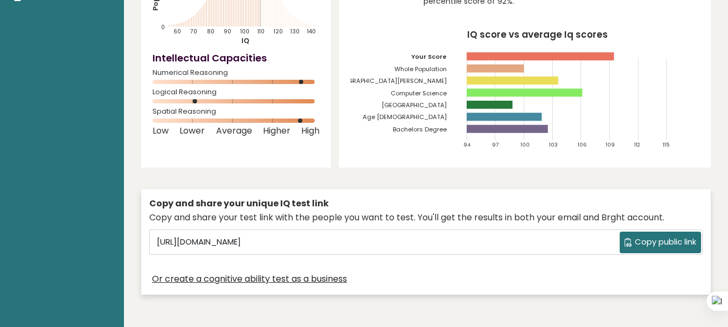
click at [631, 237] on button "Copy public link" at bounding box center [660, 243] width 81 height 22
click at [262, 190] on div "Copy and share your unique IQ test link Copy and share your test link with the …" at bounding box center [425, 242] width 569 height 106
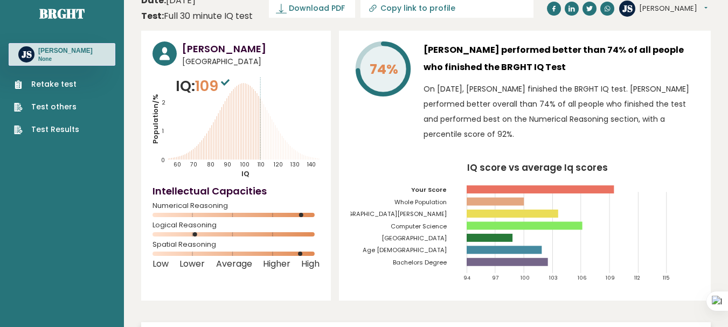
scroll to position [0, 0]
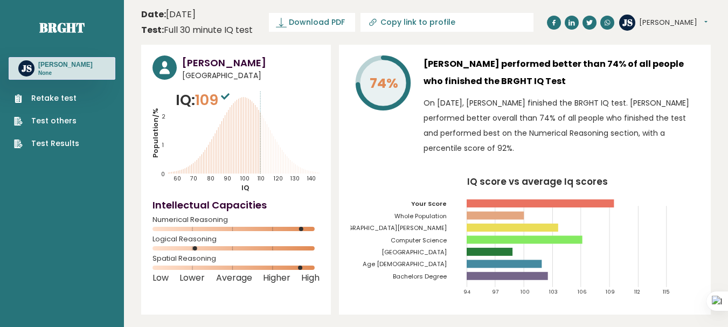
click at [69, 142] on link "Test Results" at bounding box center [46, 143] width 65 height 11
click at [317, 23] on span "Download PDF" at bounding box center [317, 22] width 56 height 11
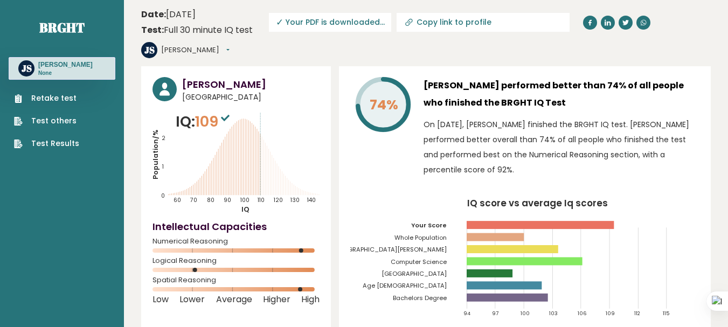
click at [342, 19] on span "✓ Your PDF is downloaded..." at bounding box center [330, 22] width 122 height 19
click at [357, 21] on span "✓ Your PDF is downloaded..." at bounding box center [330, 22] width 122 height 19
click at [55, 136] on ul "Retake test Test others Test Results" at bounding box center [47, 121] width 76 height 57
drag, startPoint x: 55, startPoint y: 164, endPoint x: 57, endPoint y: 148, distance: 16.2
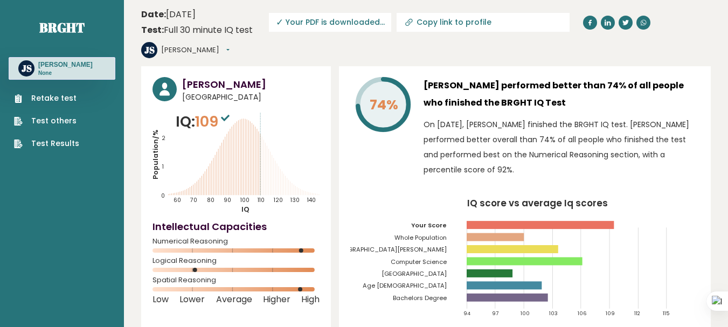
click at [57, 144] on link "Test Results" at bounding box center [46, 143] width 65 height 11
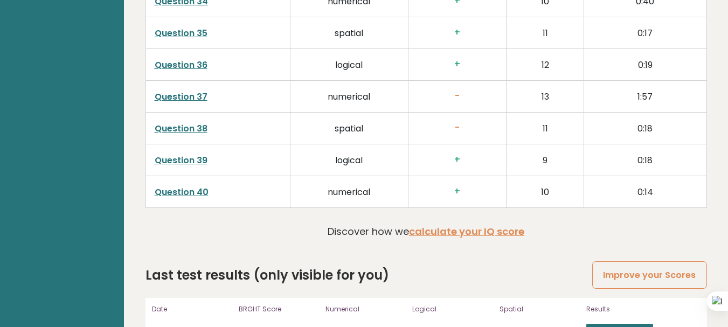
scroll to position [2907, 0]
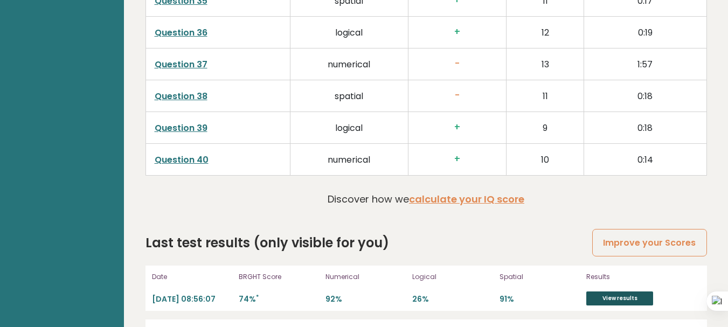
click at [601, 291] on link "View results" at bounding box center [619, 298] width 67 height 14
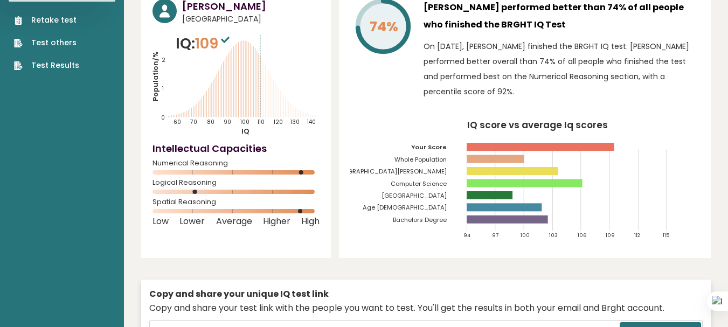
scroll to position [0, 0]
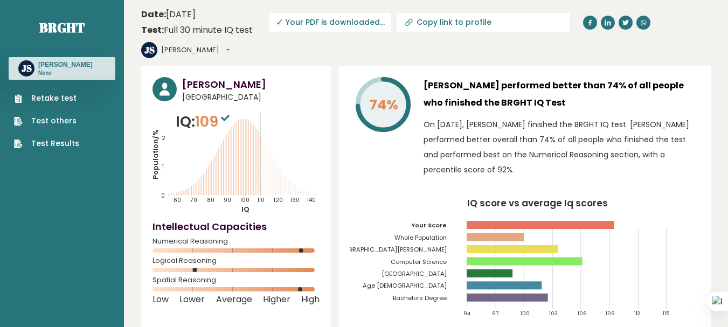
click at [304, 20] on span "✓ Your PDF is downloaded..." at bounding box center [330, 22] width 122 height 19
click at [339, 21] on span "✓ Your PDF is downloaded..." at bounding box center [330, 22] width 122 height 19
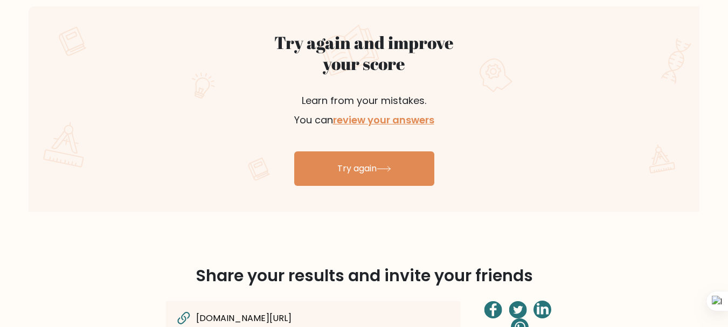
scroll to position [593, 0]
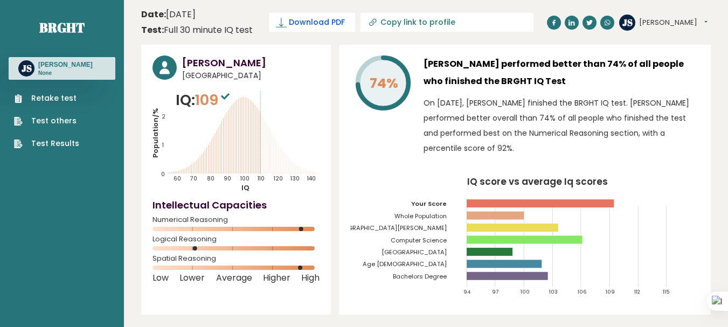
click at [312, 23] on span "Download PDF" at bounding box center [317, 22] width 56 height 11
click at [318, 26] on span "Download PDF" at bounding box center [317, 22] width 56 height 11
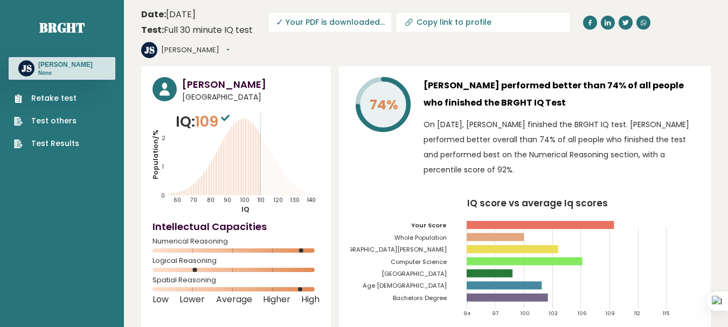
click at [328, 71] on div "[PERSON_NAME] [GEOGRAPHIC_DATA] IQ: 109 Population/% IQ 0 1 2 60 70 80 90 100 1…" at bounding box center [236, 201] width 190 height 270
click at [293, 22] on span "✓ Your PDF is downloaded..." at bounding box center [330, 22] width 122 height 19
click at [288, 92] on span "[GEOGRAPHIC_DATA]" at bounding box center [250, 97] width 137 height 11
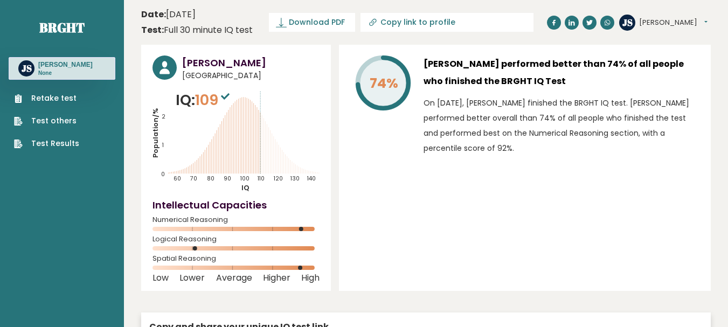
click at [320, 22] on span "Download PDF" at bounding box center [317, 22] width 56 height 11
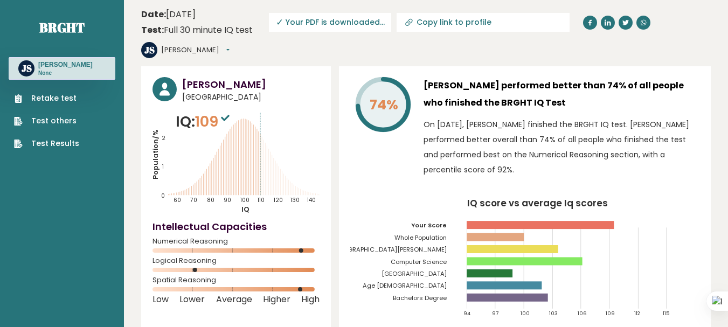
click at [219, 112] on span "109" at bounding box center [213, 122] width 37 height 20
click at [226, 110] on sup at bounding box center [225, 117] width 14 height 15
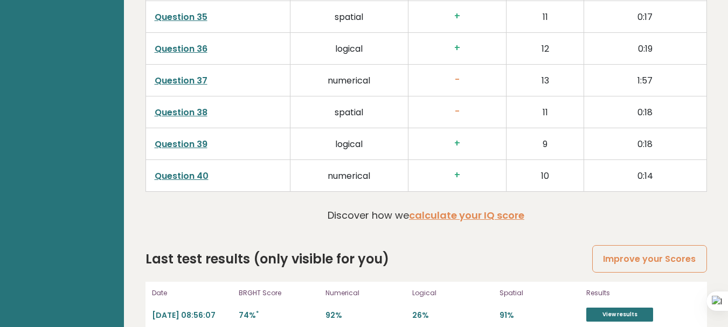
scroll to position [2894, 0]
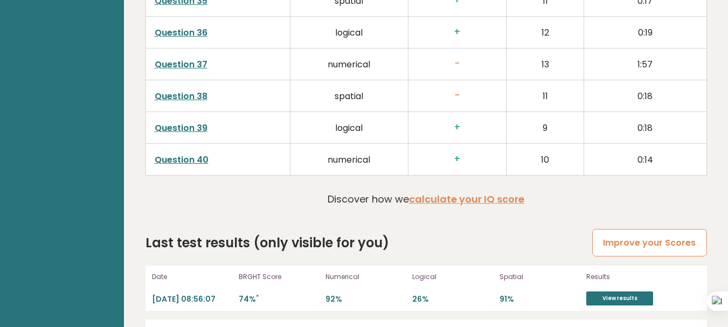
click at [653, 229] on link "Improve your Scores" at bounding box center [649, 242] width 114 height 27
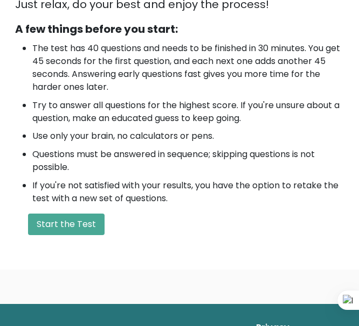
scroll to position [332, 0]
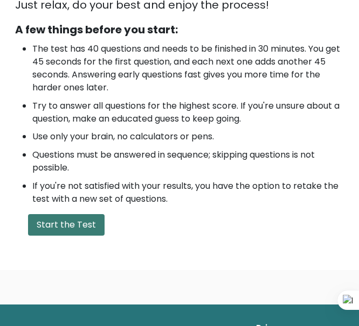
click at [87, 229] on button "Start the Test" at bounding box center [66, 225] width 76 height 22
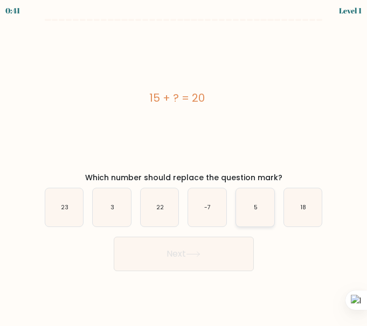
click at [246, 208] on icon "5" at bounding box center [255, 208] width 38 height 38
click at [184, 166] on input "e. 5" at bounding box center [184, 164] width 1 height 3
radio input "true"
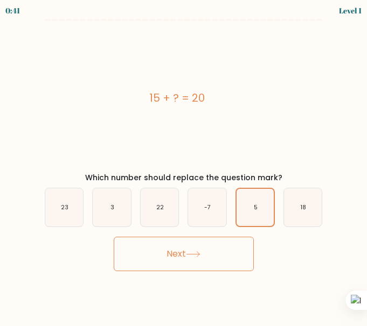
click at [217, 247] on button "Next" at bounding box center [184, 254] width 140 height 34
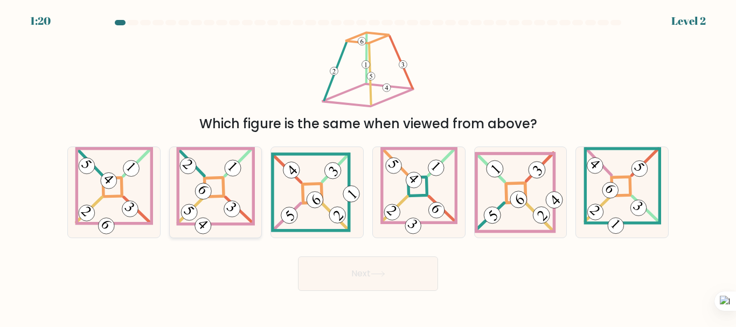
click at [228, 206] on 863 at bounding box center [231, 209] width 23 height 23
click at [366, 166] on input "b." at bounding box center [368, 165] width 1 height 3
radio input "true"
click at [361, 280] on button "Next" at bounding box center [368, 273] width 140 height 34
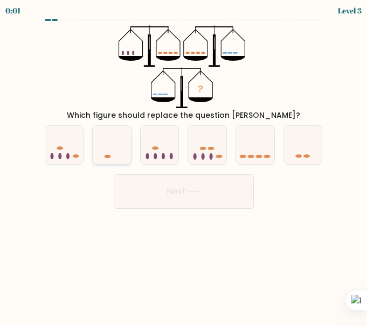
click at [107, 156] on ellipse at bounding box center [108, 156] width 6 height 3
click at [184, 163] on input "b." at bounding box center [184, 164] width 1 height 3
radio input "true"
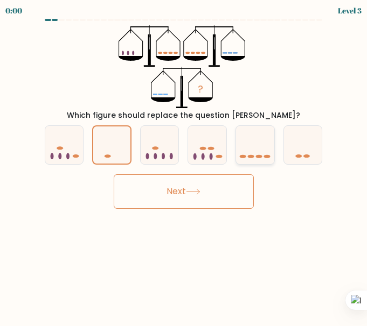
click at [238, 161] on icon at bounding box center [255, 145] width 38 height 32
click at [184, 163] on input "e." at bounding box center [184, 164] width 1 height 3
radio input "true"
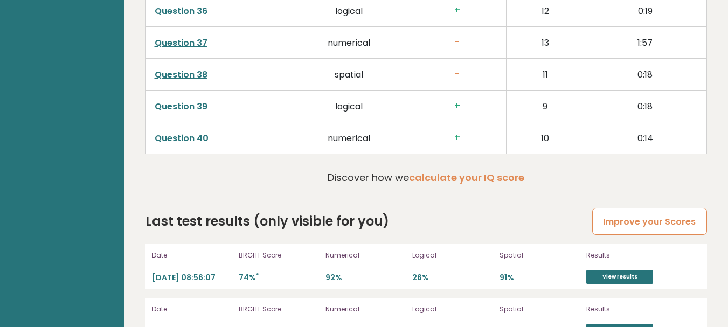
scroll to position [3032, 0]
click at [632, 208] on link "Improve your Scores" at bounding box center [649, 221] width 114 height 27
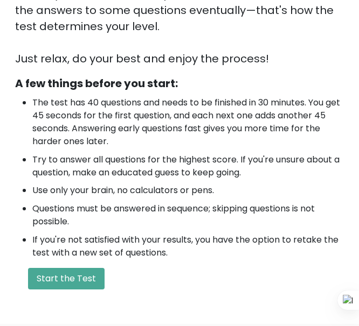
scroll to position [440, 0]
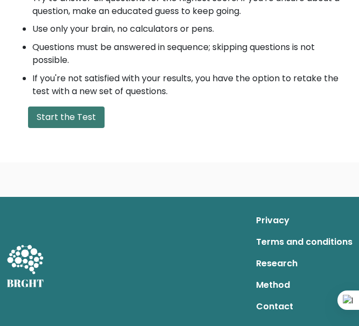
click at [33, 121] on button "Start the Test" at bounding box center [66, 118] width 76 height 22
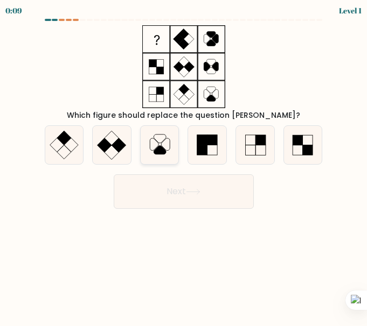
click at [144, 131] on icon at bounding box center [160, 145] width 38 height 38
click at [184, 163] on input "c." at bounding box center [184, 164] width 1 height 3
radio input "true"
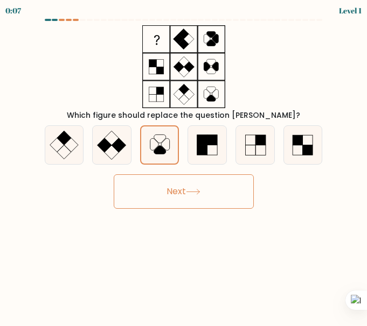
click at [180, 191] on button "Next" at bounding box center [184, 192] width 140 height 34
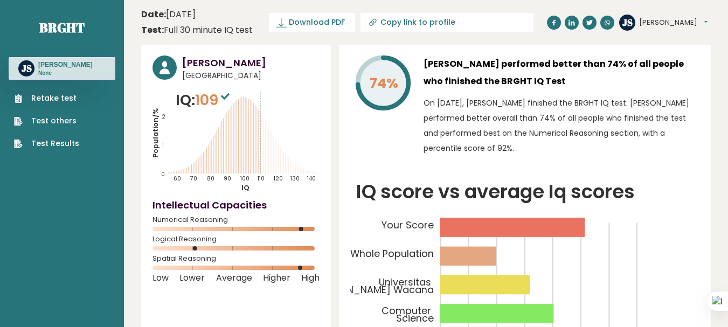
click at [61, 100] on link "Retake test" at bounding box center [46, 98] width 65 height 11
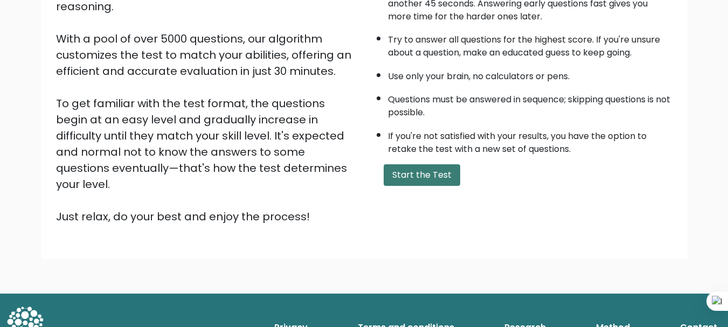
scroll to position [166, 0]
click at [405, 178] on button "Start the Test" at bounding box center [422, 175] width 76 height 22
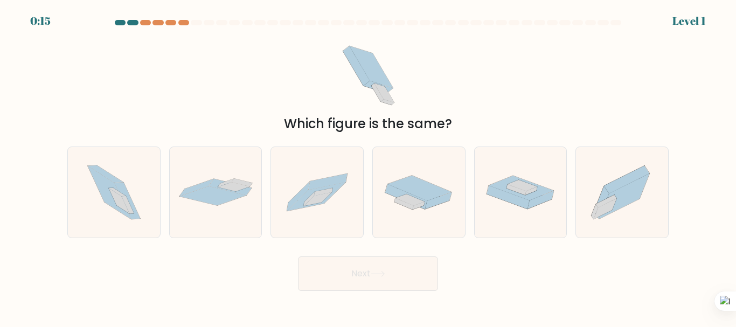
click at [683, 22] on form at bounding box center [368, 155] width 736 height 271
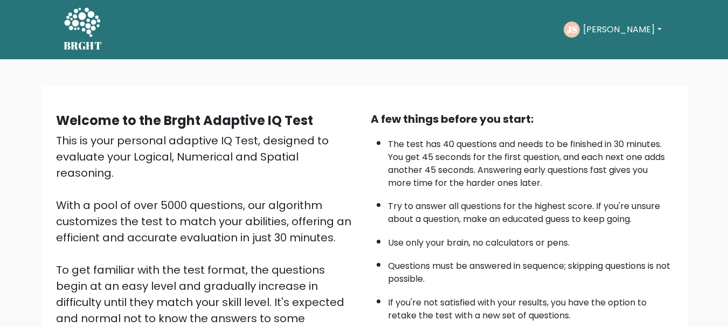
scroll to position [162, 0]
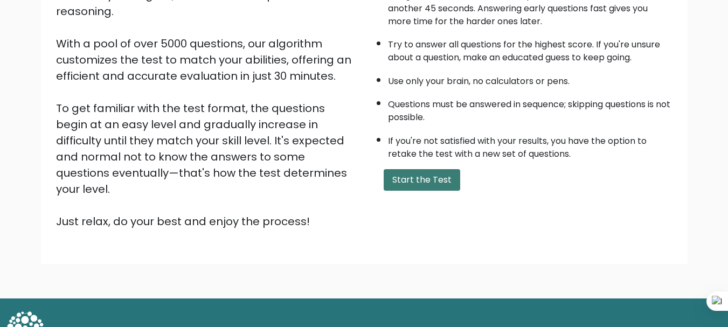
click at [423, 182] on button "Start the Test" at bounding box center [422, 180] width 76 height 22
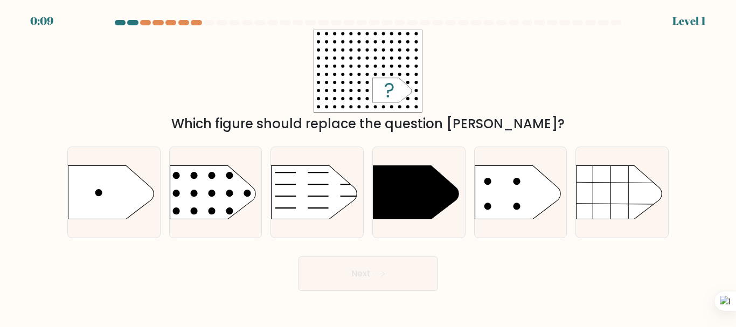
click at [26, 15] on div "0:09 Level 1" at bounding box center [368, 14] width 736 height 29
click at [27, 16] on div "0:09 Level 1" at bounding box center [368, 14] width 736 height 29
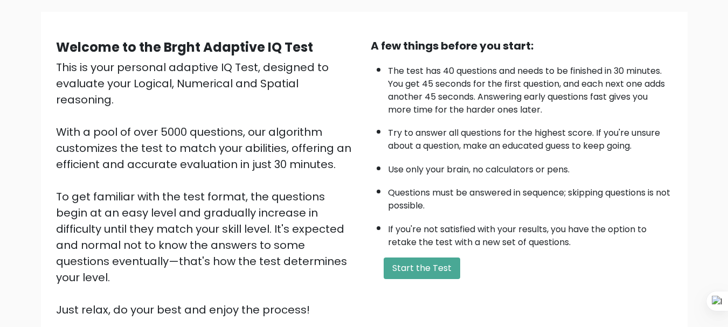
scroll to position [54, 0]
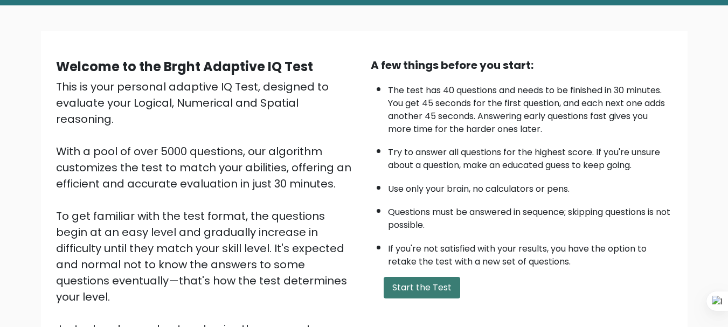
click at [447, 277] on button "Start the Test" at bounding box center [422, 288] width 76 height 22
